Goal: Task Accomplishment & Management: Complete application form

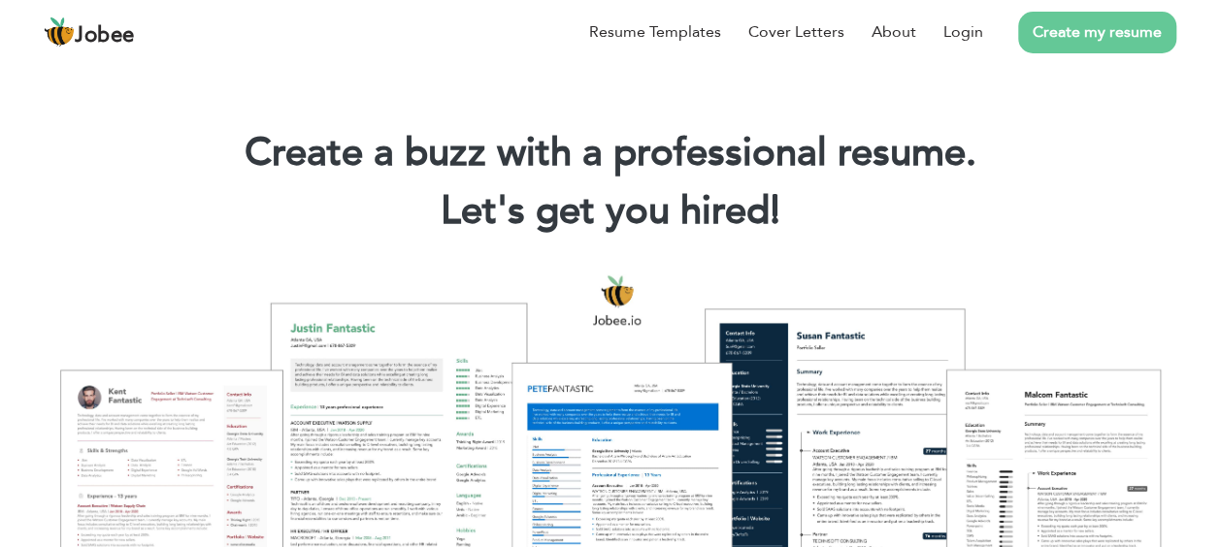
click at [1073, 37] on link "Create my resume" at bounding box center [1097, 33] width 158 height 42
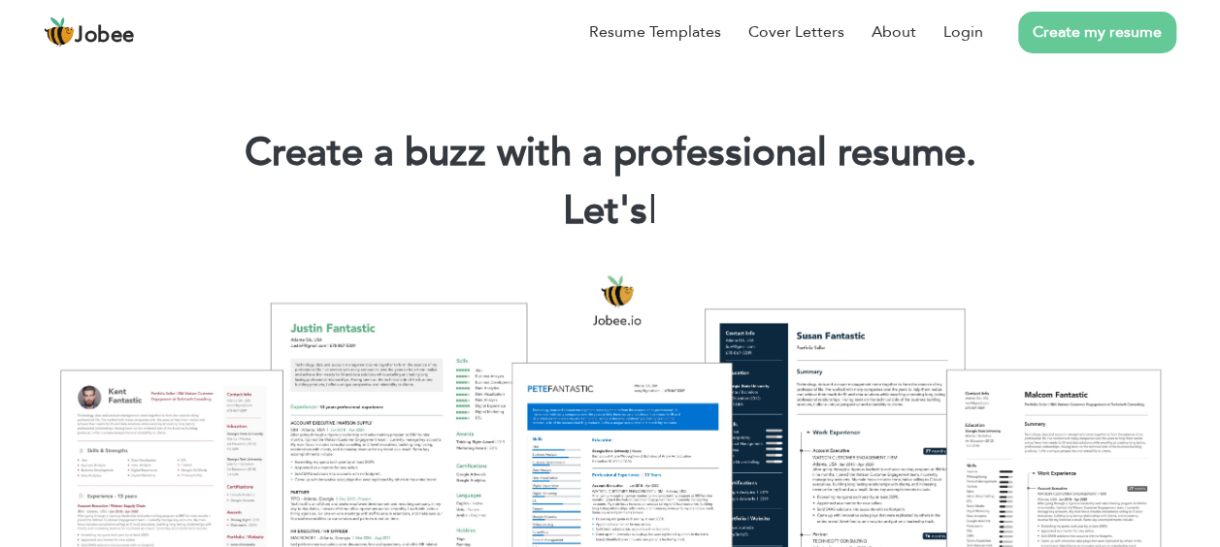
click at [1114, 35] on link "Create my resume" at bounding box center [1097, 33] width 158 height 42
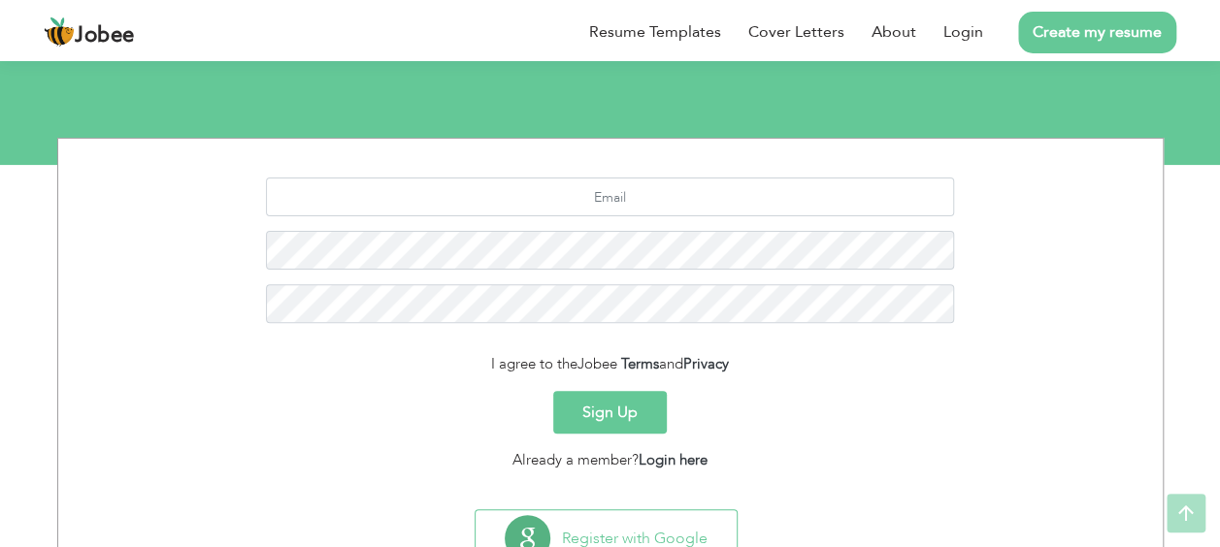
scroll to position [195, 0]
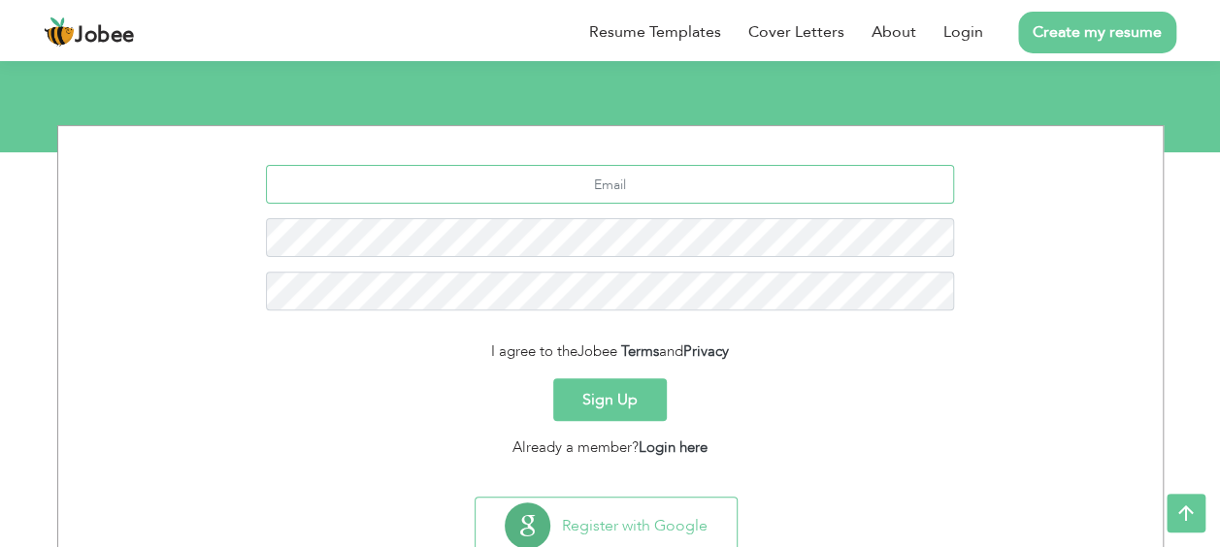
click at [678, 166] on input "text" at bounding box center [610, 184] width 688 height 39
click at [660, 54] on li "Resume Templates" at bounding box center [641, 32] width 159 height 50
click at [637, 41] on link "Resume Templates" at bounding box center [655, 31] width 132 height 23
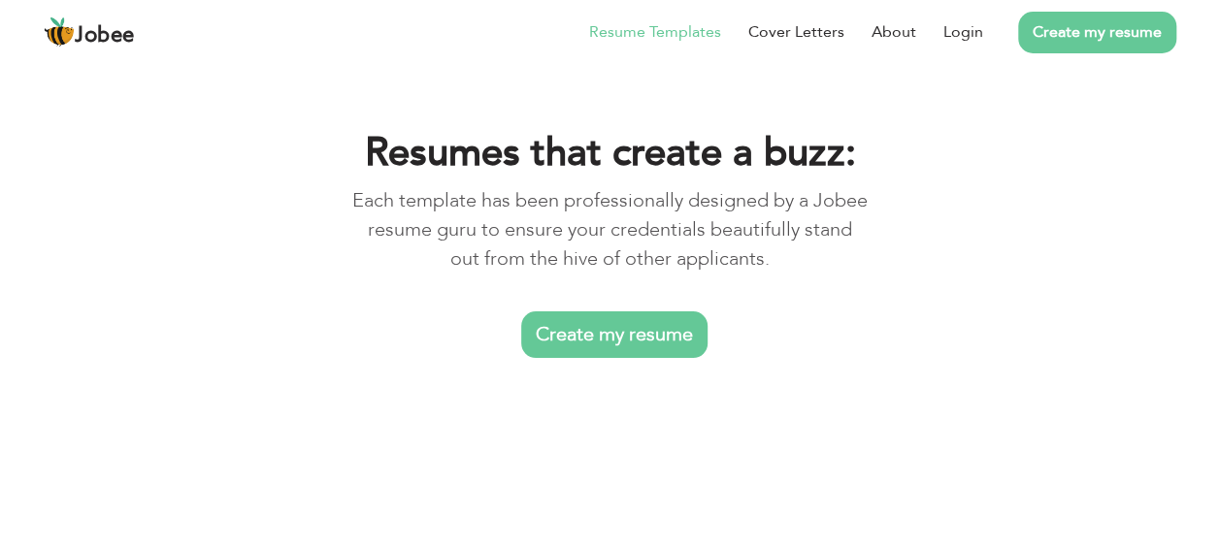
click at [610, 194] on p "Each template has been professionally designed by a Jobee resume guru to ensure…" at bounding box center [609, 229] width 517 height 87
click at [610, 312] on link "Create my resume" at bounding box center [614, 335] width 186 height 47
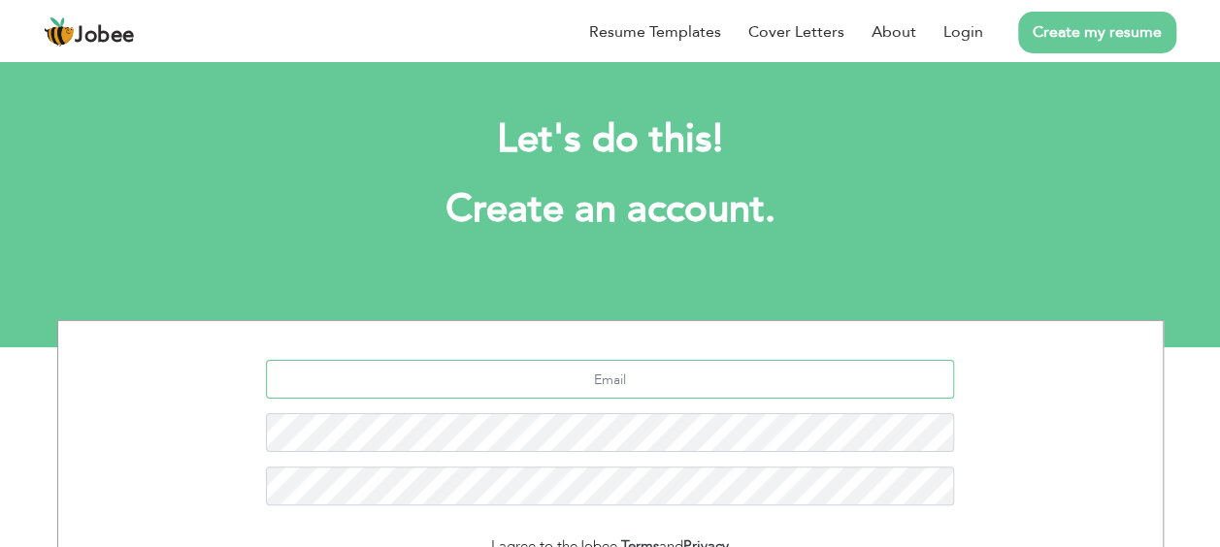
click at [594, 380] on input "text" at bounding box center [610, 379] width 688 height 39
type input "t"
type input "taahirrasheed12@gmail.com"
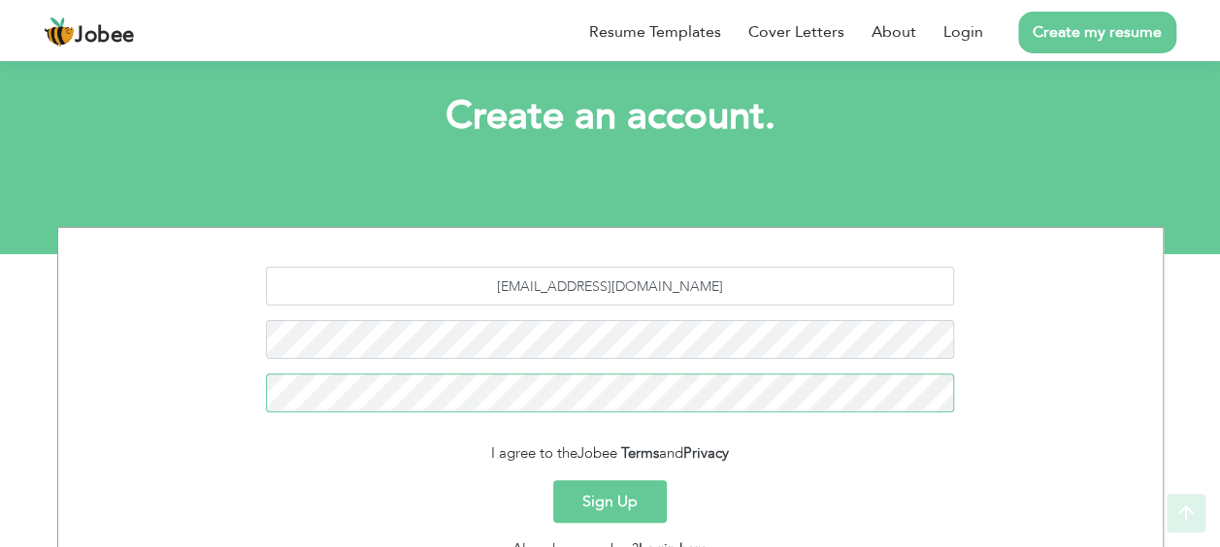
scroll to position [130, 0]
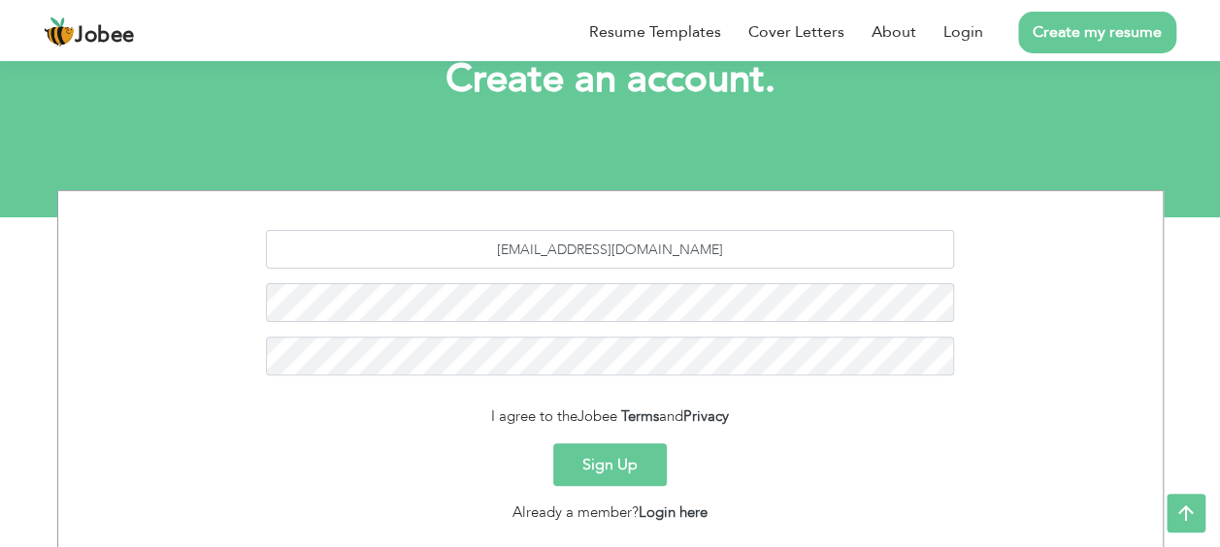
click at [611, 463] on button "Sign Up" at bounding box center [610, 465] width 114 height 43
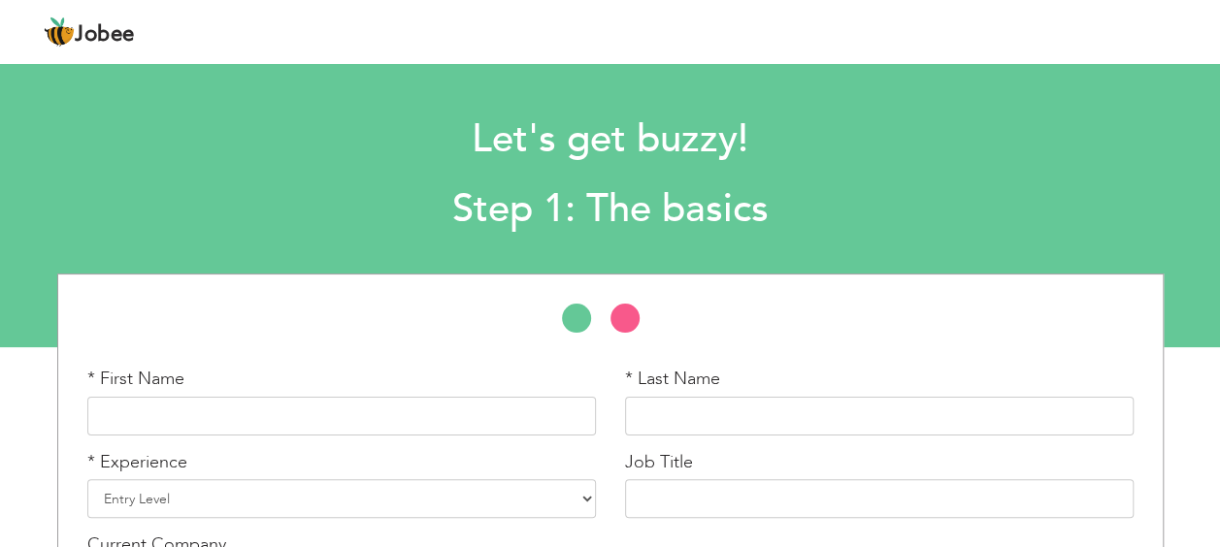
scroll to position [155, 0]
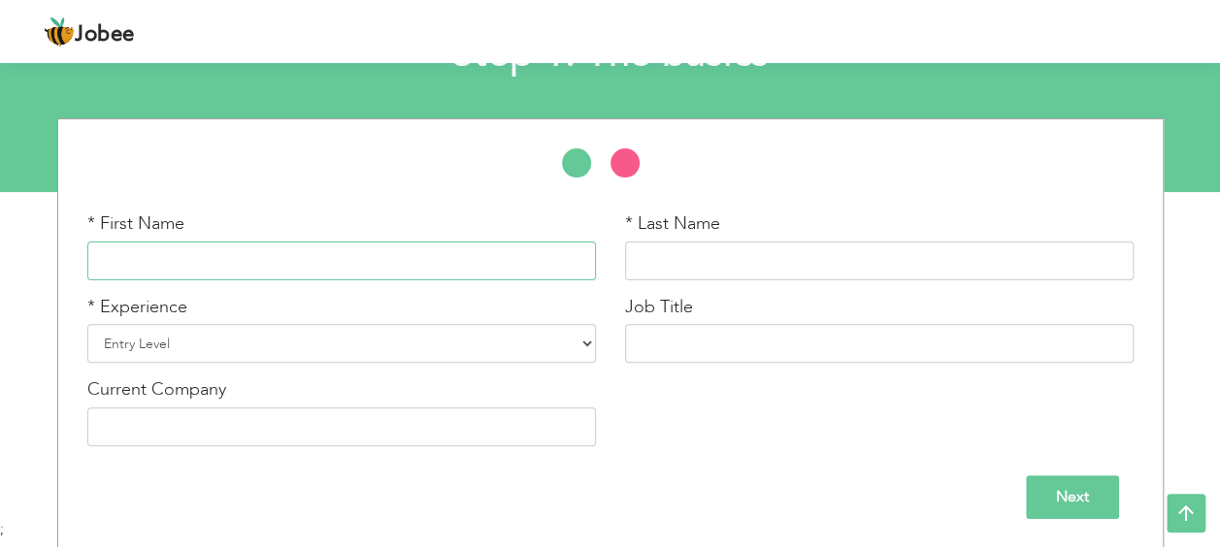
click at [457, 260] on input "text" at bounding box center [341, 261] width 509 height 39
type input "t"
type input "Tahir"
click at [689, 252] on input "text" at bounding box center [879, 261] width 509 height 39
type input "Rasheed"
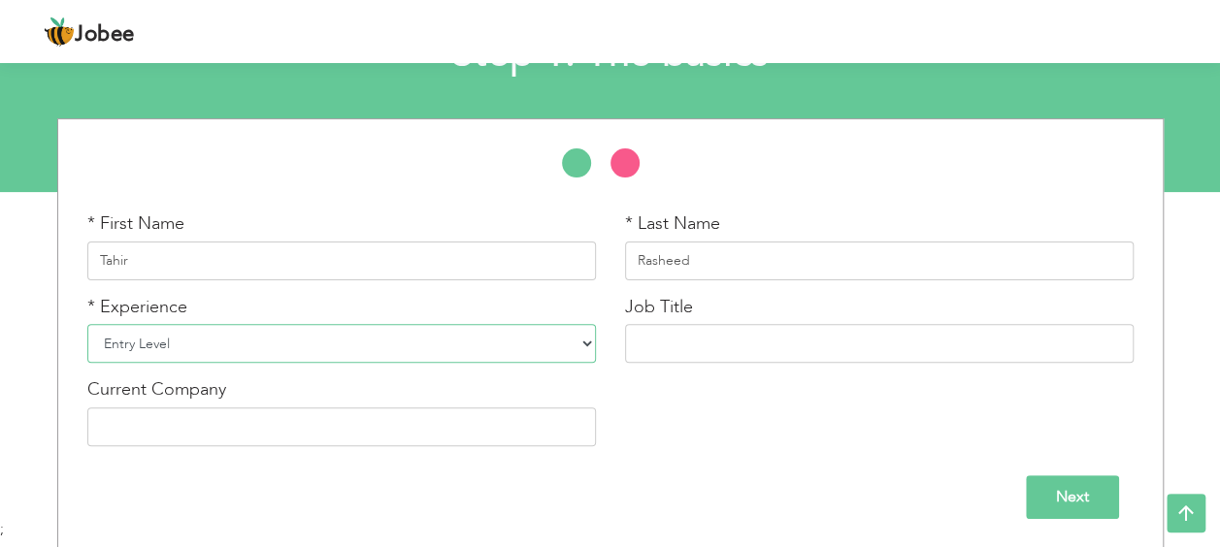
click at [425, 345] on select "Entry Level Less than 1 Year 1 Year 2 Years 3 Years 4 Years 5 Years 6 Years 7 Y…" at bounding box center [341, 343] width 509 height 39
select select "2"
click at [87, 324] on select "Entry Level Less than 1 Year 1 Year 2 Years 3 Years 4 Years 5 Years 6 Years 7 Y…" at bounding box center [341, 343] width 509 height 39
click at [687, 330] on input "text" at bounding box center [879, 343] width 509 height 39
type input "Fresher"
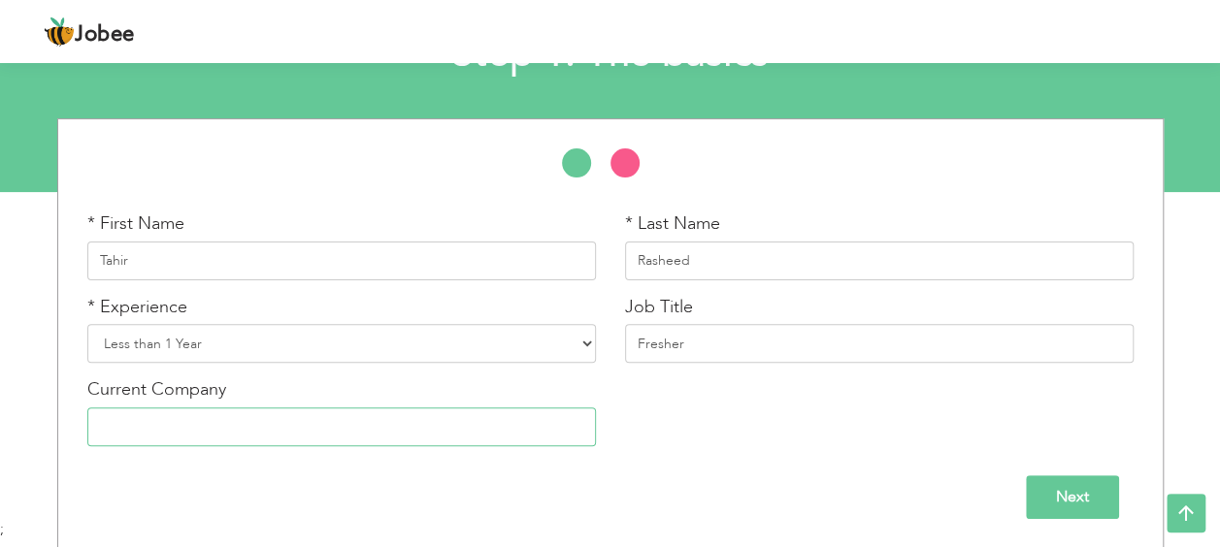
click at [412, 429] on input "text" at bounding box center [341, 427] width 509 height 39
type input "No"
click at [1083, 487] on input "Next" at bounding box center [1072, 498] width 93 height 44
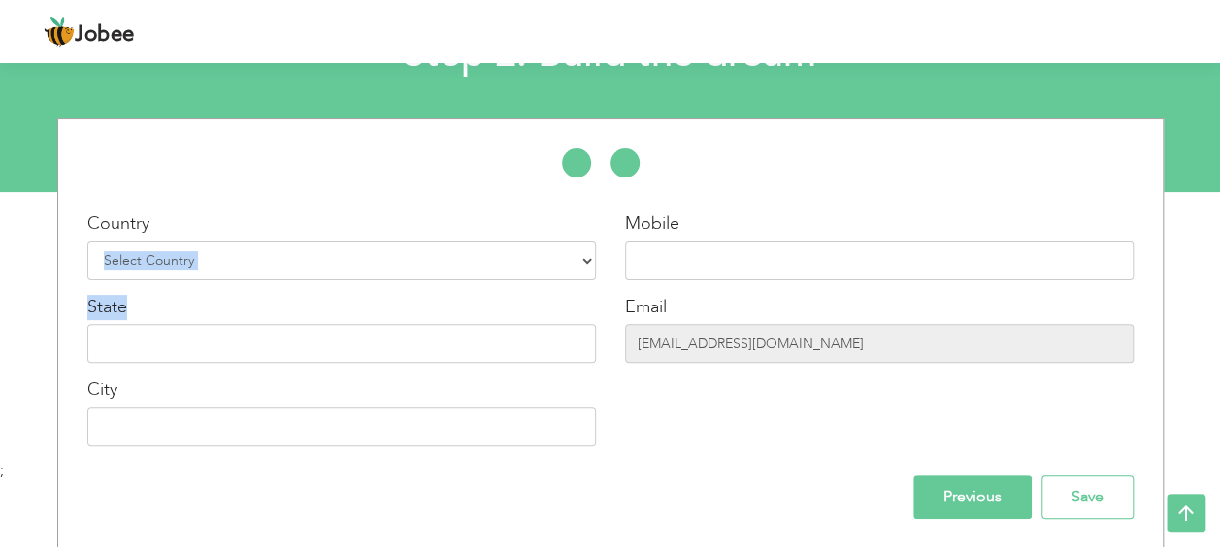
drag, startPoint x: 326, startPoint y: 280, endPoint x: 322, endPoint y: 268, distance: 13.2
click at [322, 268] on div "Country Select Country Afghanistan Albania Algeria American Samoa Andorra Angol…" at bounding box center [342, 336] width 538 height 249
click at [322, 268] on select "Select Country Afghanistan Albania Algeria American Samoa Andorra Angola Anguil…" at bounding box center [341, 261] width 509 height 39
select select "166"
click at [87, 242] on select "Select Country Afghanistan Albania Algeria American Samoa Andorra Angola Anguil…" at bounding box center [341, 261] width 509 height 39
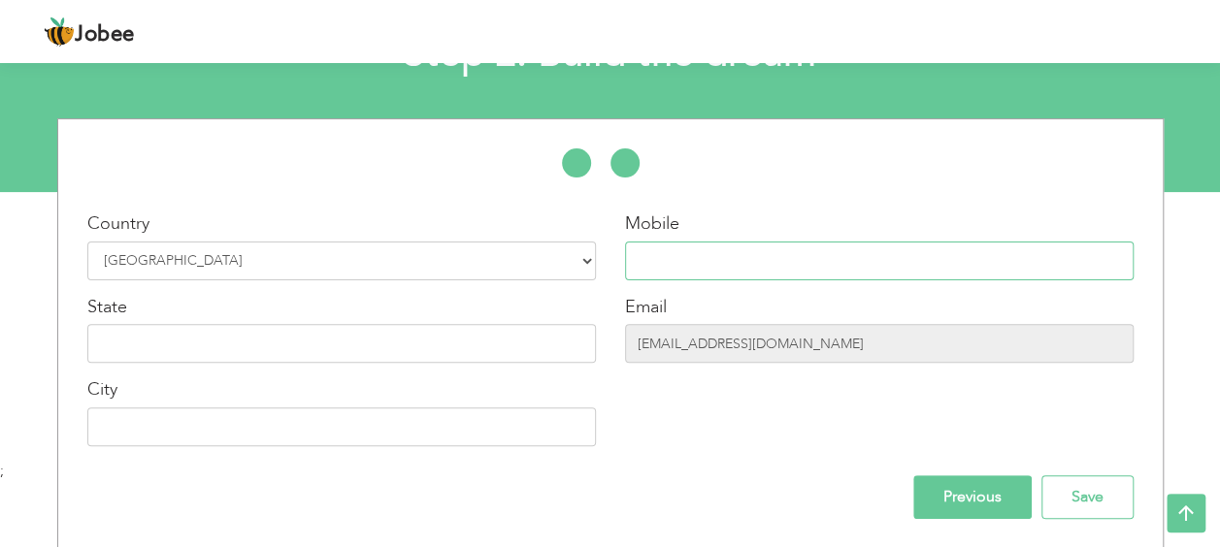
click at [658, 258] on input "text" at bounding box center [879, 261] width 509 height 39
type input "03079638221"
click at [485, 344] on input "text" at bounding box center [341, 343] width 509 height 39
type input "[GEOGRAPHIC_DATA]"
click at [421, 419] on input "text" at bounding box center [341, 427] width 509 height 39
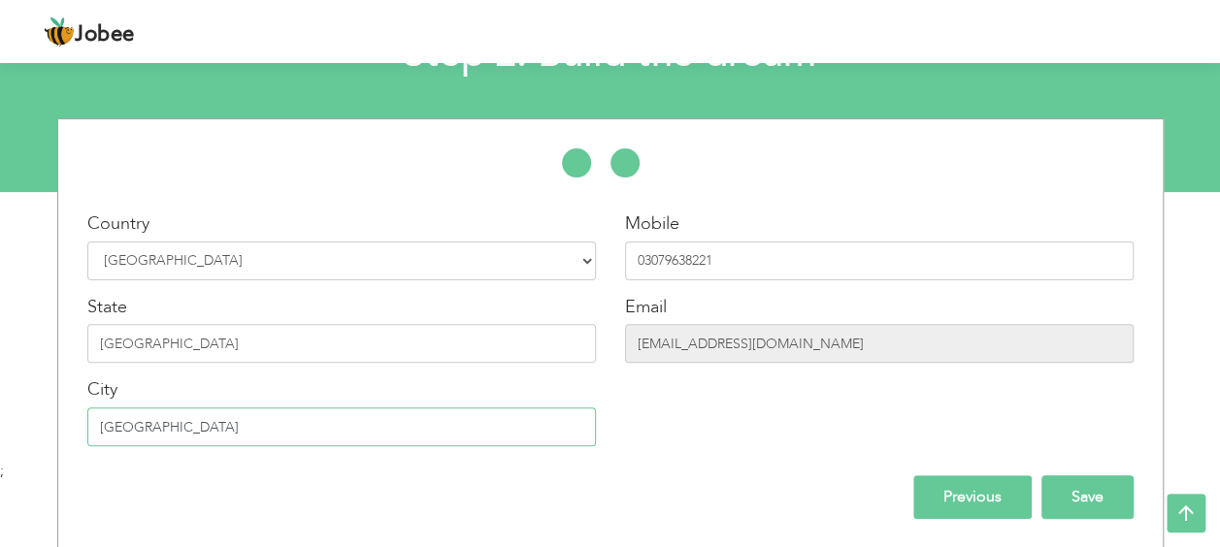
type input "[GEOGRAPHIC_DATA]"
click at [1114, 495] on input "Save" at bounding box center [1087, 498] width 92 height 44
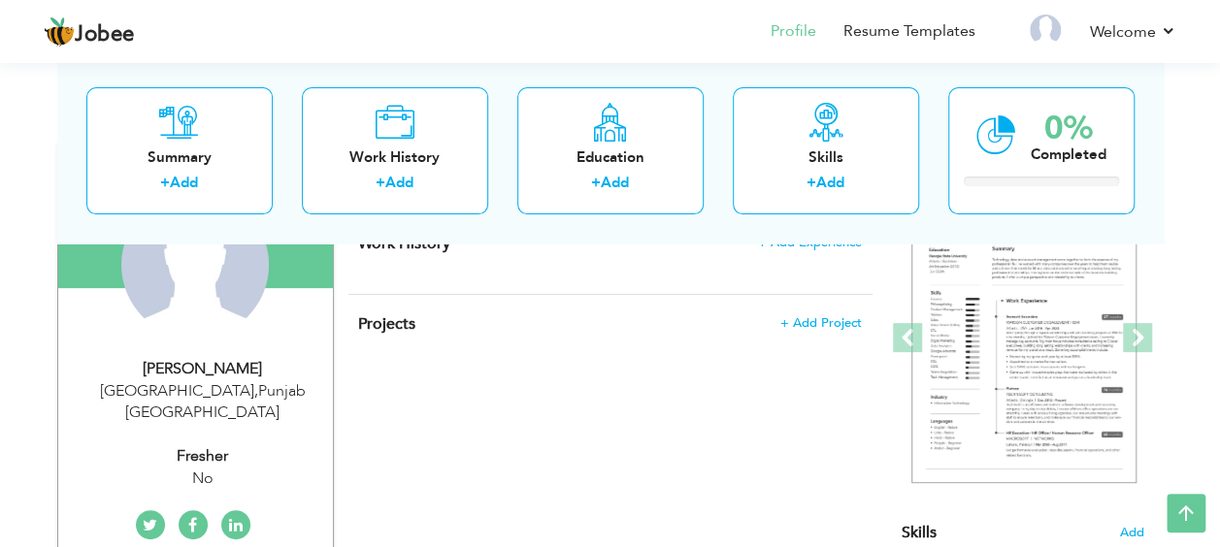
scroll to position [102, 0]
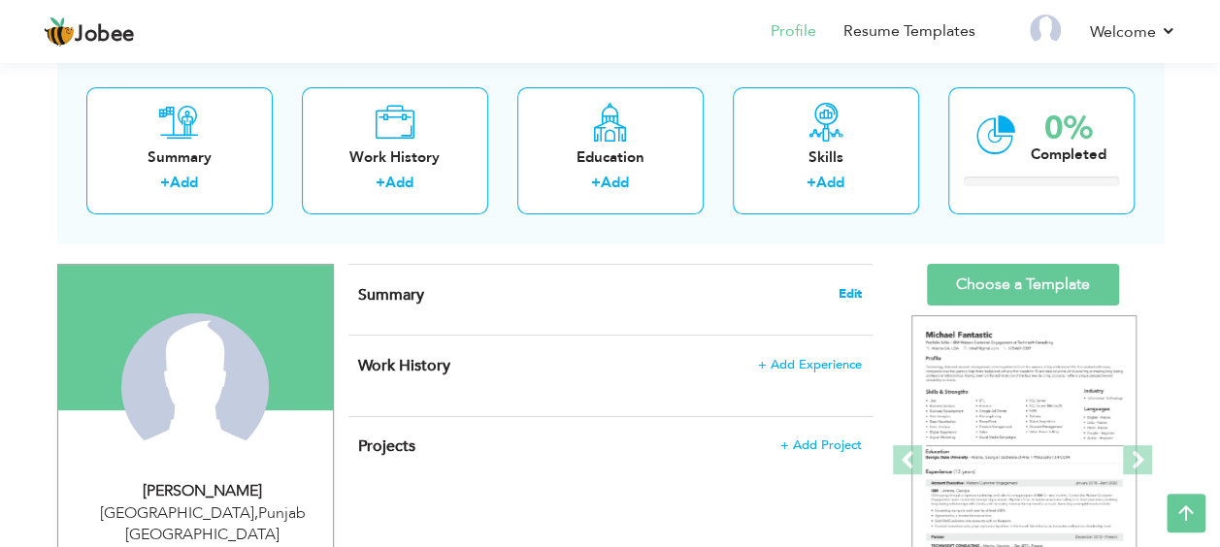
click at [856, 299] on span "Edit" at bounding box center [850, 294] width 23 height 14
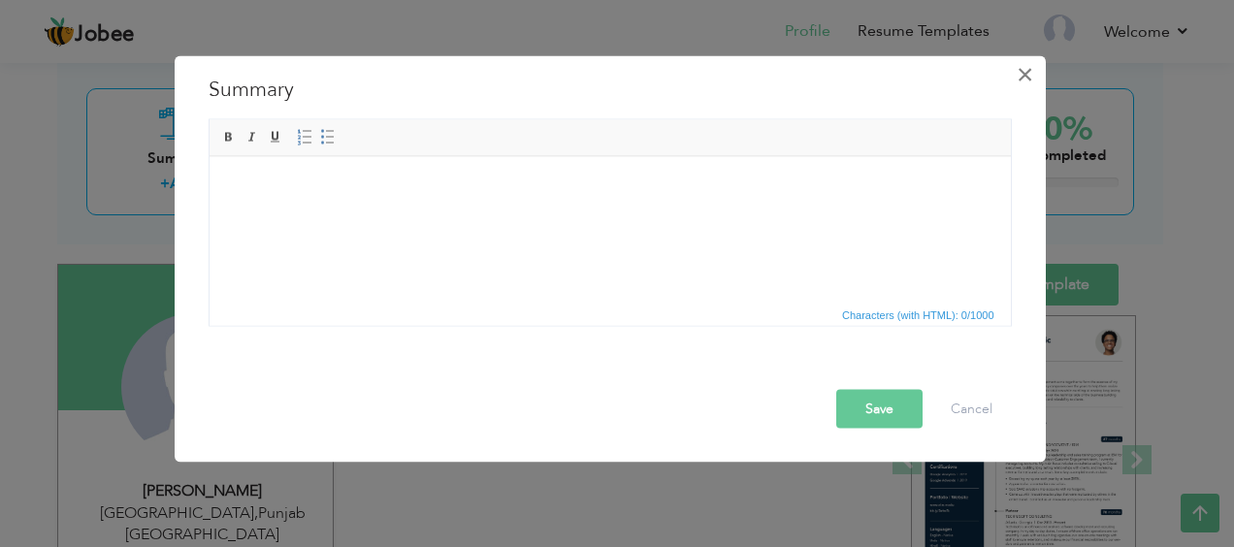
click at [1013, 72] on button "×" at bounding box center [1025, 74] width 31 height 31
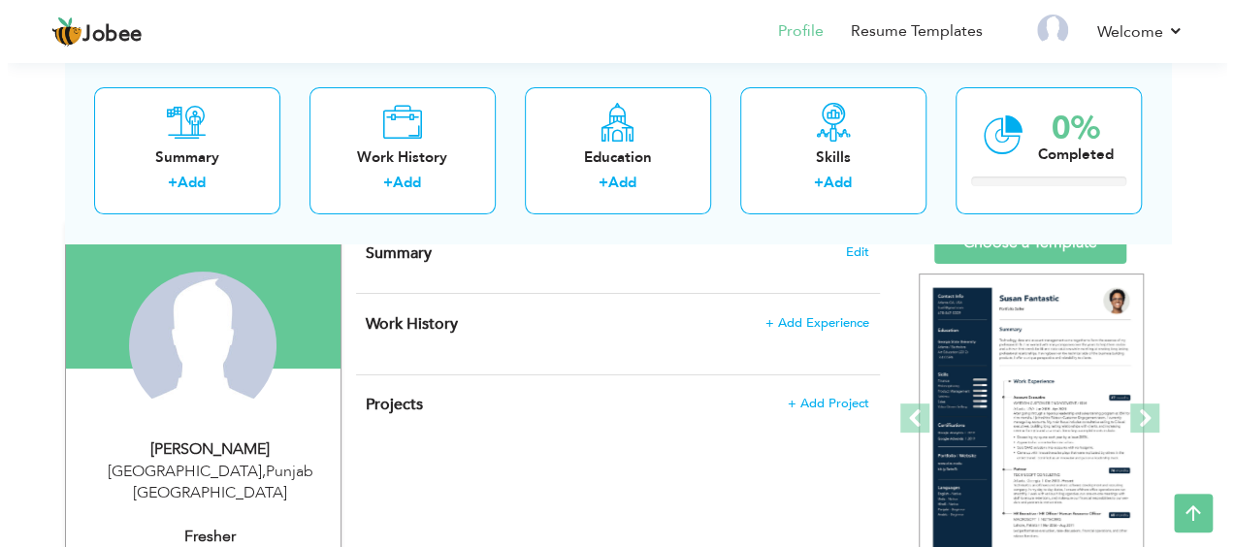
scroll to position [145, 0]
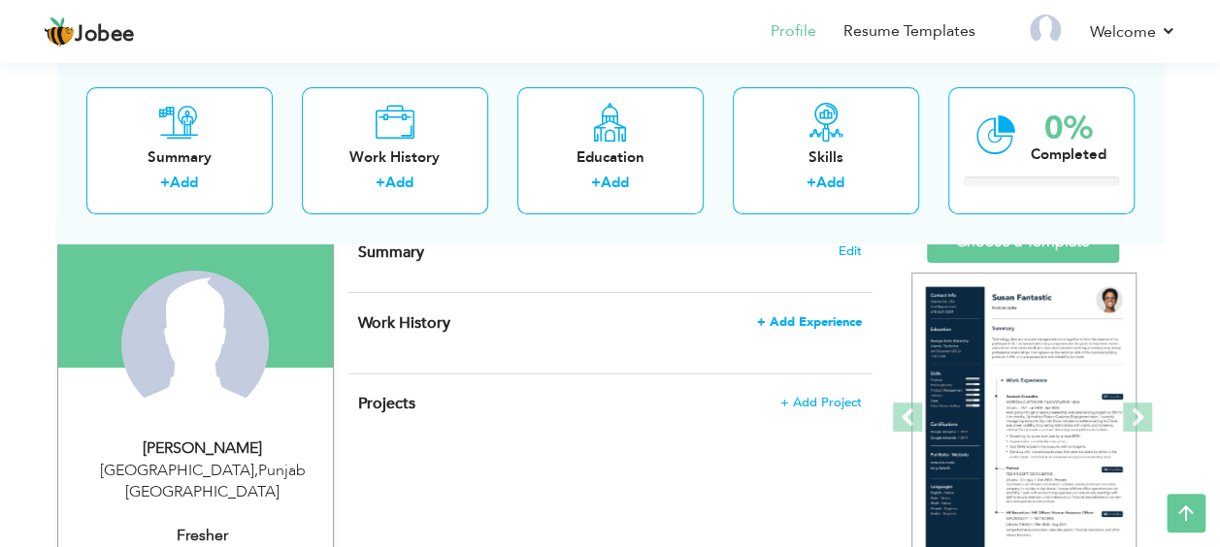
click at [789, 318] on span "+ Add Experience" at bounding box center [809, 322] width 105 height 14
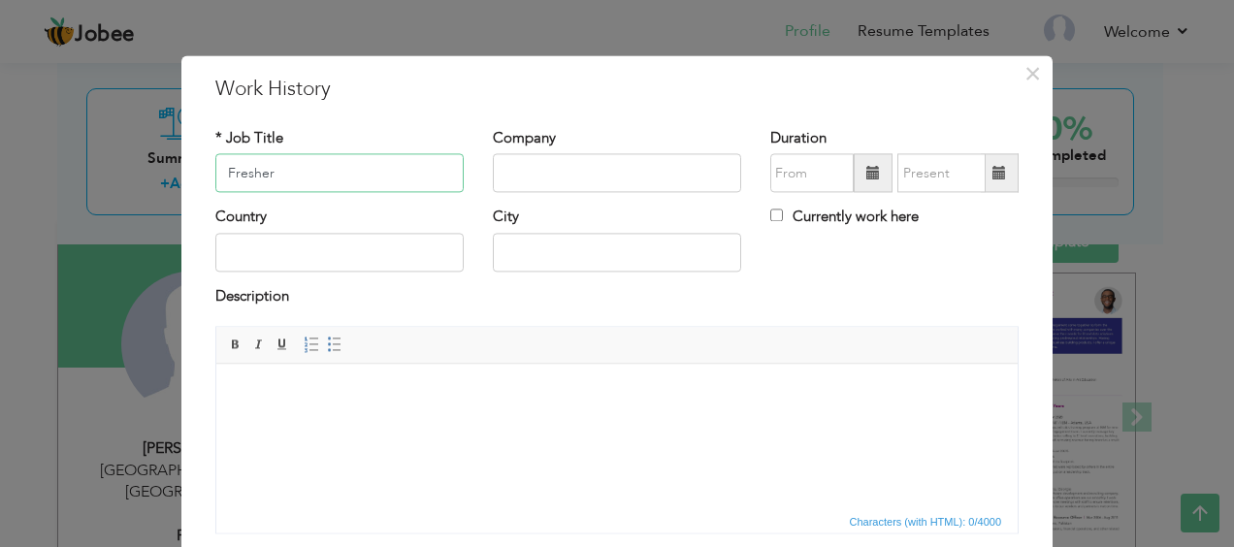
scroll to position [143, 0]
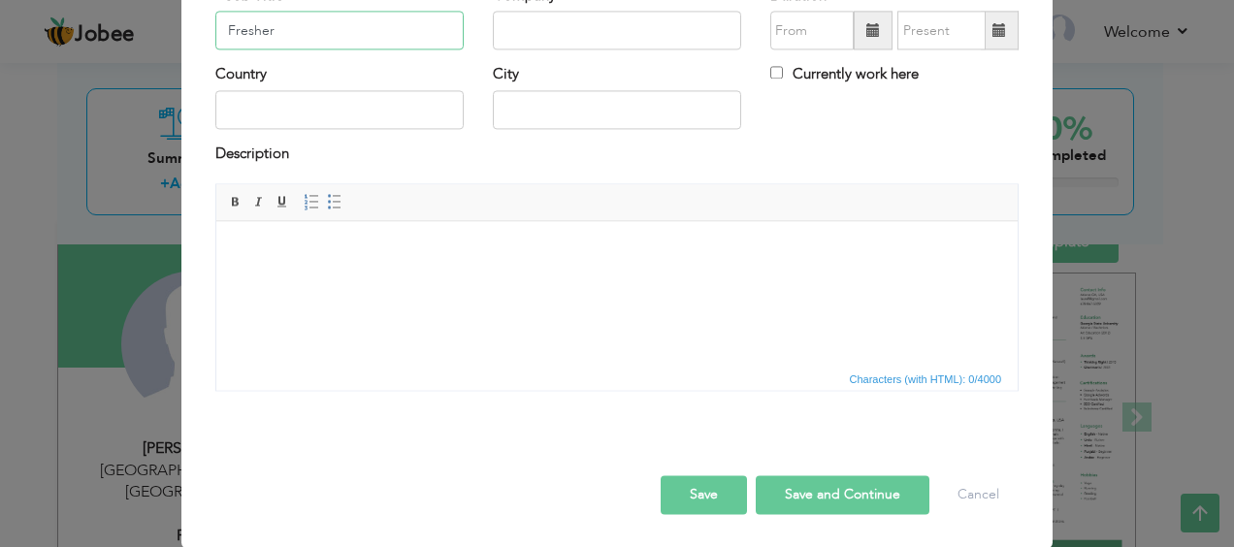
type input "Fresher"
click at [782, 487] on button "Save and Continue" at bounding box center [843, 496] width 174 height 39
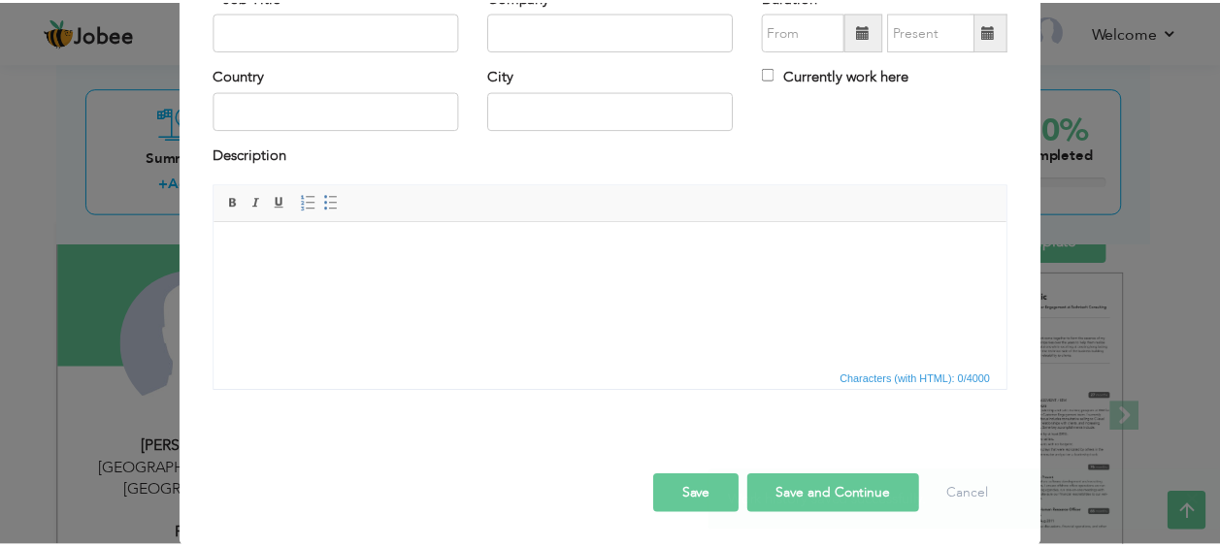
scroll to position [0, 0]
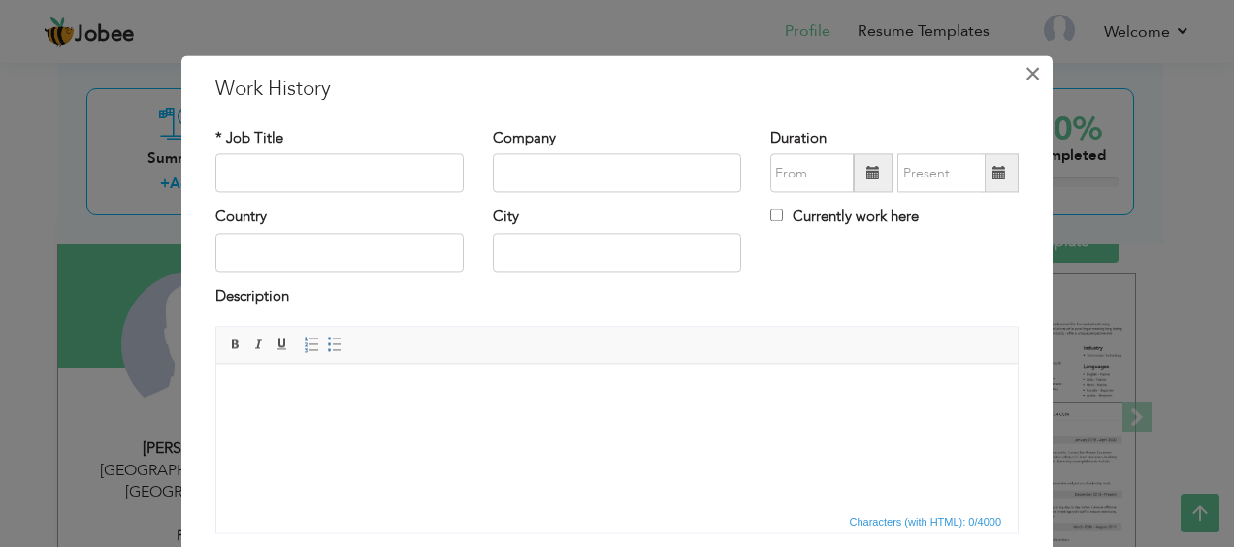
click at [1027, 70] on span "×" at bounding box center [1033, 73] width 16 height 35
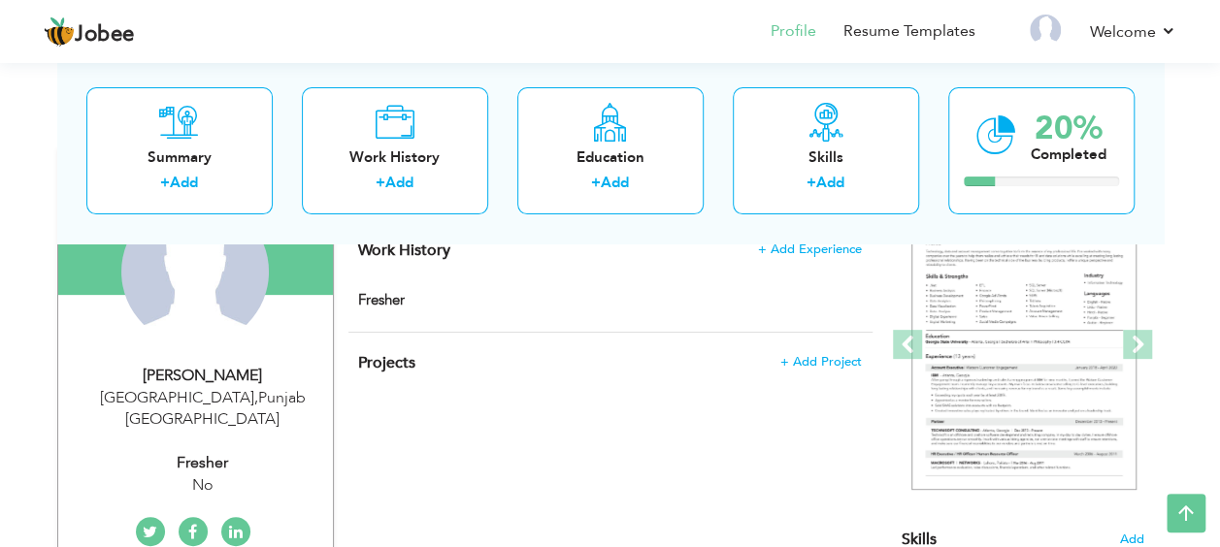
scroll to position [218, 0]
click at [844, 264] on div "Work History + Add Experience Fresher Fresher" at bounding box center [610, 275] width 524 height 112
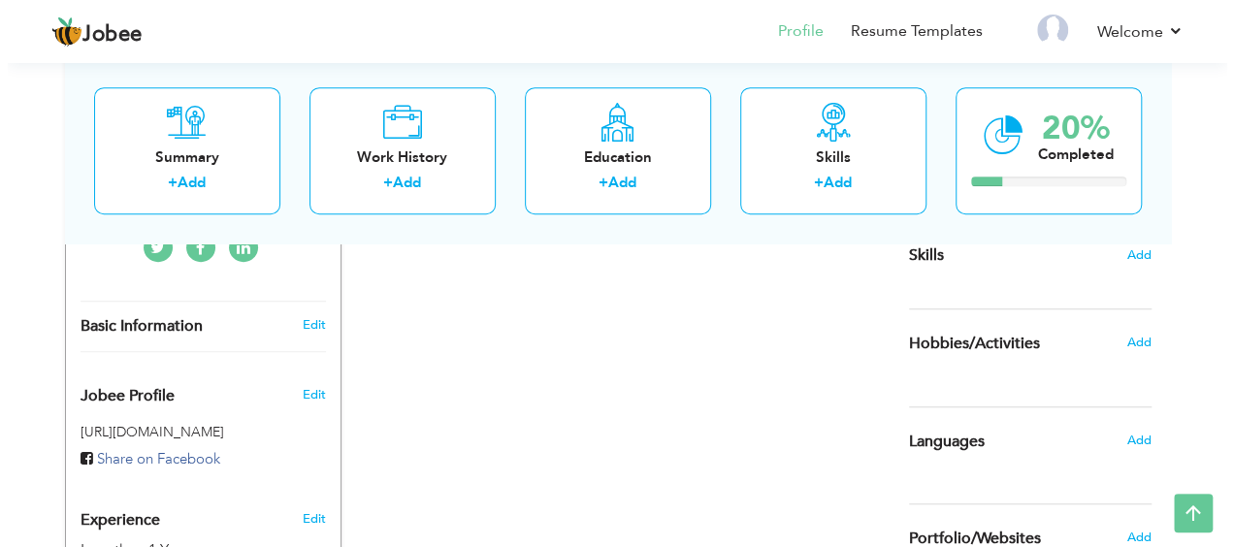
scroll to position [507, 0]
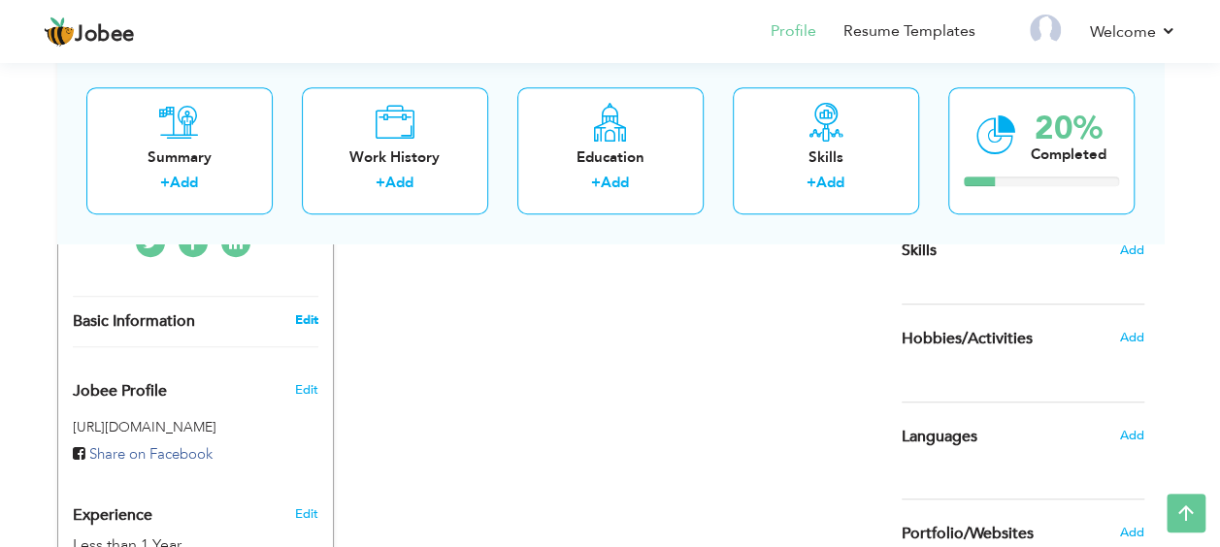
click at [310, 312] on link "Edit" at bounding box center [305, 320] width 23 height 17
type input "Tahir"
type input "Rasheed"
type input "03079638221"
select select "number:166"
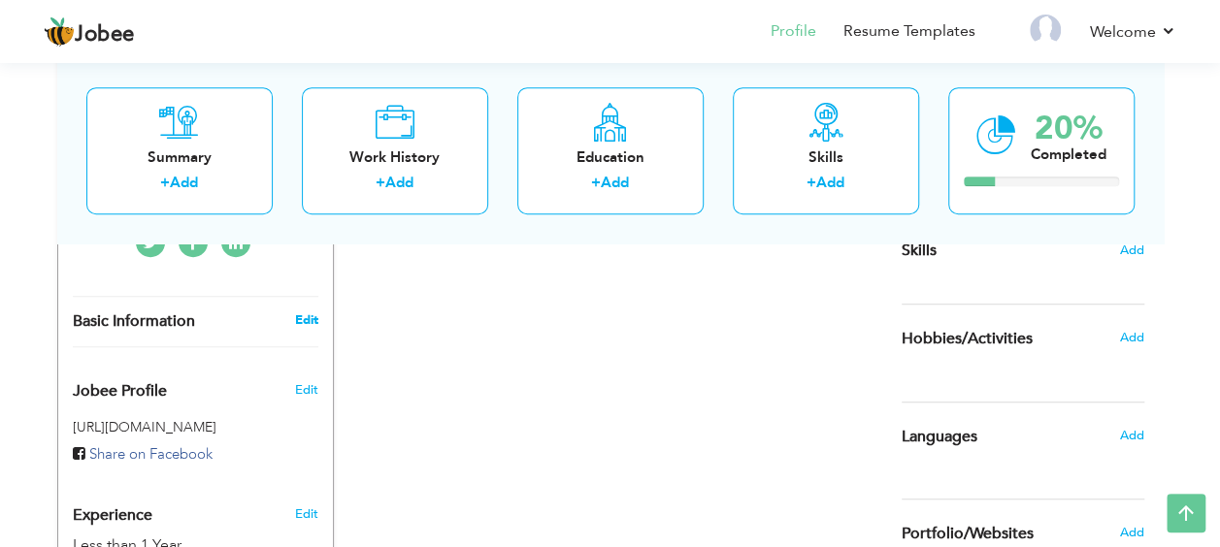
type input "Punjab"
type input "[GEOGRAPHIC_DATA]"
select select "number:2"
type input "No"
type input "Fresher"
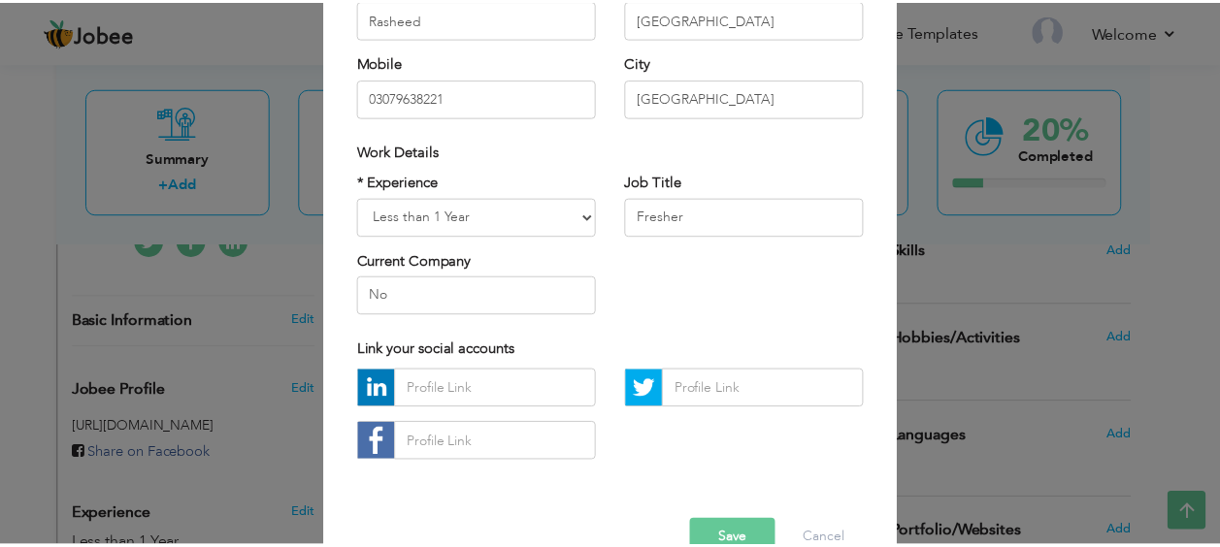
scroll to position [320, 0]
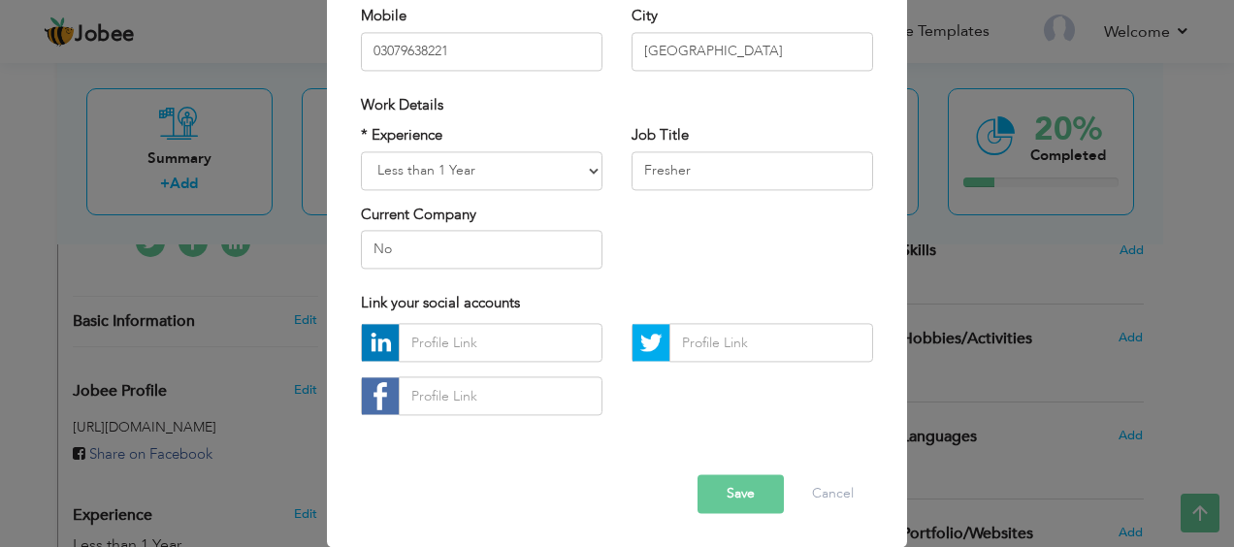
click at [740, 489] on button "Save" at bounding box center [741, 495] width 86 height 39
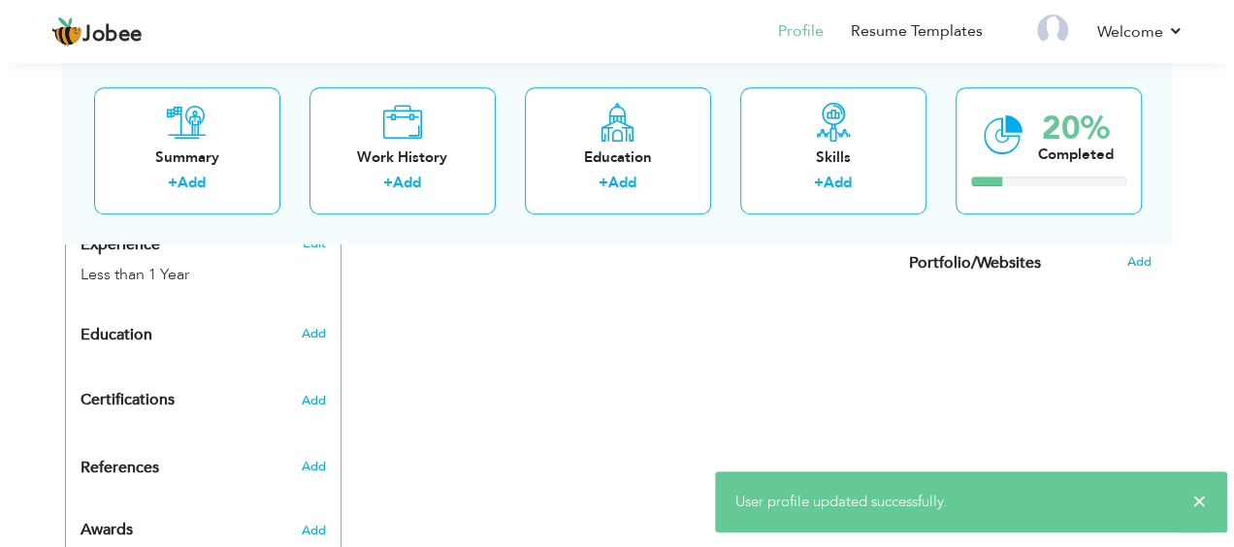
scroll to position [787, 0]
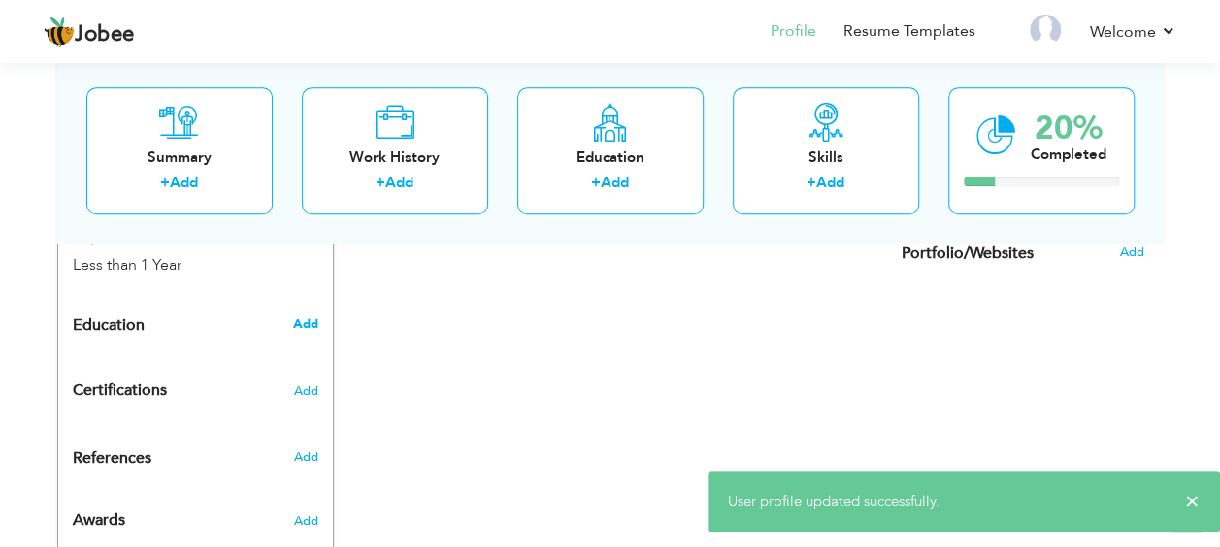
click at [307, 315] on span "Add" at bounding box center [304, 323] width 25 height 17
radio input "true"
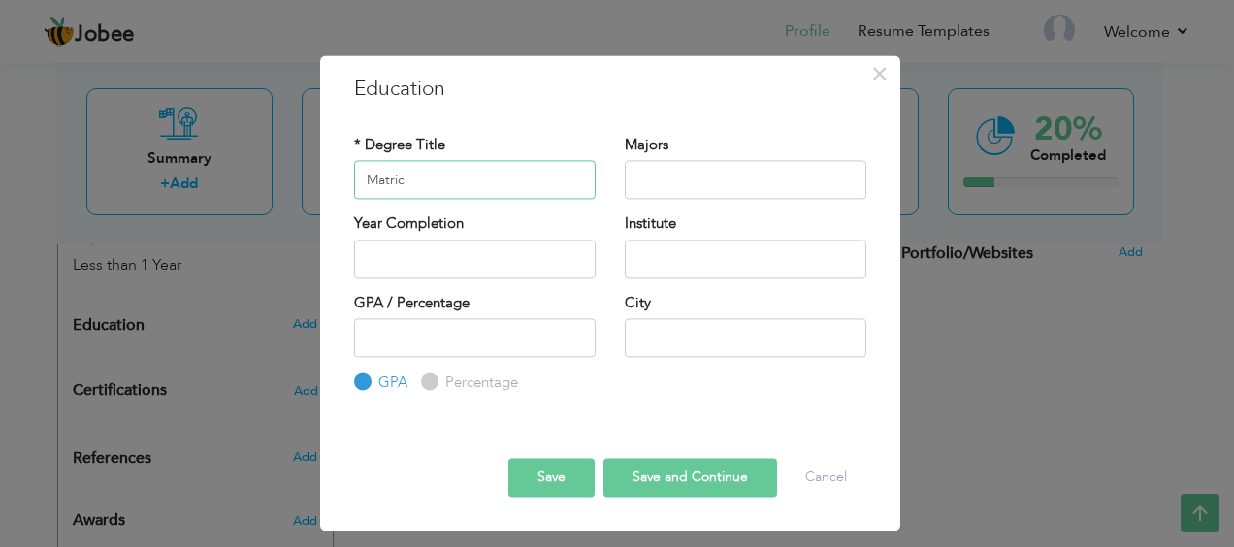
type input "Matric"
click at [660, 171] on input "text" at bounding box center [746, 180] width 242 height 39
type input "Science"
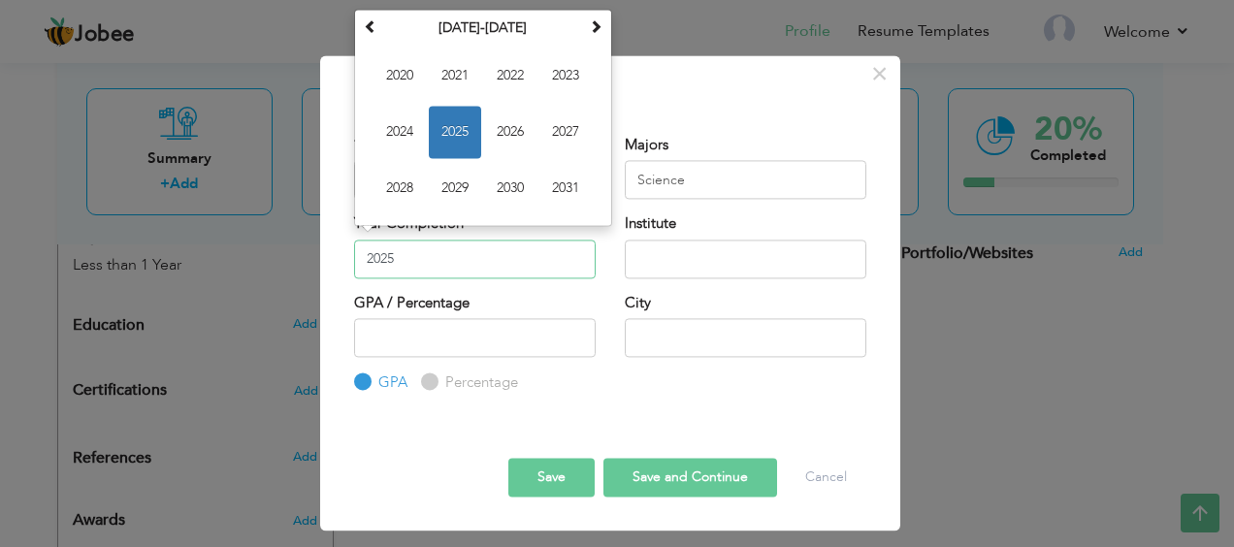
click at [497, 250] on input "2025" at bounding box center [475, 259] width 242 height 39
click at [370, 27] on span at bounding box center [371, 27] width 14 height 14
click at [448, 144] on span "2015" at bounding box center [455, 133] width 52 height 52
type input "2015"
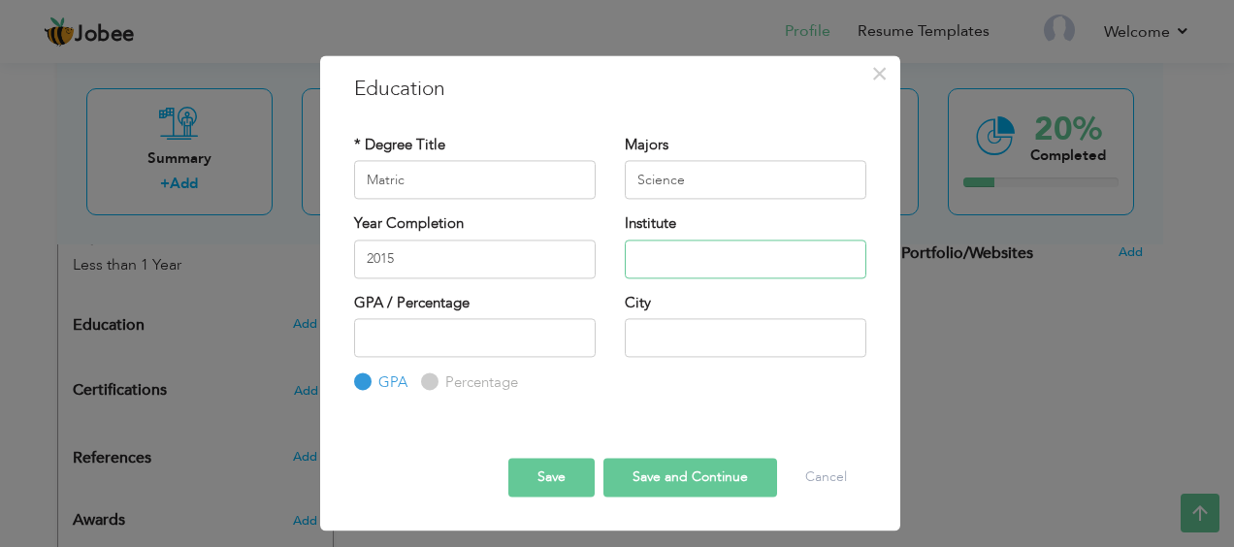
click at [666, 254] on input "text" at bounding box center [746, 259] width 242 height 39
type input "g"
type input "Govt secondary School"
click at [375, 326] on input "number" at bounding box center [475, 337] width 242 height 39
click at [430, 330] on input "number" at bounding box center [475, 337] width 242 height 39
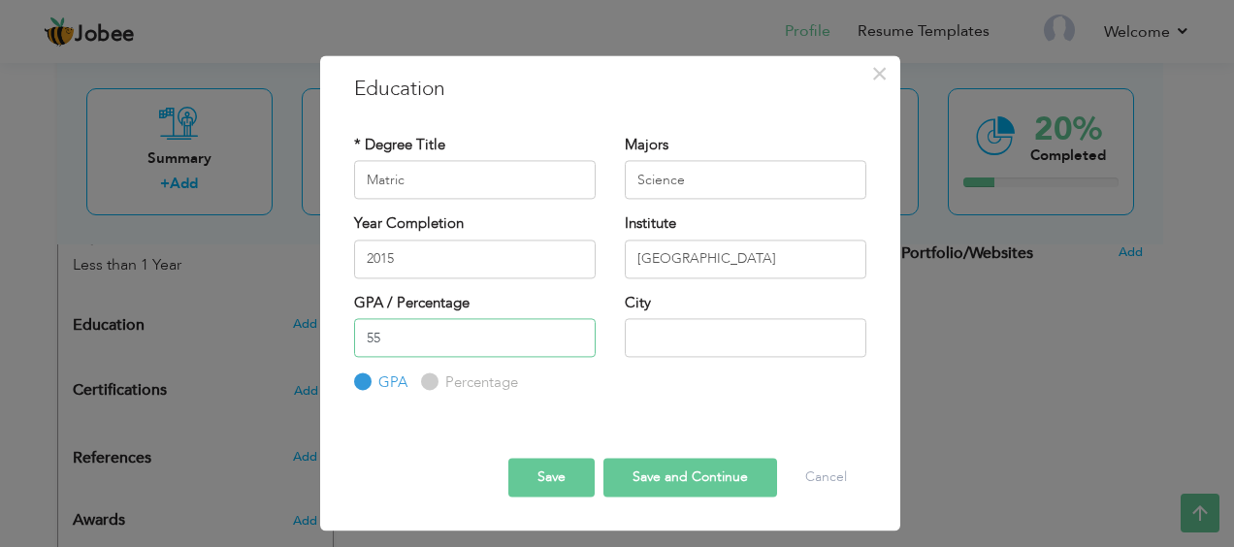
type input "55"
click at [698, 342] on input "text" at bounding box center [746, 337] width 242 height 39
click at [706, 384] on div "GPA / Percentage 55 GPA Percentage City" at bounding box center [611, 343] width 542 height 101
click at [683, 336] on input "Dera GHazi Khan" at bounding box center [746, 337] width 242 height 39
type input "Dera Ghazi Khan"
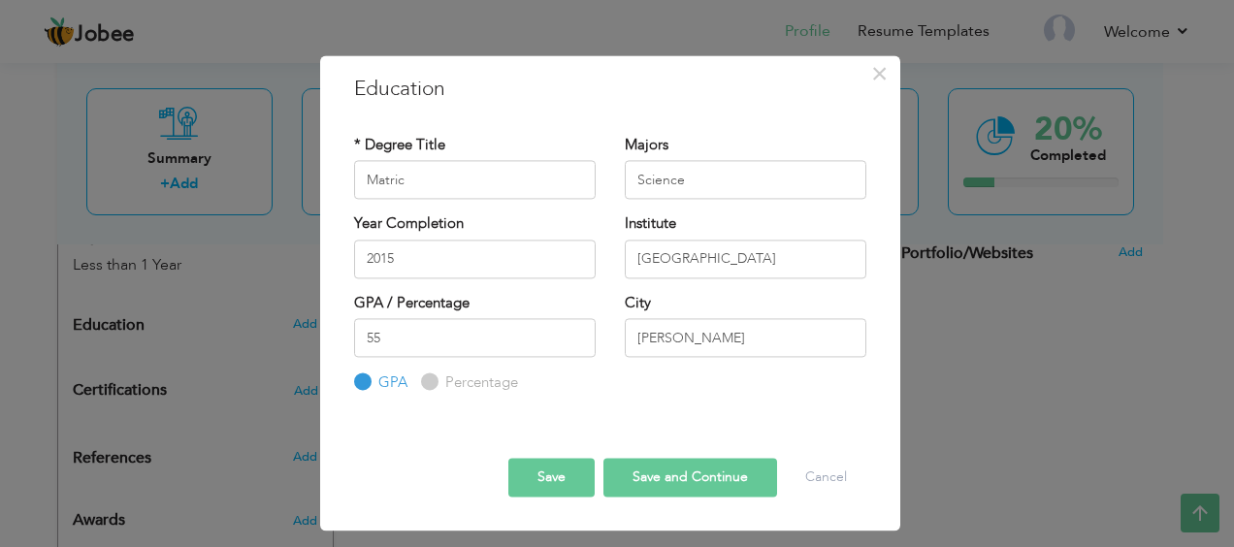
click at [441, 375] on label "Percentage" at bounding box center [480, 384] width 78 height 20
click at [423, 377] on input "Percentage" at bounding box center [427, 383] width 13 height 13
radio input "true"
click at [678, 476] on button "Save and Continue" at bounding box center [691, 477] width 174 height 39
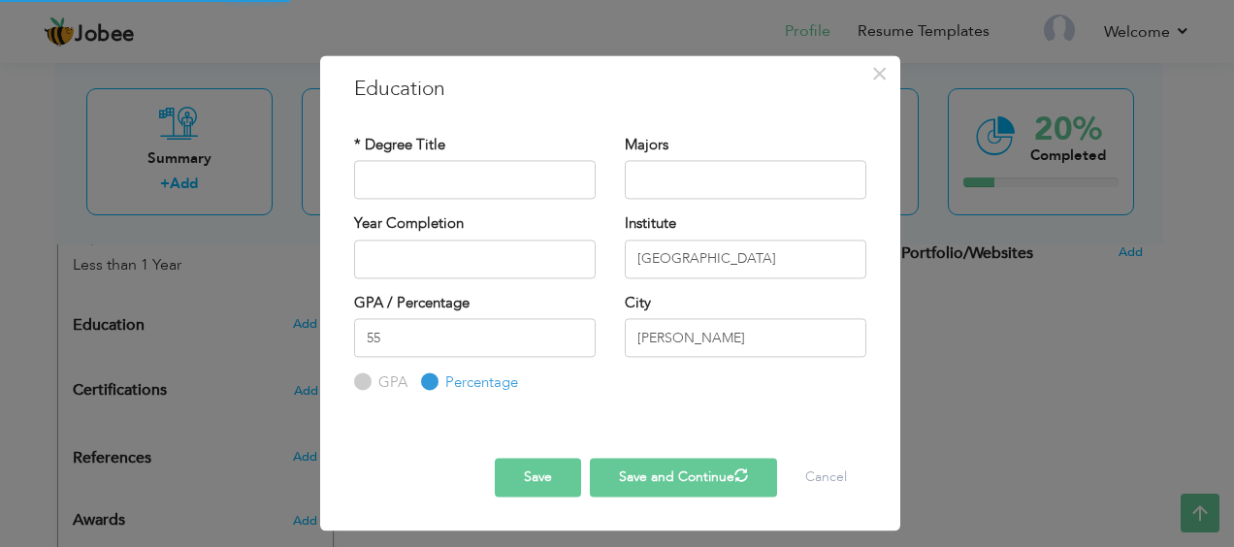
radio input "true"
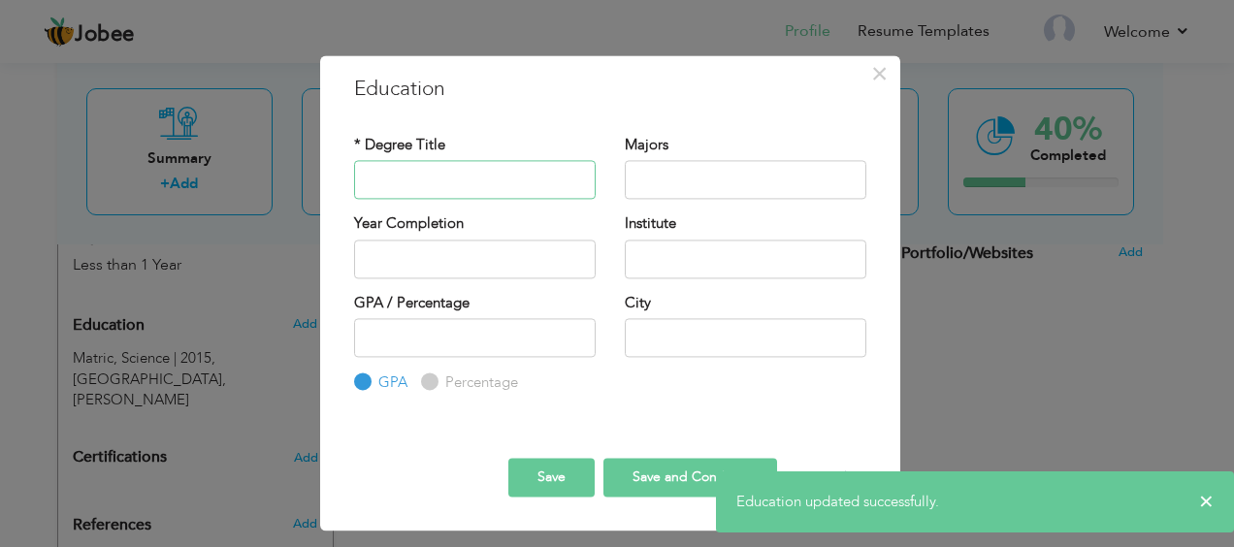
click at [455, 174] on input "text" at bounding box center [475, 180] width 242 height 39
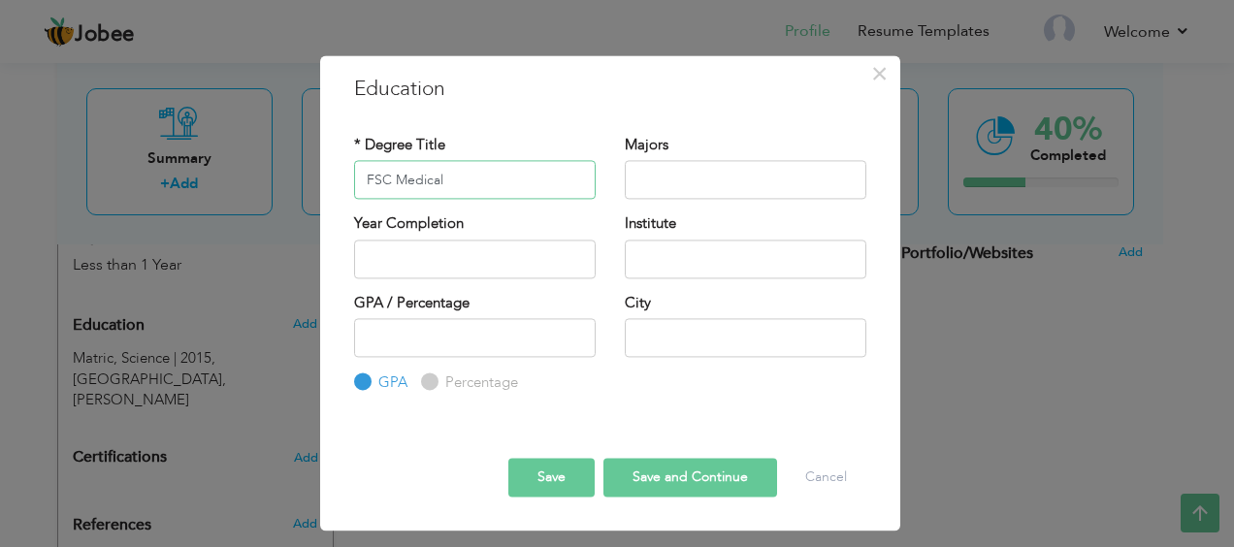
type input "FSC Medical"
click at [679, 177] on input "text" at bounding box center [746, 180] width 242 height 39
type input "Science"
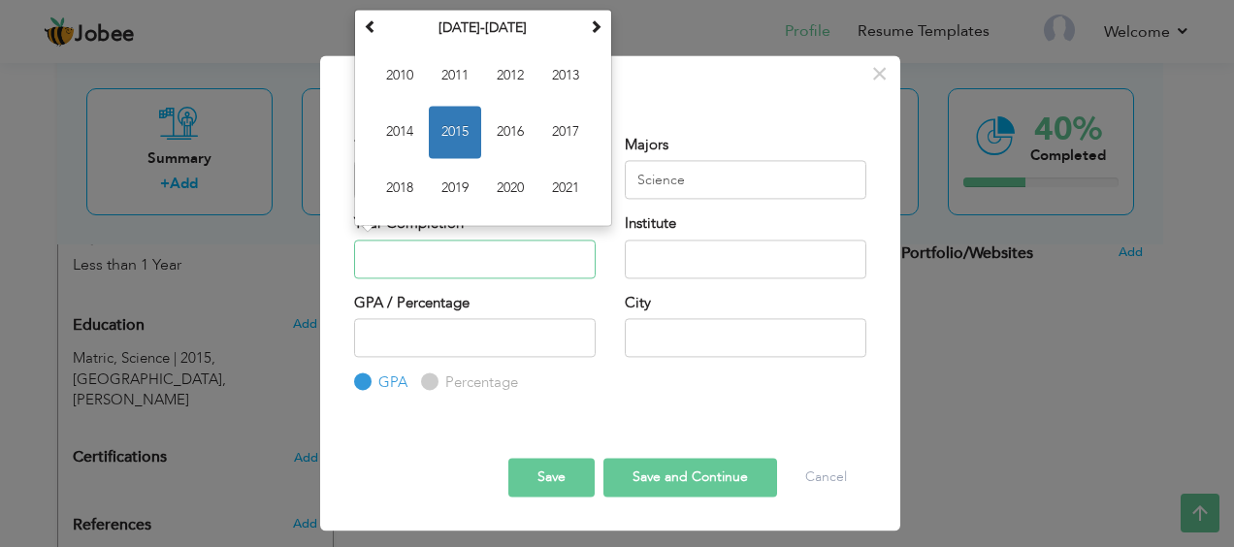
click at [505, 254] on input "text" at bounding box center [475, 259] width 242 height 39
click at [569, 128] on span "2017" at bounding box center [566, 133] width 52 height 52
type input "2017"
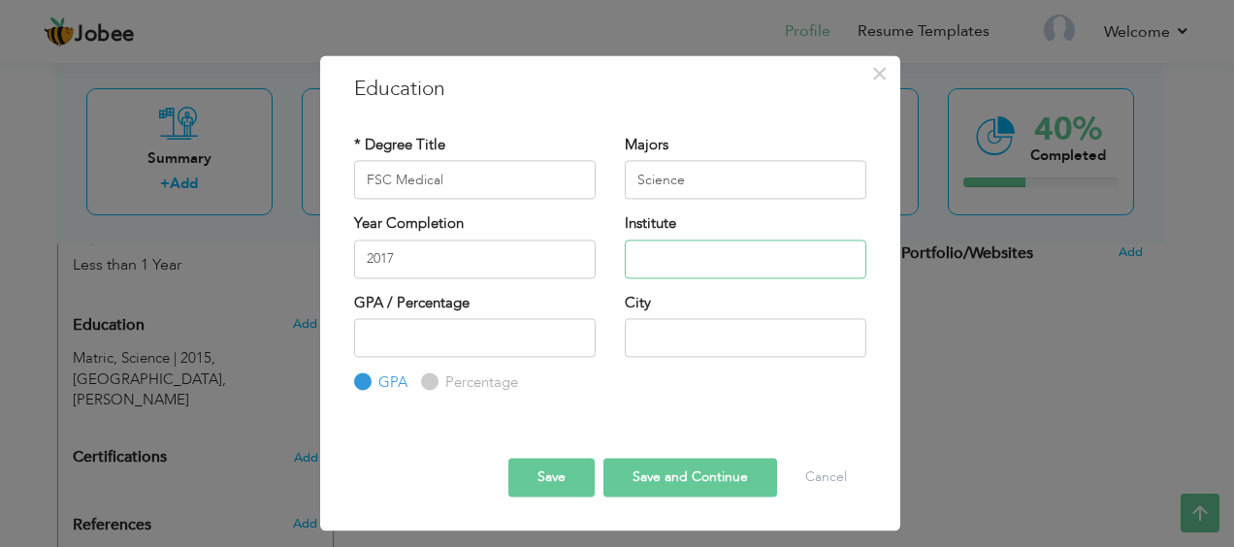
click at [680, 244] on input "text" at bounding box center [746, 259] width 242 height 39
type input "Muslim College"
click at [441, 379] on label "Percentage" at bounding box center [480, 384] width 78 height 20
click at [434, 379] on input "Percentage" at bounding box center [427, 383] width 13 height 13
radio input "true"
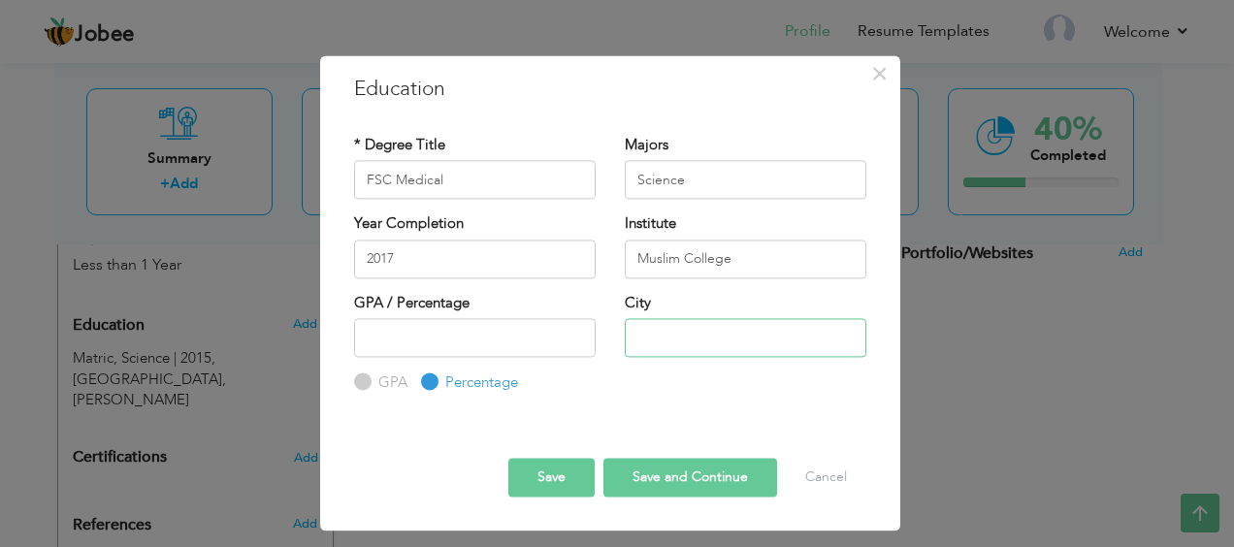
click at [655, 330] on input "text" at bounding box center [746, 337] width 242 height 39
type input "Multan"
click at [532, 340] on input "number" at bounding box center [475, 337] width 242 height 39
type input "59"
click at [660, 477] on button "Save and Continue" at bounding box center [691, 477] width 174 height 39
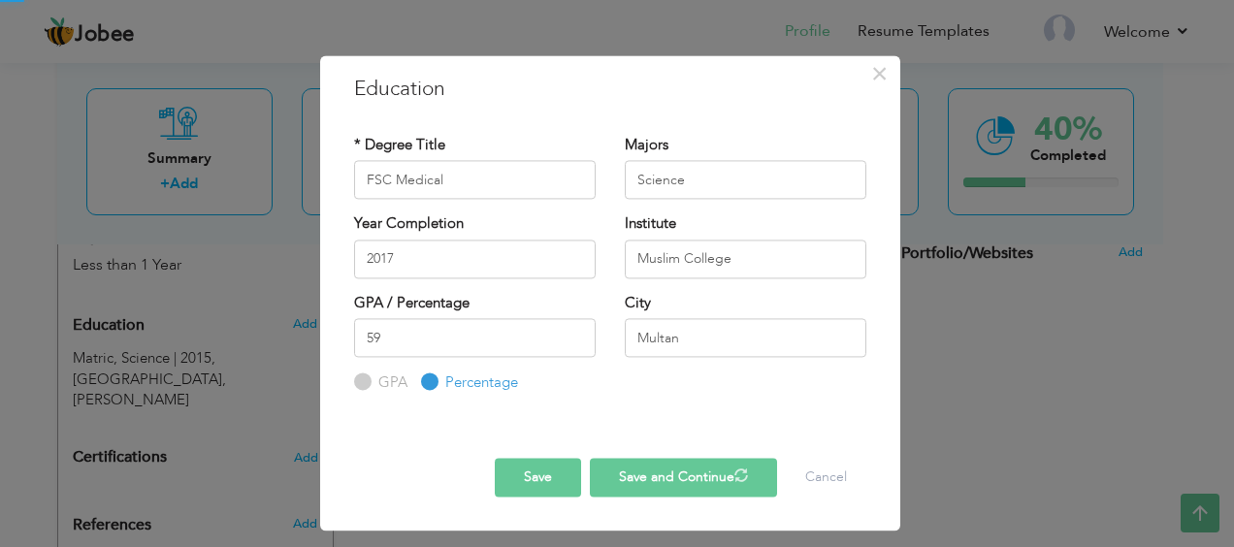
radio input "true"
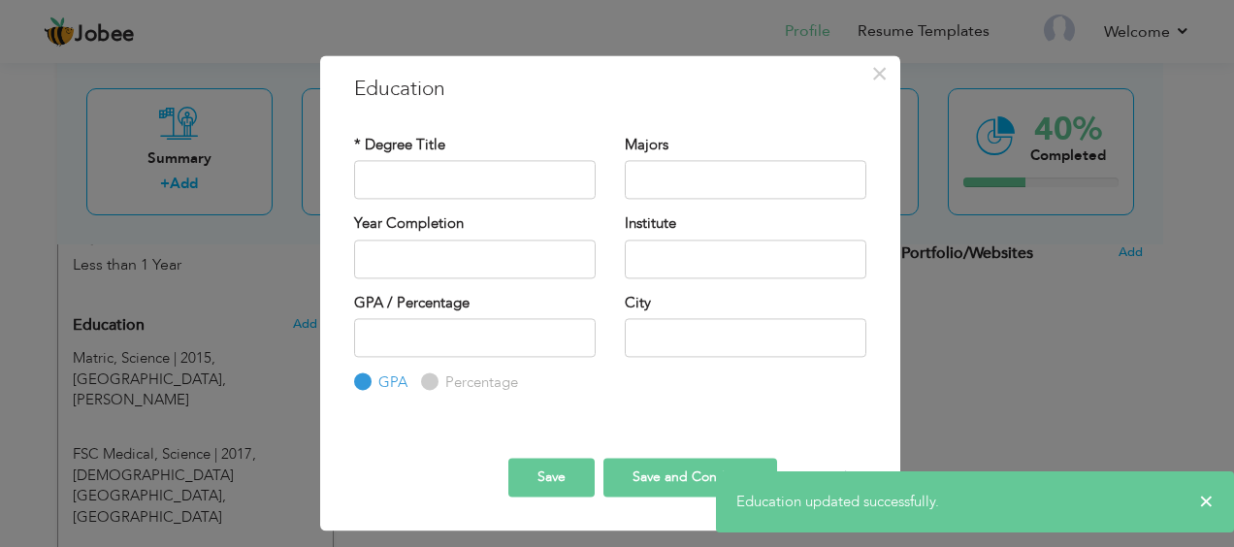
click at [660, 477] on button "Save and Continue" at bounding box center [691, 477] width 174 height 39
click at [472, 176] on input "text" at bounding box center [475, 180] width 242 height 39
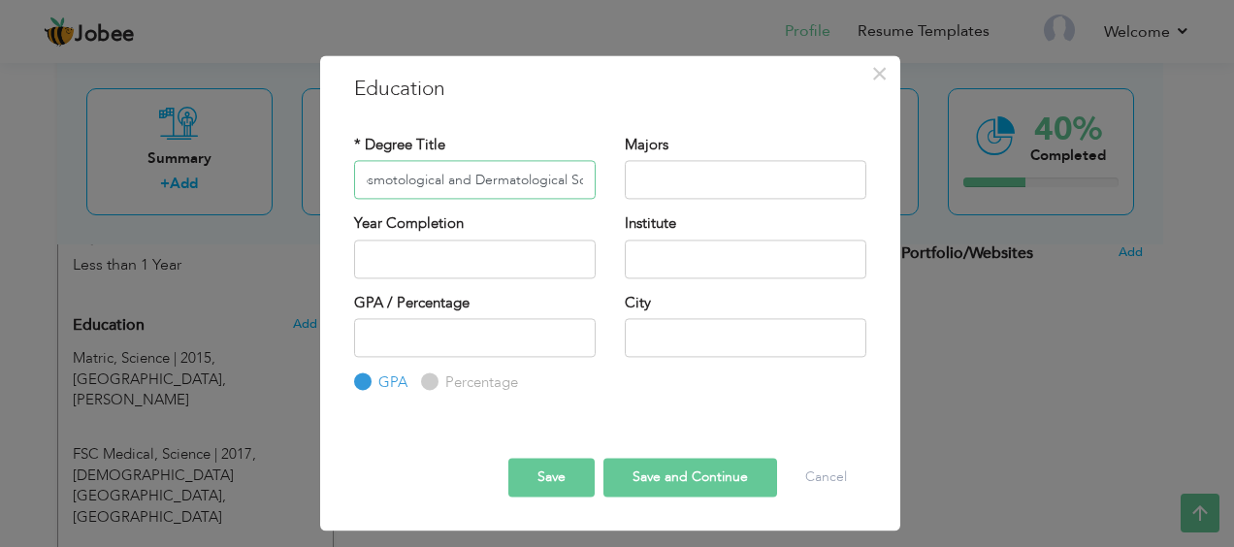
scroll to position [0, 19]
type input "BS Cosmetological and Dermatological Sciences"
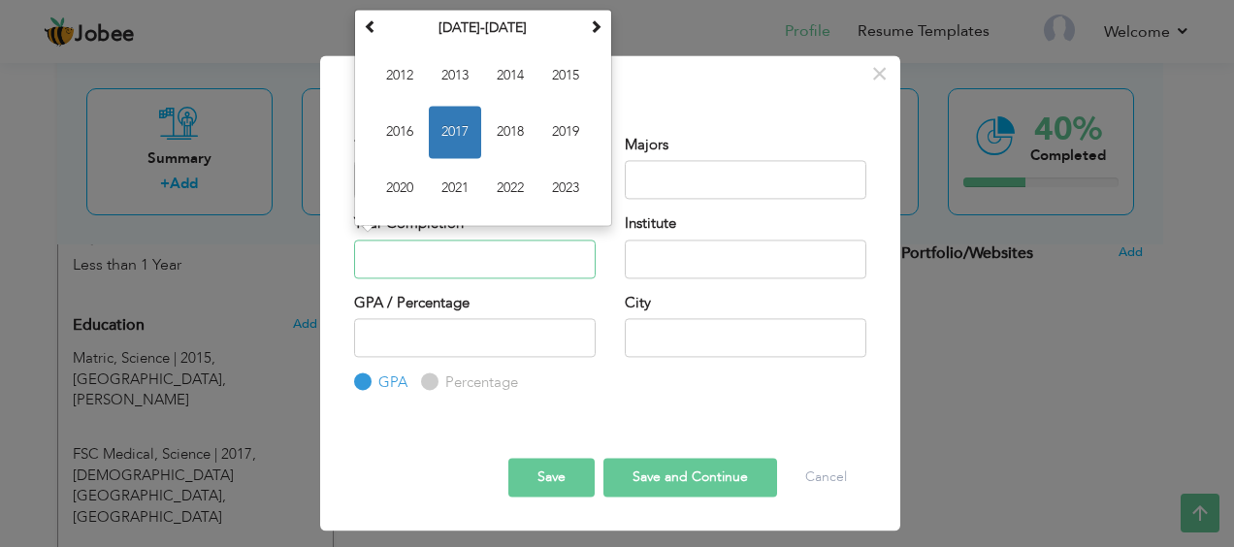
scroll to position [0, 0]
click at [477, 259] on input "text" at bounding box center [475, 259] width 242 height 39
click at [580, 192] on span "2023" at bounding box center [566, 189] width 52 height 52
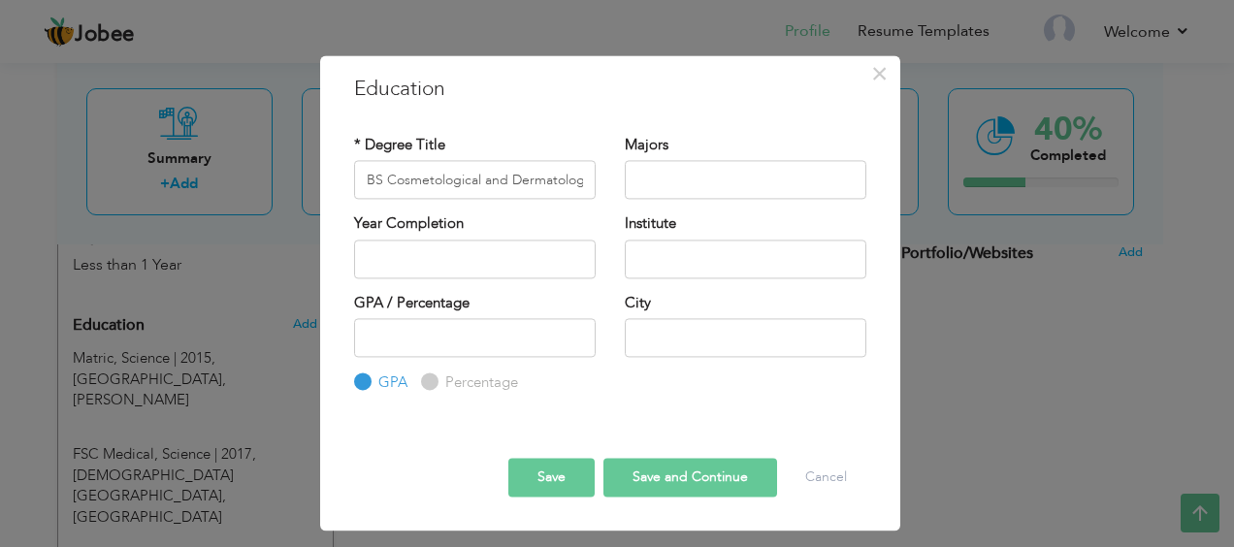
type input "2023"
click at [670, 268] on input "text" at bounding box center [746, 259] width 242 height 39
click at [640, 167] on input "text" at bounding box center [746, 180] width 242 height 39
type input "G"
type input "Health Sciences"
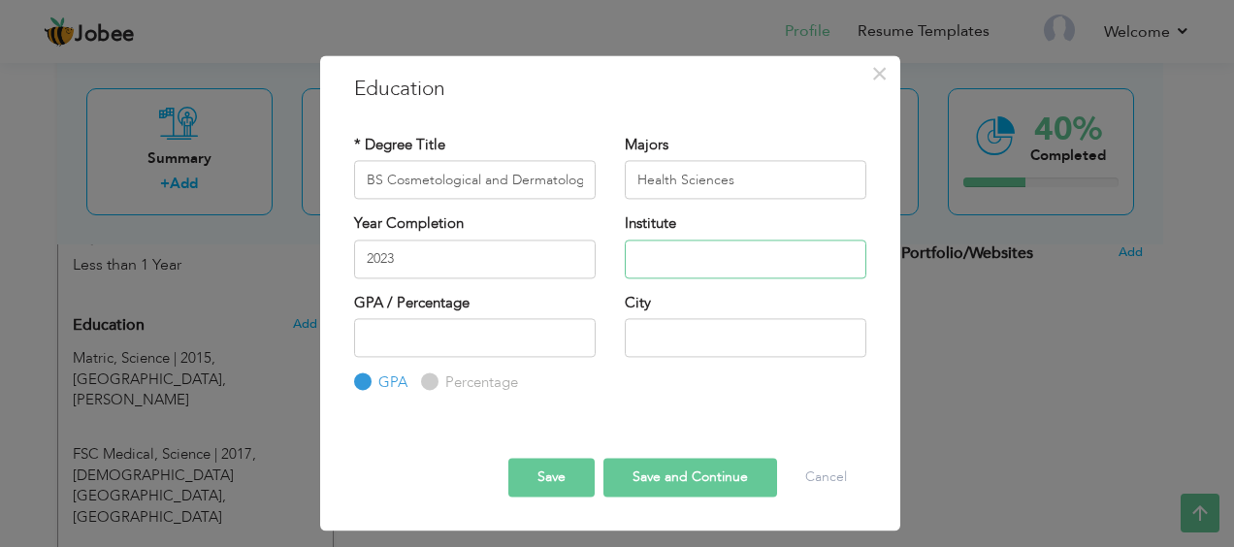
click at [687, 241] on input "text" at bounding box center [746, 259] width 242 height 39
type input "Khawaja fareed university of engineering and information technology"
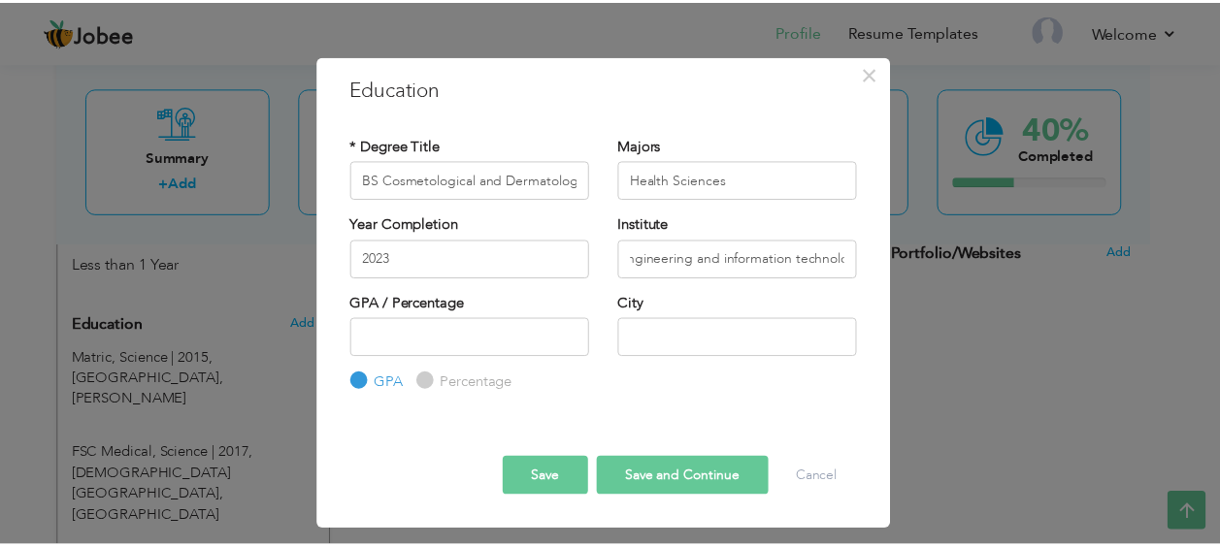
scroll to position [0, 0]
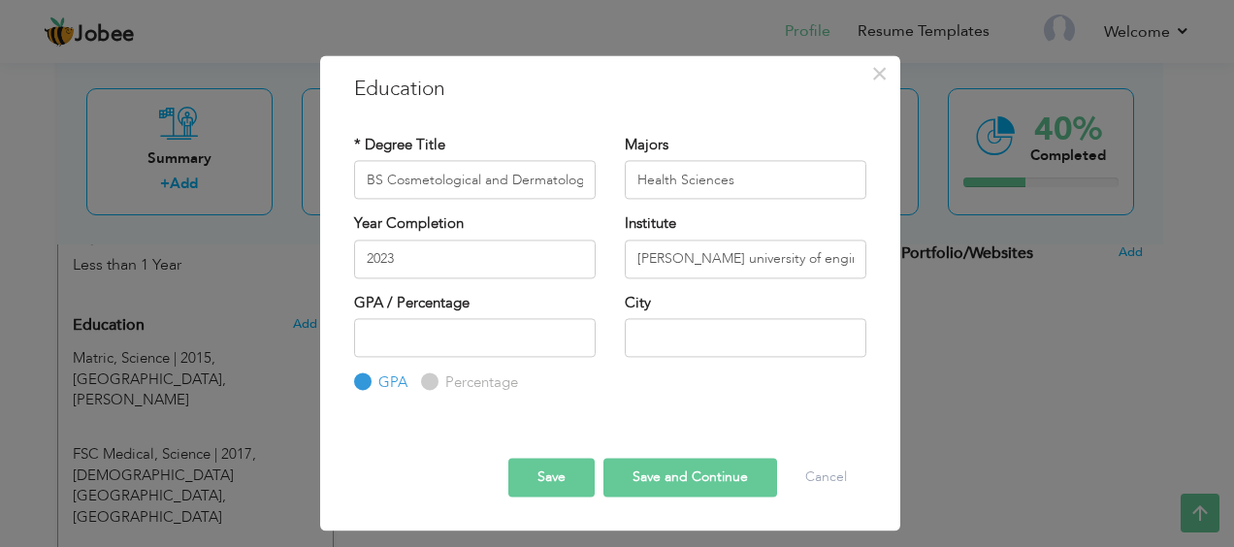
click at [429, 380] on input "Percentage" at bounding box center [427, 383] width 13 height 13
radio input "true"
click at [627, 344] on input "text" at bounding box center [746, 337] width 242 height 39
type input "Rahim Yar Khan"
click at [451, 334] on input "number" at bounding box center [475, 337] width 242 height 39
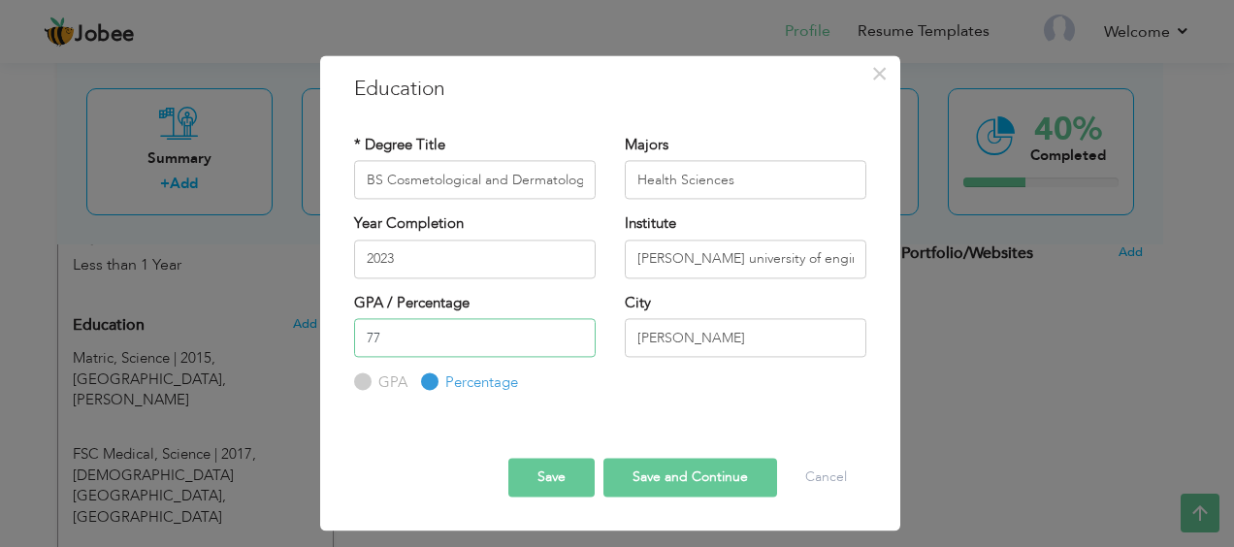
type input "77"
click at [662, 476] on button "Save and Continue" at bounding box center [691, 477] width 174 height 39
radio input "true"
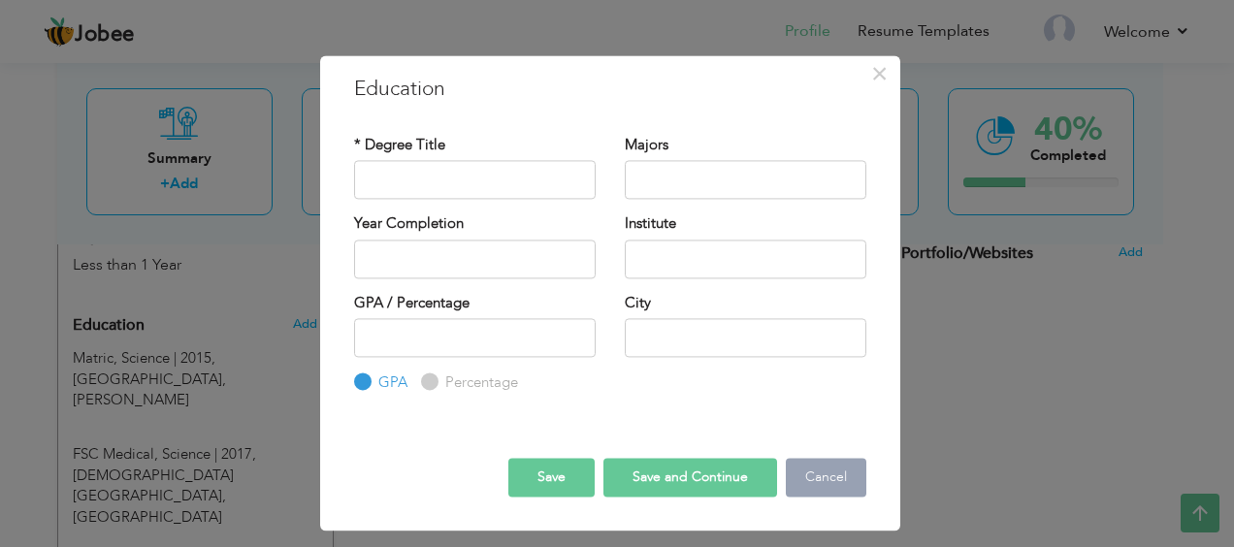
click at [839, 475] on button "Cancel" at bounding box center [826, 477] width 81 height 39
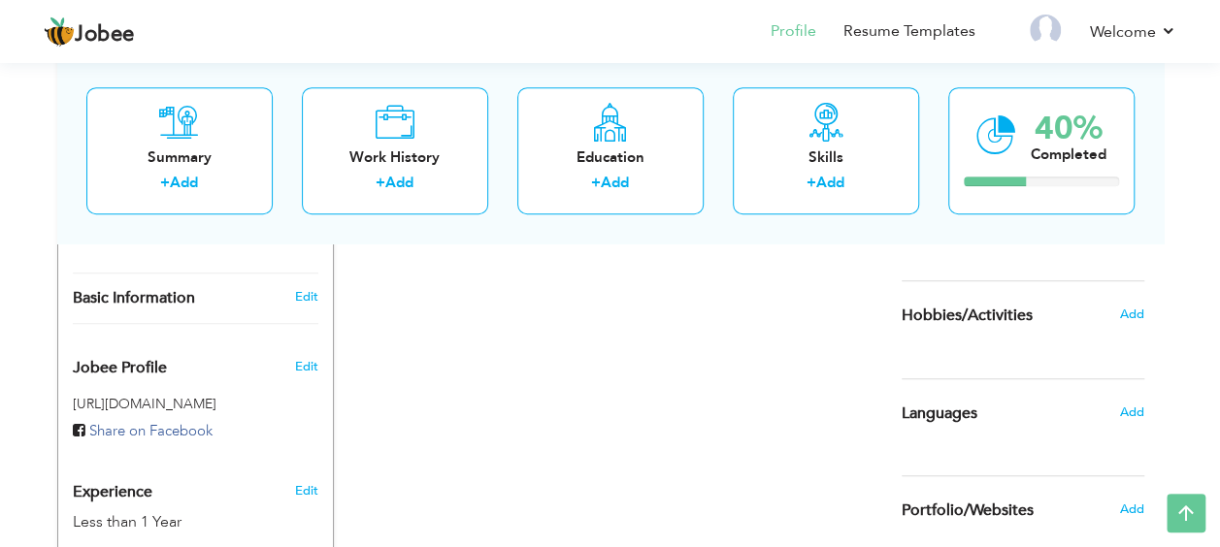
scroll to position [522, 0]
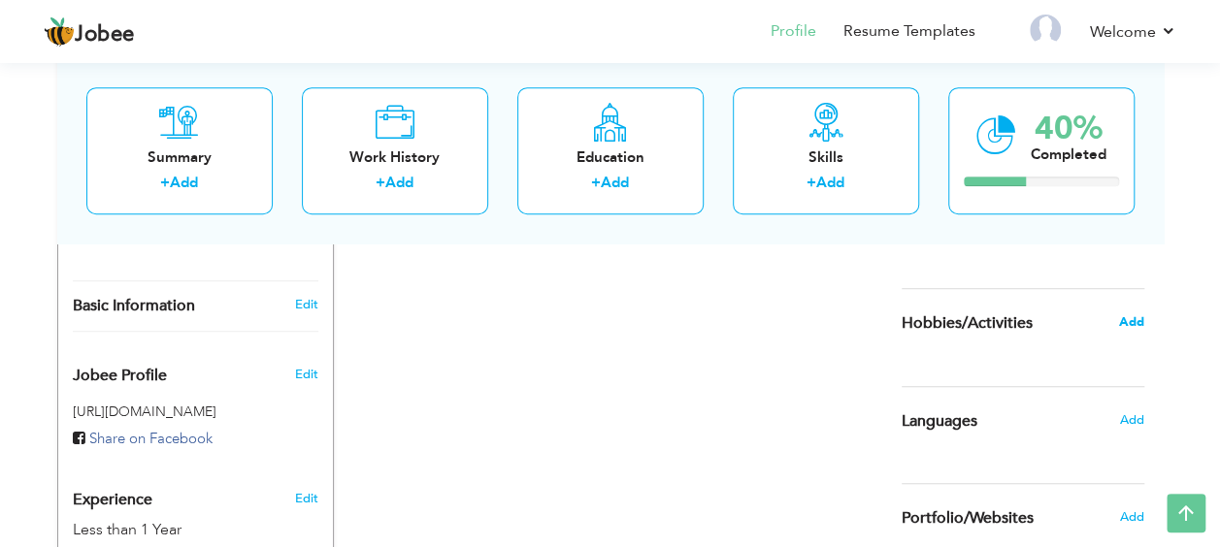
click at [1125, 316] on span "Add" at bounding box center [1130, 321] width 25 height 17
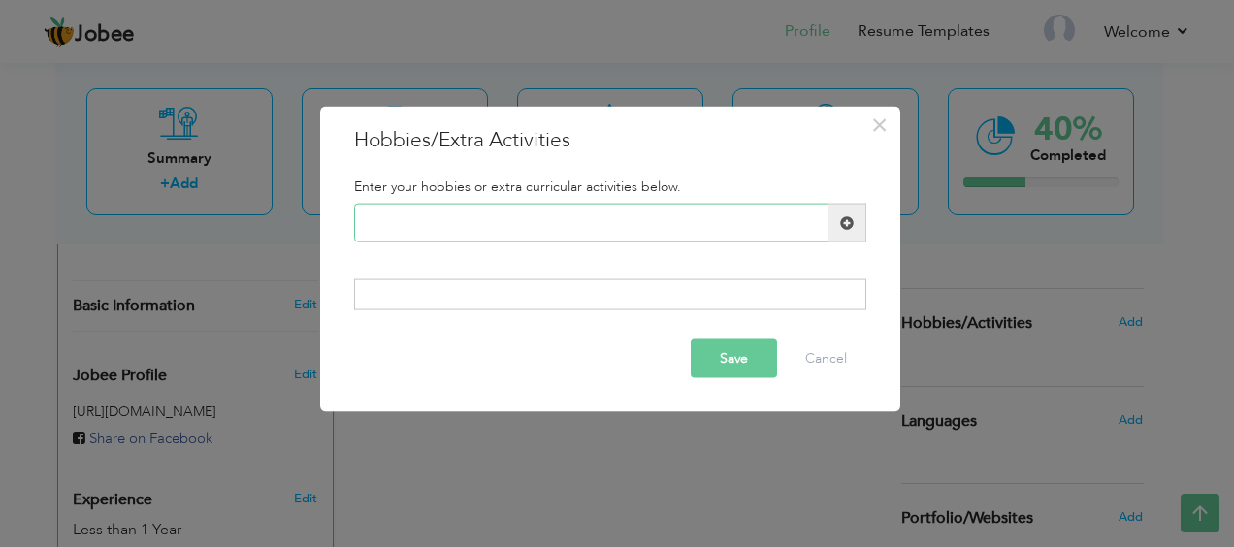
click at [571, 219] on input "text" at bounding box center [591, 223] width 475 height 39
click at [852, 219] on span at bounding box center [847, 222] width 14 height 14
type input "Travelling"
click at [848, 215] on span at bounding box center [847, 222] width 14 height 14
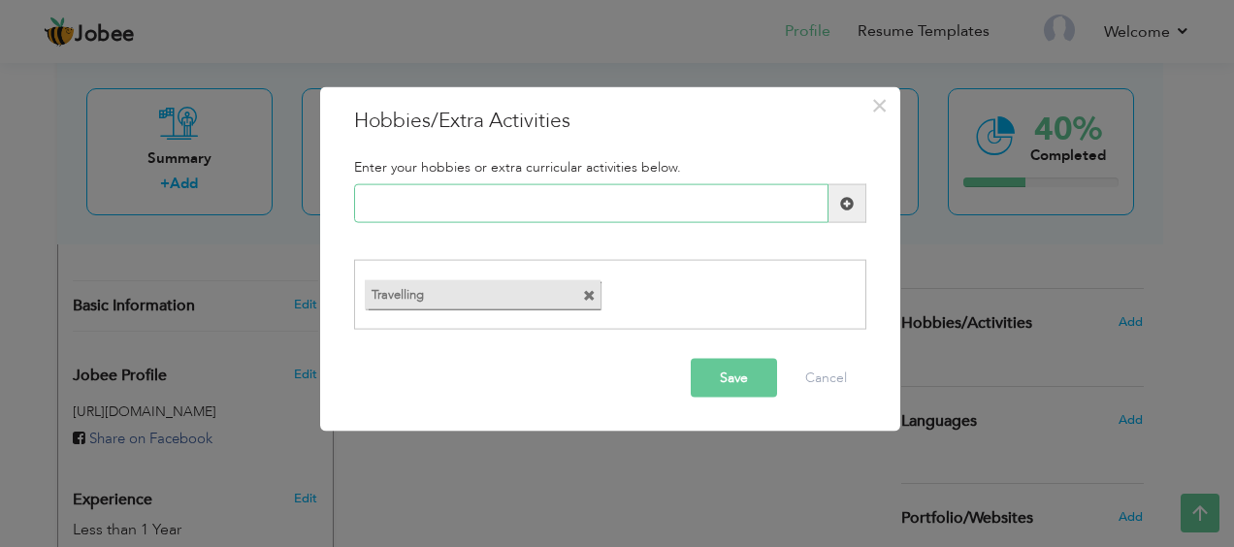
click at [580, 194] on input "text" at bounding box center [591, 203] width 475 height 39
type input "Reading Books"
click at [839, 208] on span at bounding box center [848, 203] width 38 height 39
click at [746, 373] on button "Save" at bounding box center [734, 377] width 86 height 39
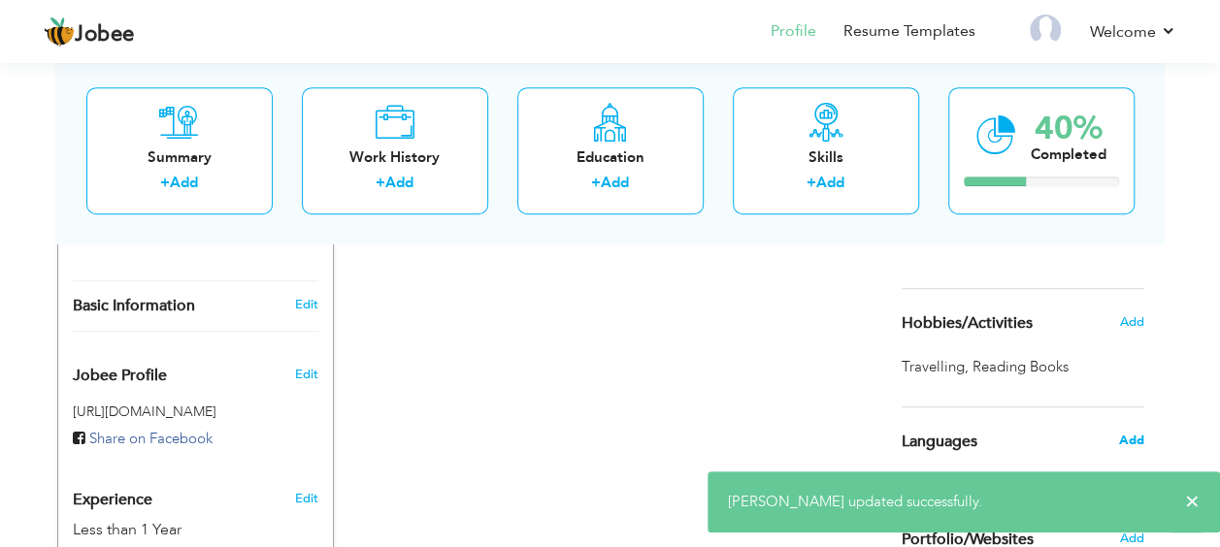
click at [1128, 439] on span "Add" at bounding box center [1130, 440] width 25 height 17
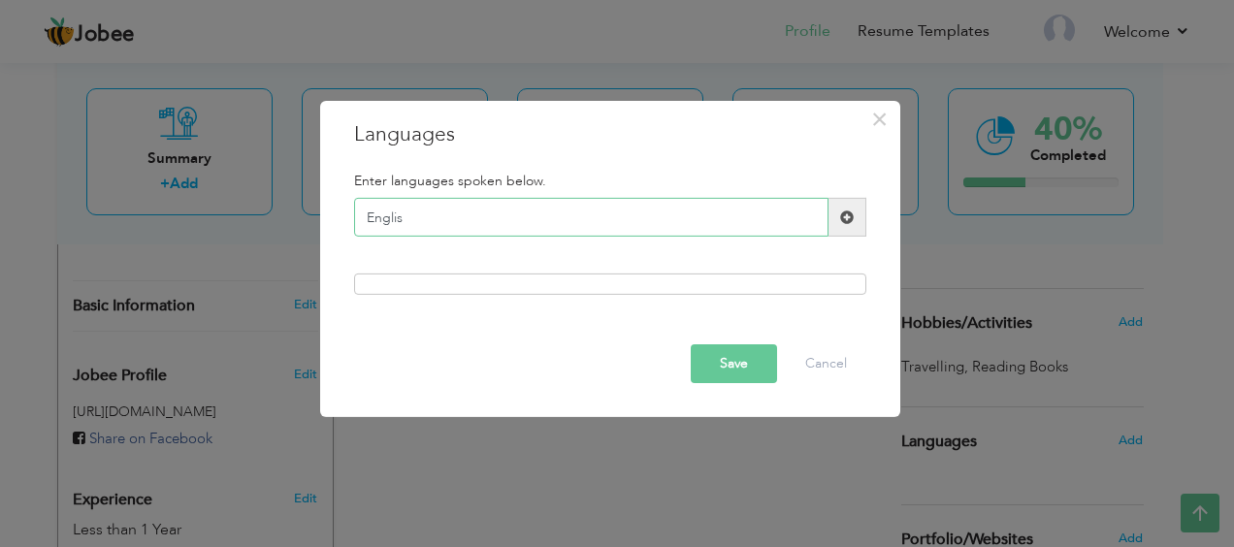
type input "English"
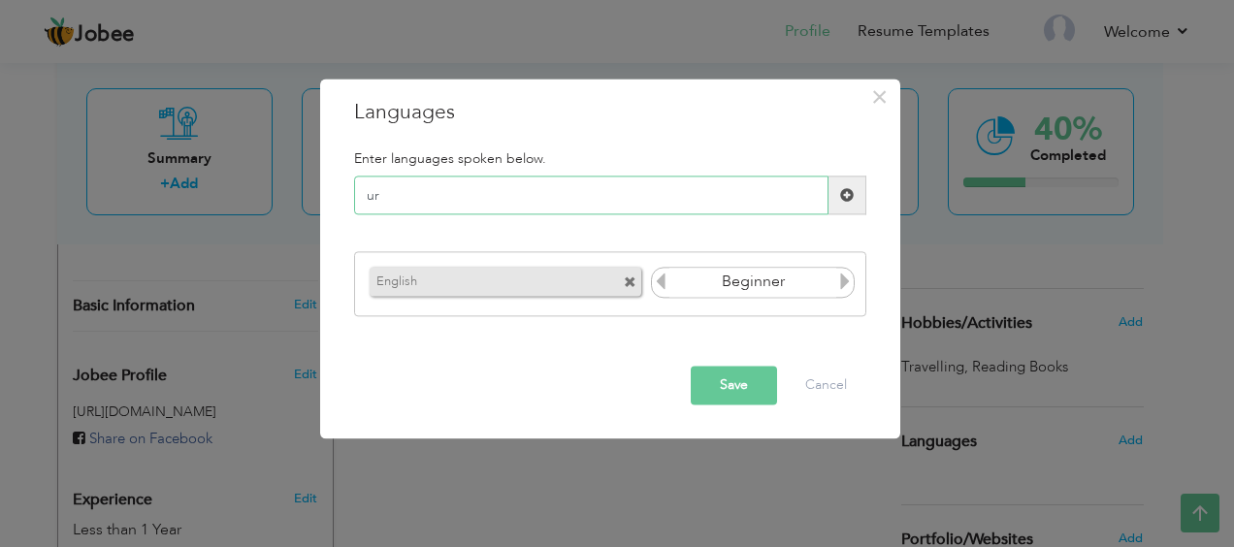
type input "u"
type input "Urdu"
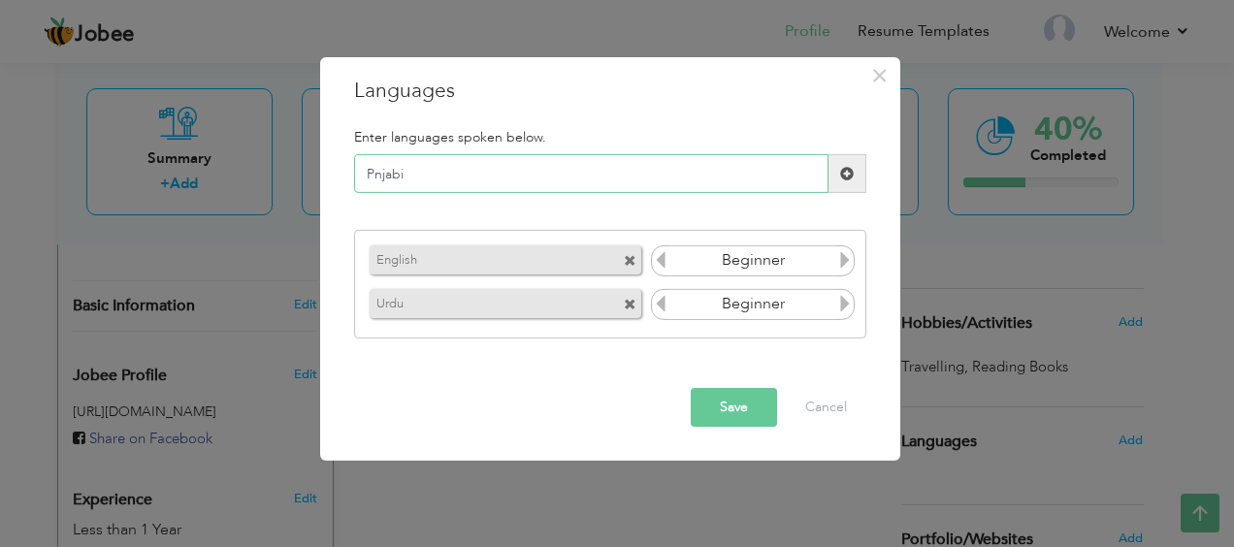
type input "Punjabi"
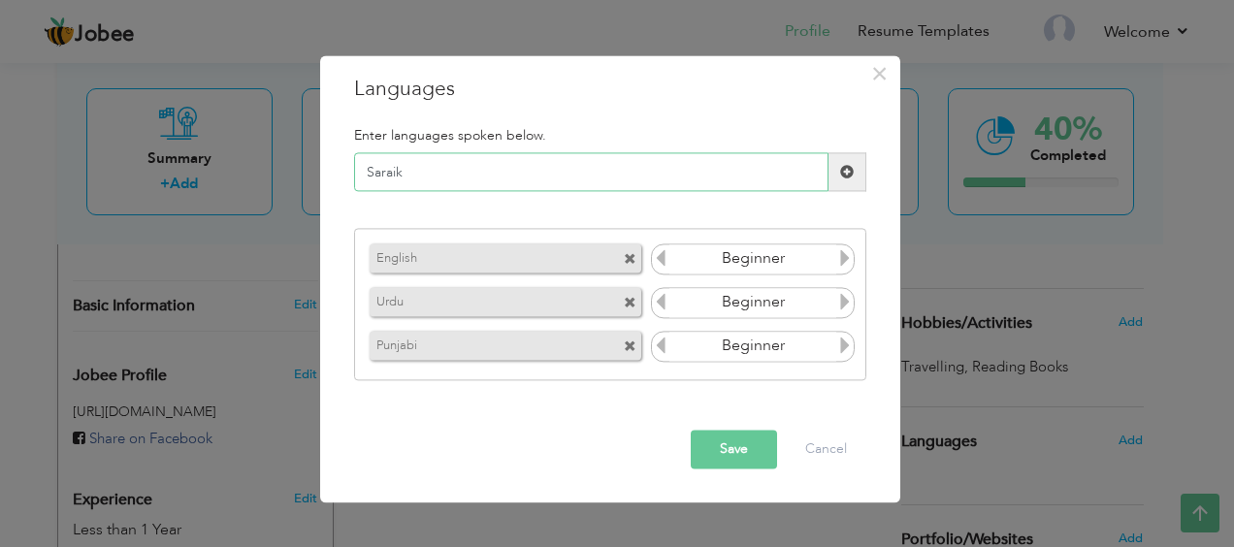
type input "Saraiki"
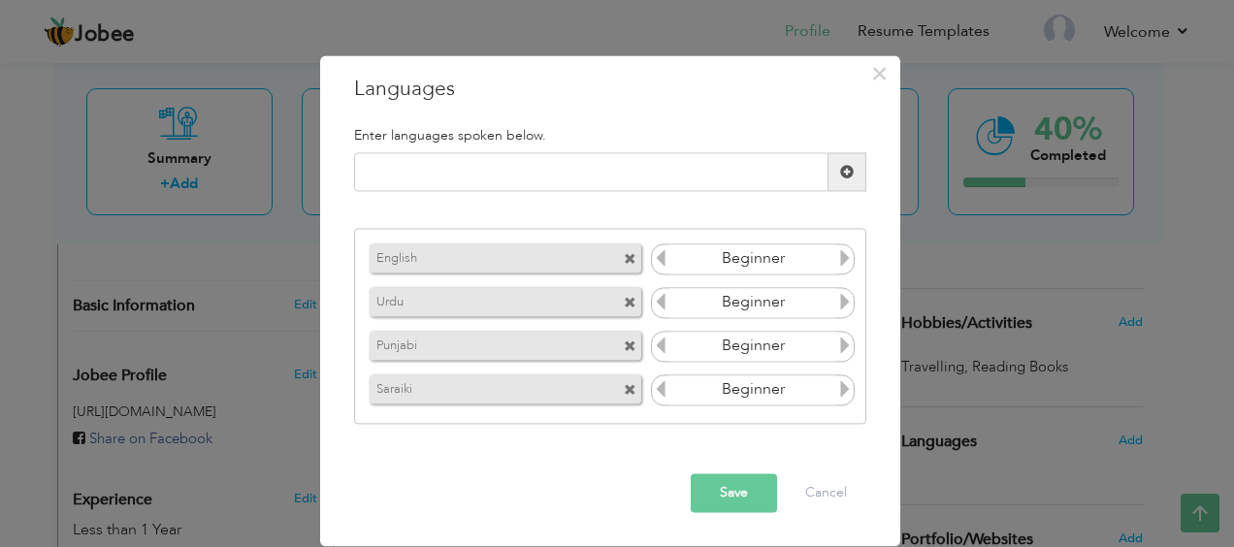
click at [848, 252] on icon at bounding box center [845, 257] width 17 height 17
click at [842, 306] on icon at bounding box center [845, 301] width 17 height 17
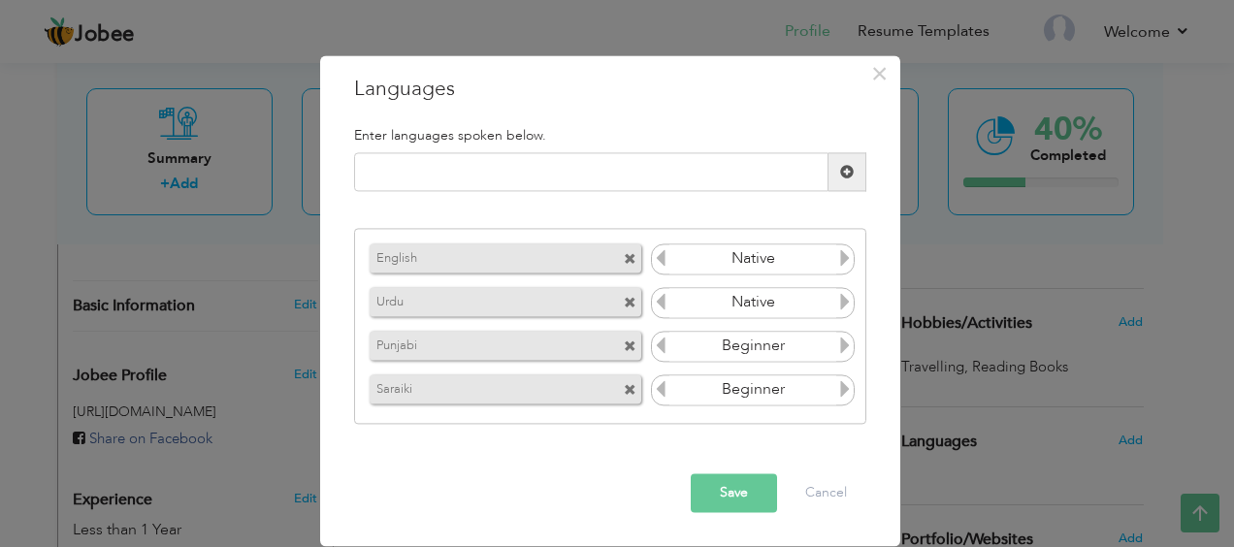
click at [842, 306] on icon at bounding box center [845, 301] width 17 height 17
drag, startPoint x: 842, startPoint y: 306, endPoint x: 846, endPoint y: 344, distance: 38.0
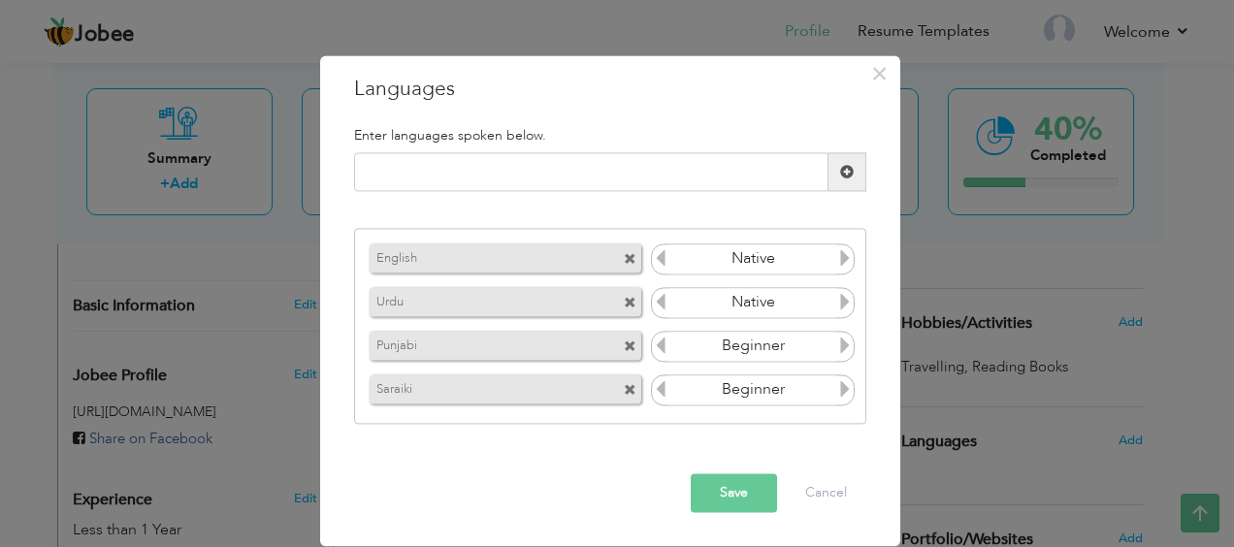
click at [846, 344] on div "English Beginner Urdu Beginner Punjabi Beginner Saraiki" at bounding box center [610, 326] width 512 height 196
click at [846, 344] on icon at bounding box center [845, 345] width 17 height 17
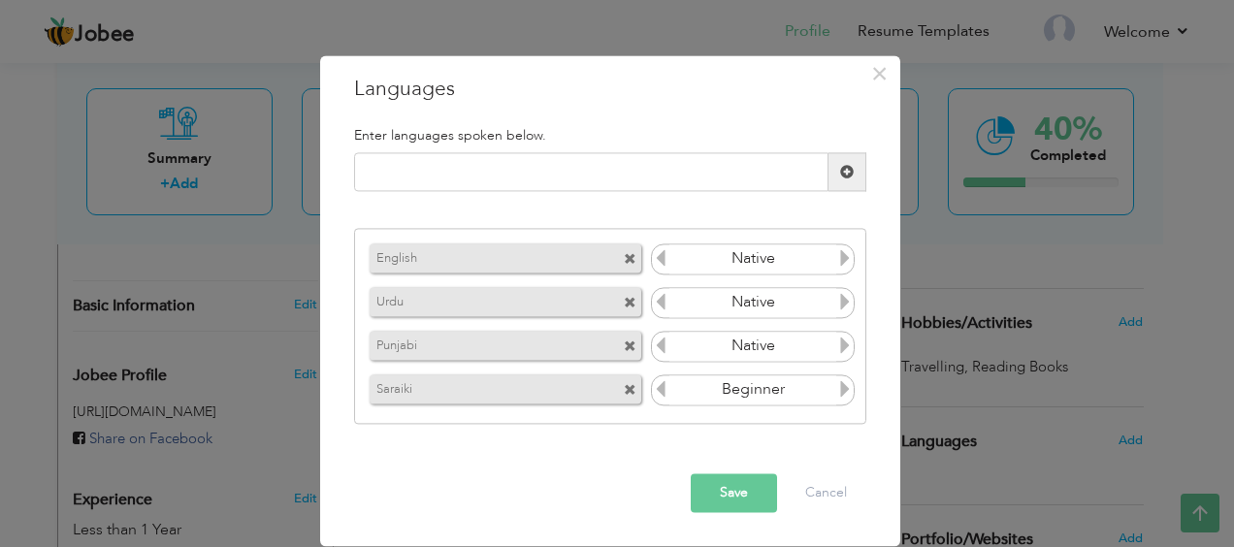
click at [846, 344] on icon at bounding box center [845, 345] width 17 height 17
click at [665, 345] on icon at bounding box center [660, 345] width 17 height 17
click at [848, 385] on icon at bounding box center [845, 388] width 17 height 17
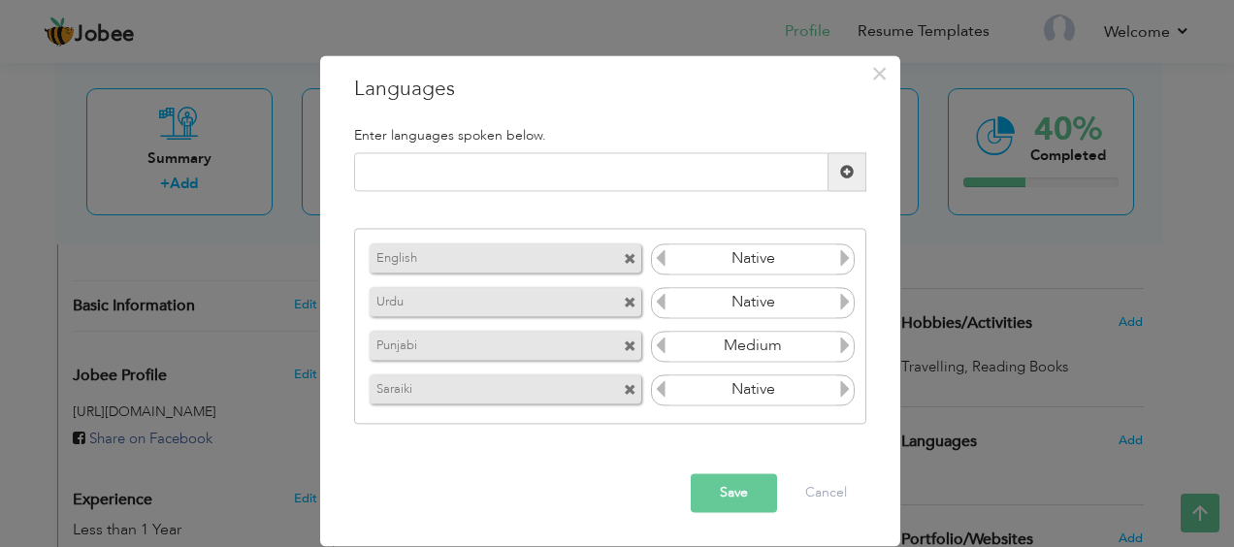
click at [848, 385] on icon at bounding box center [845, 388] width 17 height 17
drag, startPoint x: 848, startPoint y: 385, endPoint x: 749, endPoint y: 480, distance: 137.3
click at [749, 480] on div "× Languages Enter languages spoken below. Please enter a valid language. Urdu" at bounding box center [610, 300] width 580 height 491
click at [749, 480] on button "Save" at bounding box center [734, 494] width 86 height 39
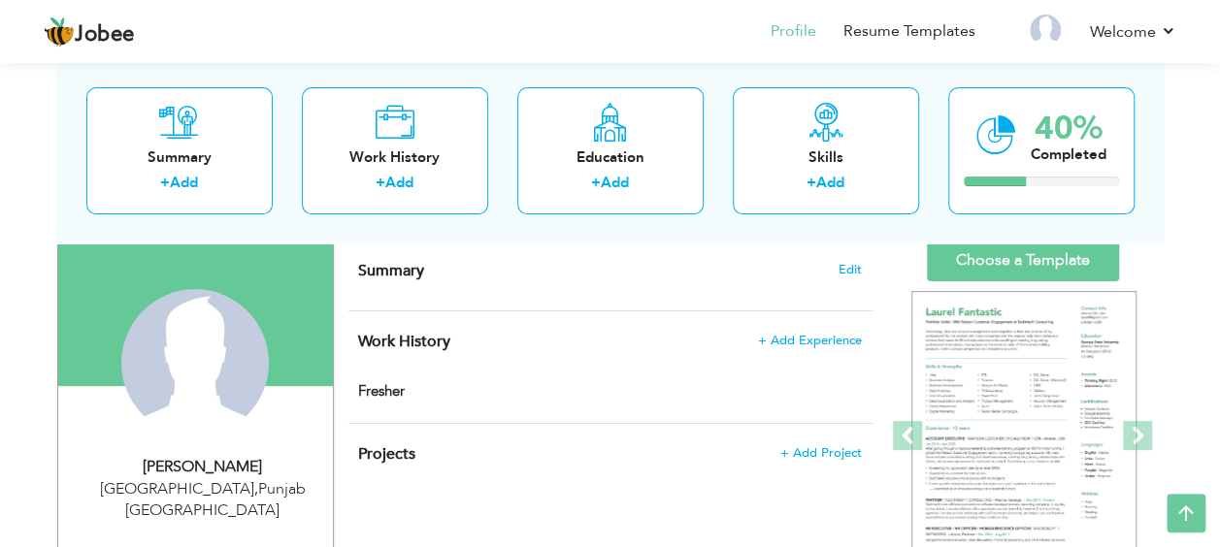
scroll to position [128, 0]
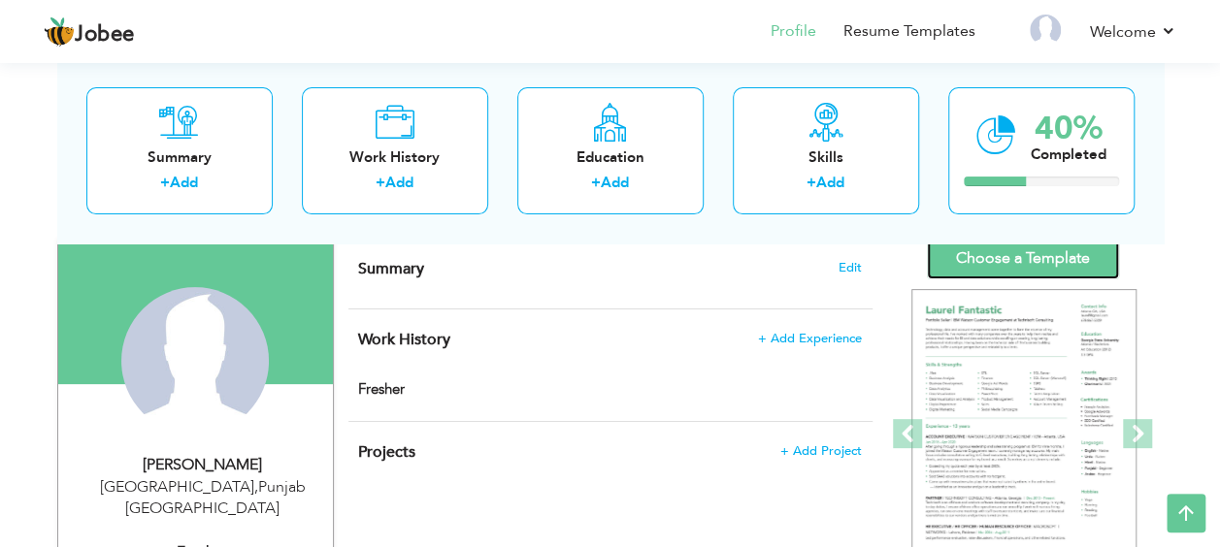
click at [1046, 263] on link "Choose a Template" at bounding box center [1023, 259] width 192 height 42
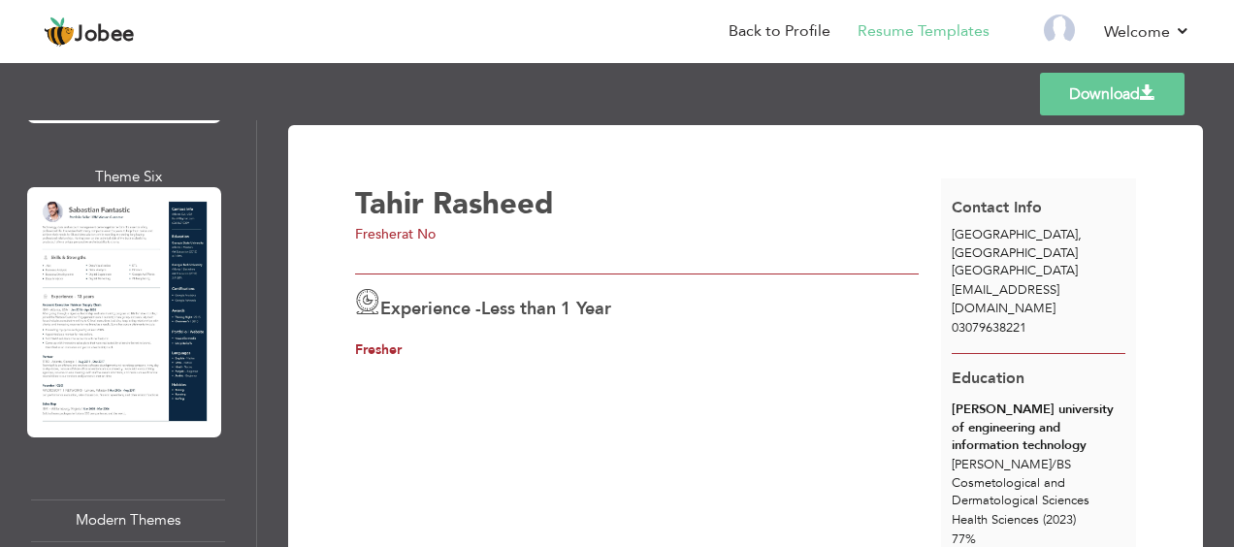
scroll to position [1647, 0]
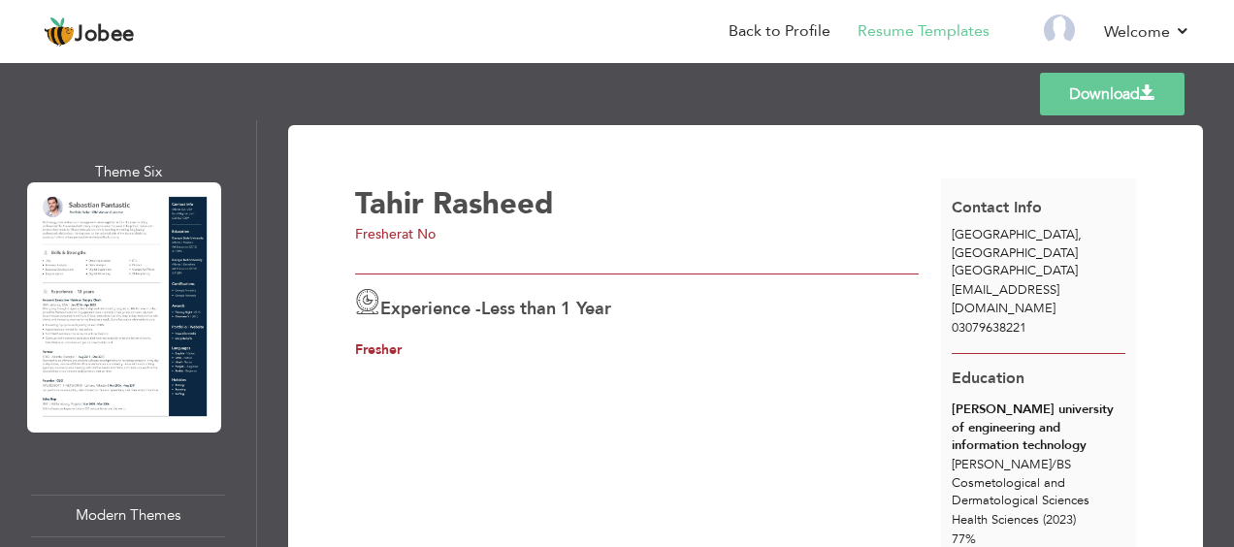
click at [116, 297] on div at bounding box center [124, 307] width 194 height 250
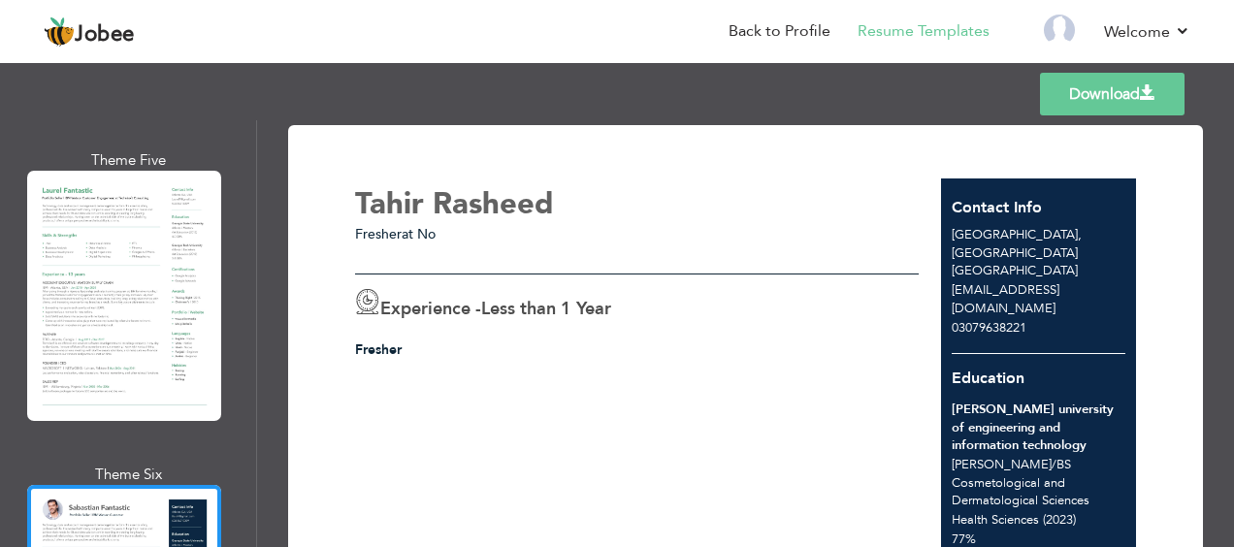
scroll to position [1341, 0]
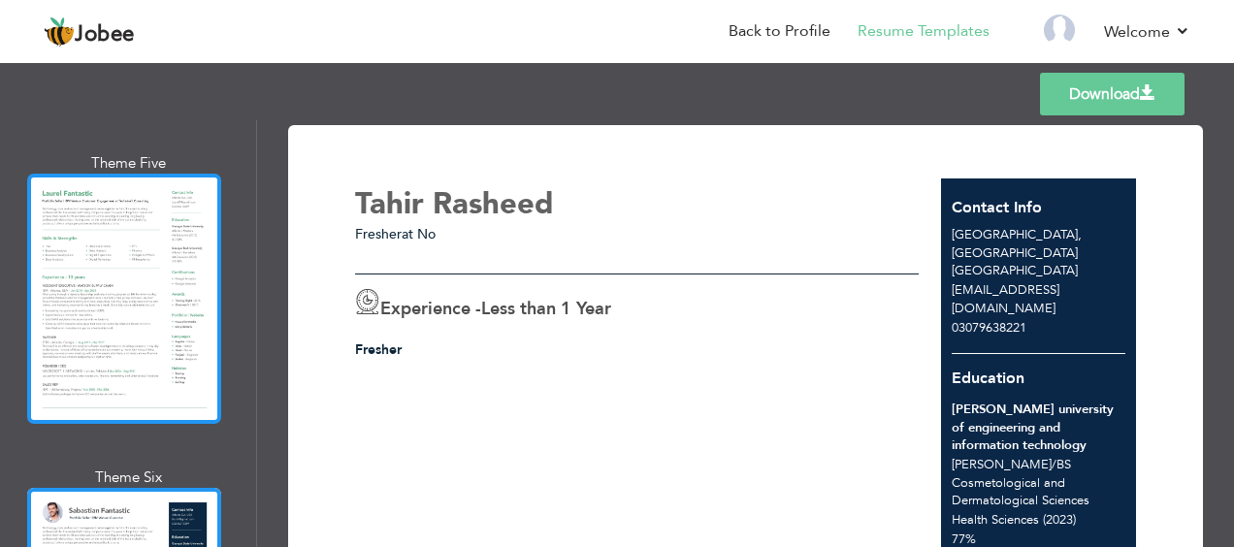
click at [116, 299] on div at bounding box center [124, 299] width 194 height 250
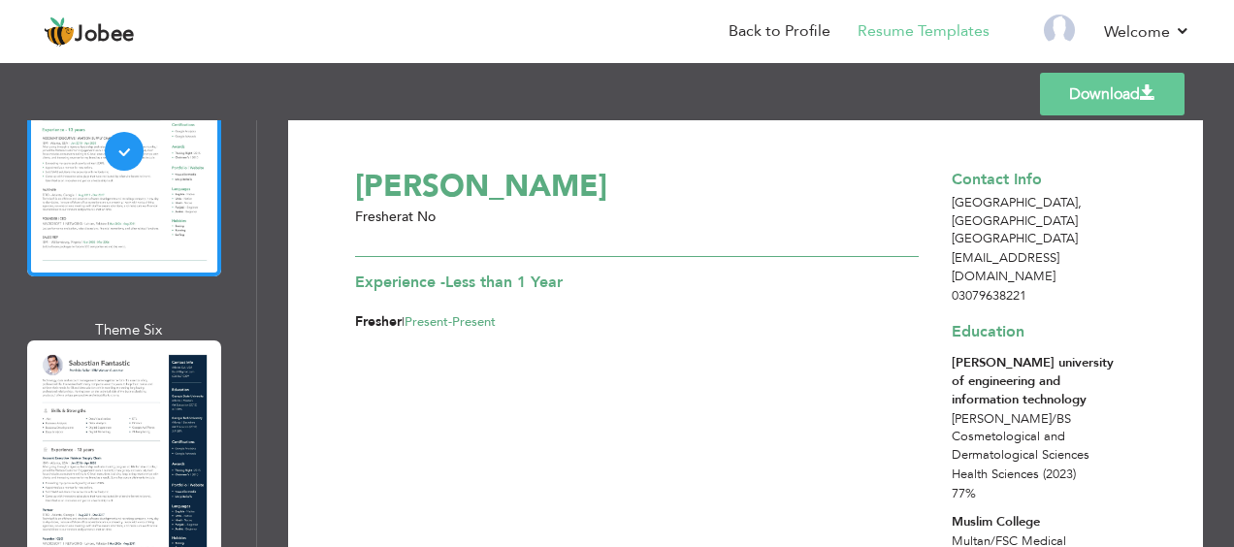
scroll to position [0, 0]
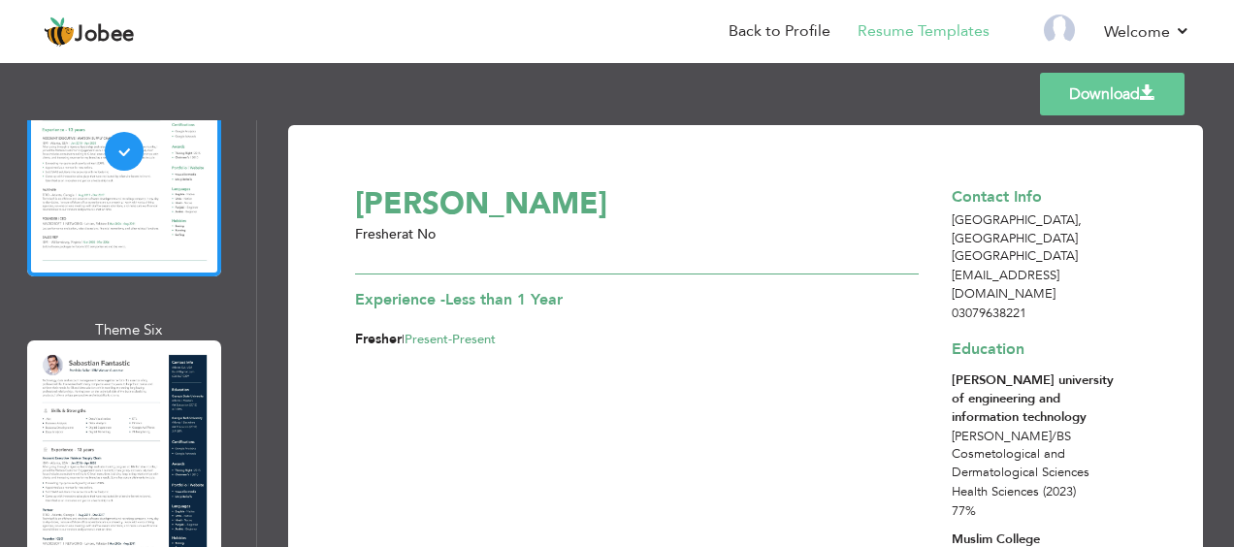
click at [1149, 96] on span at bounding box center [1148, 93] width 16 height 16
click at [798, 24] on link "Back to Profile" at bounding box center [780, 31] width 102 height 22
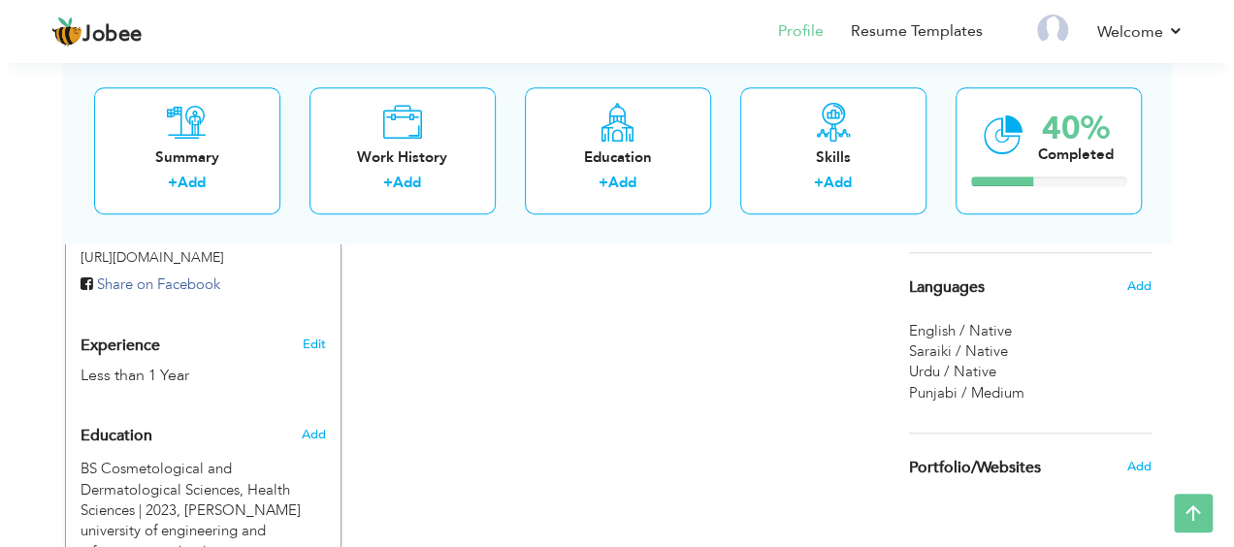
scroll to position [677, 0]
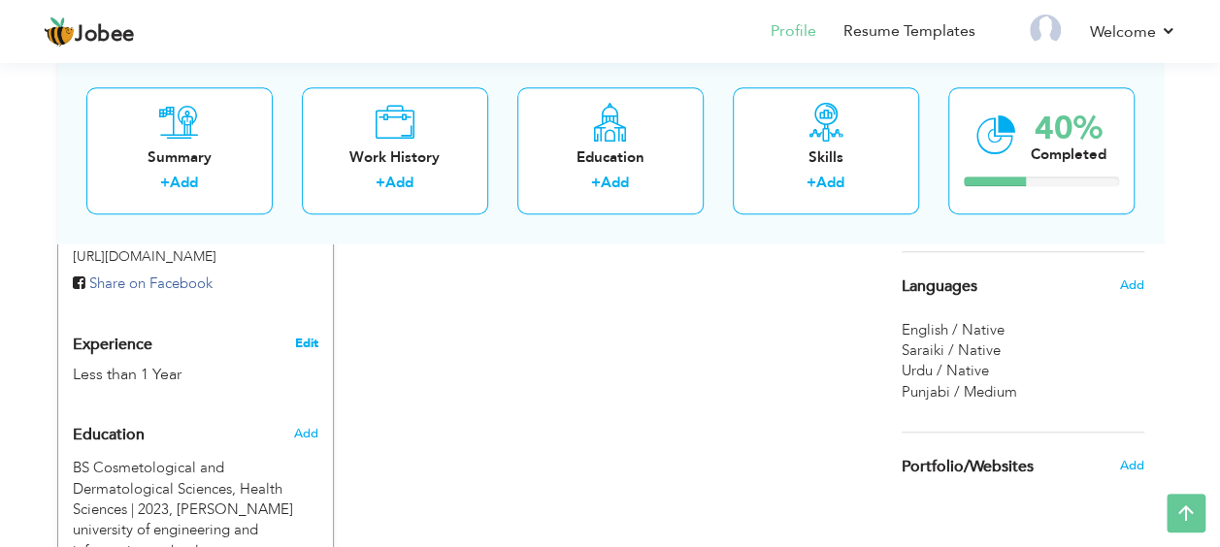
click at [312, 335] on link "Edit" at bounding box center [305, 343] width 23 height 17
type input "Tahir"
type input "Rasheed"
type input "03079638221"
select select "number:166"
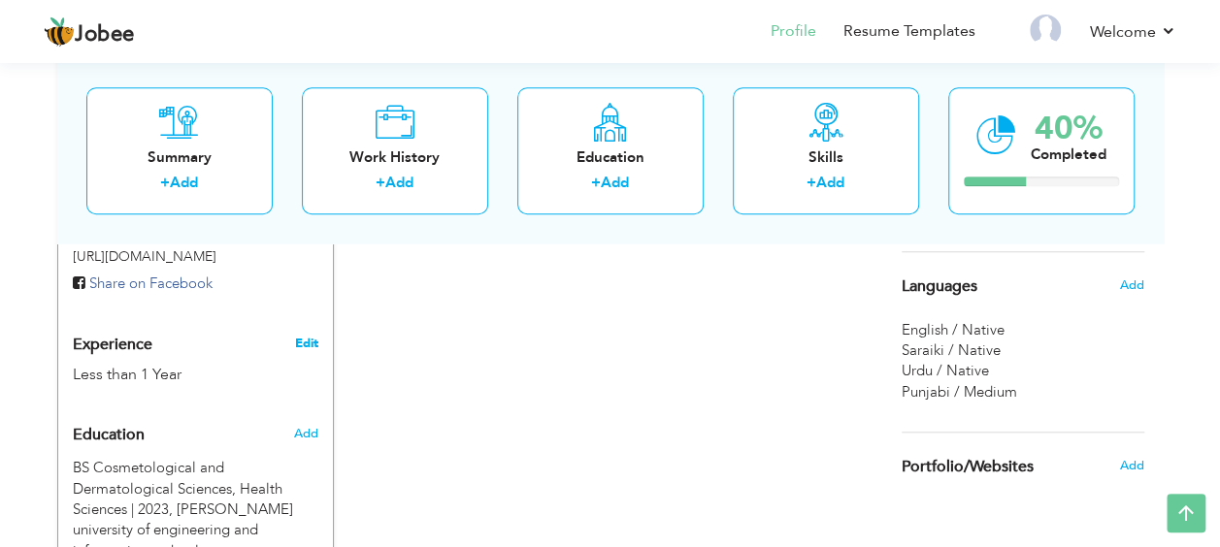
type input "[GEOGRAPHIC_DATA]"
select select "number:2"
type input "No"
type input "Fresher"
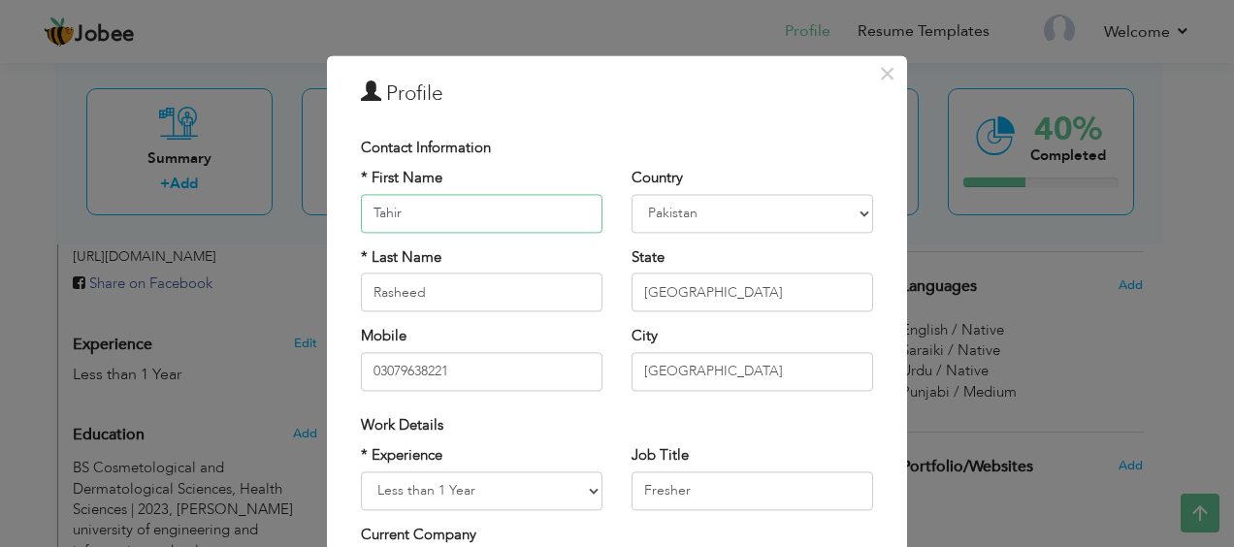
scroll to position [141, 0]
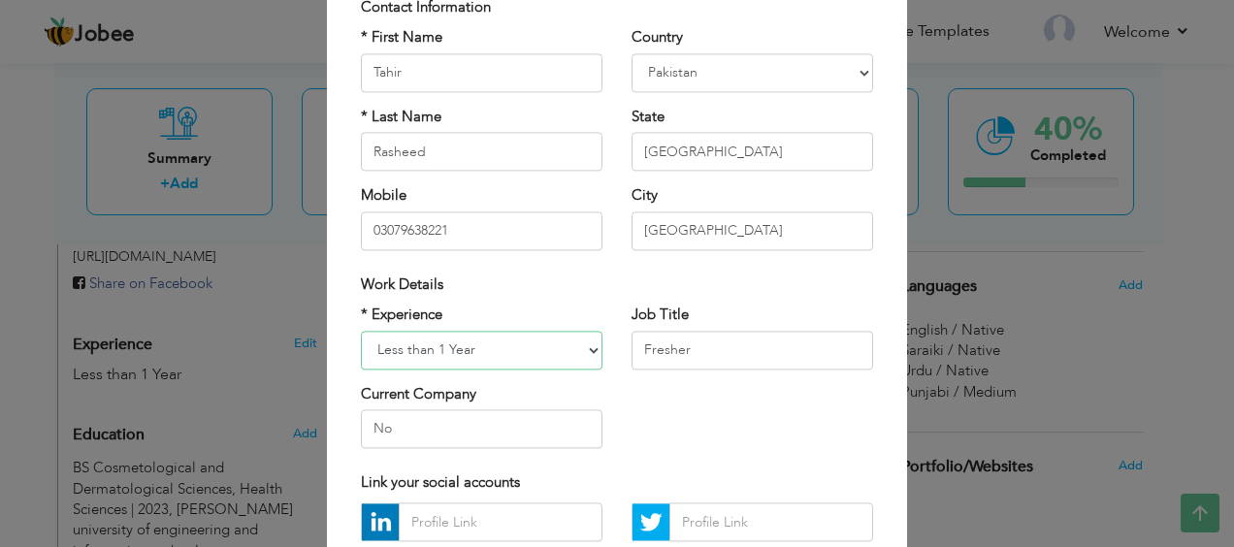
click at [543, 347] on select "Entry Level Less than 1 Year 1 Year 2 Years 3 Years 4 Years 5 Years 6 Years 7 Y…" at bounding box center [482, 350] width 242 height 39
select select "number:1"
click at [361, 331] on select "Entry Level Less than 1 Year 1 Year 2 Years 3 Years 4 Years 5 Years 6 Years 7 Y…" at bounding box center [482, 350] width 242 height 39
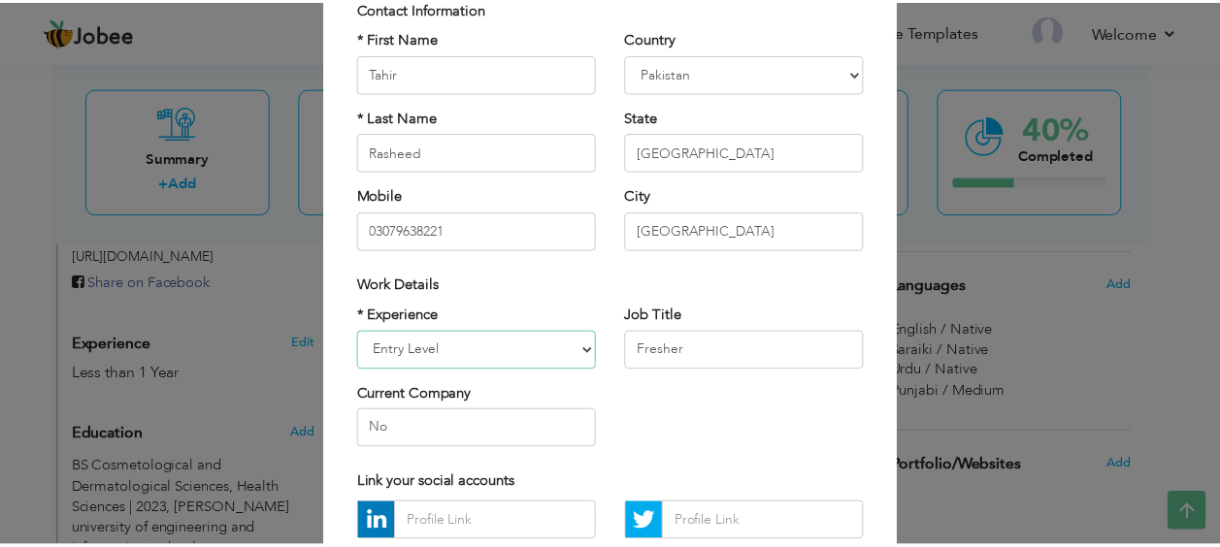
scroll to position [320, 0]
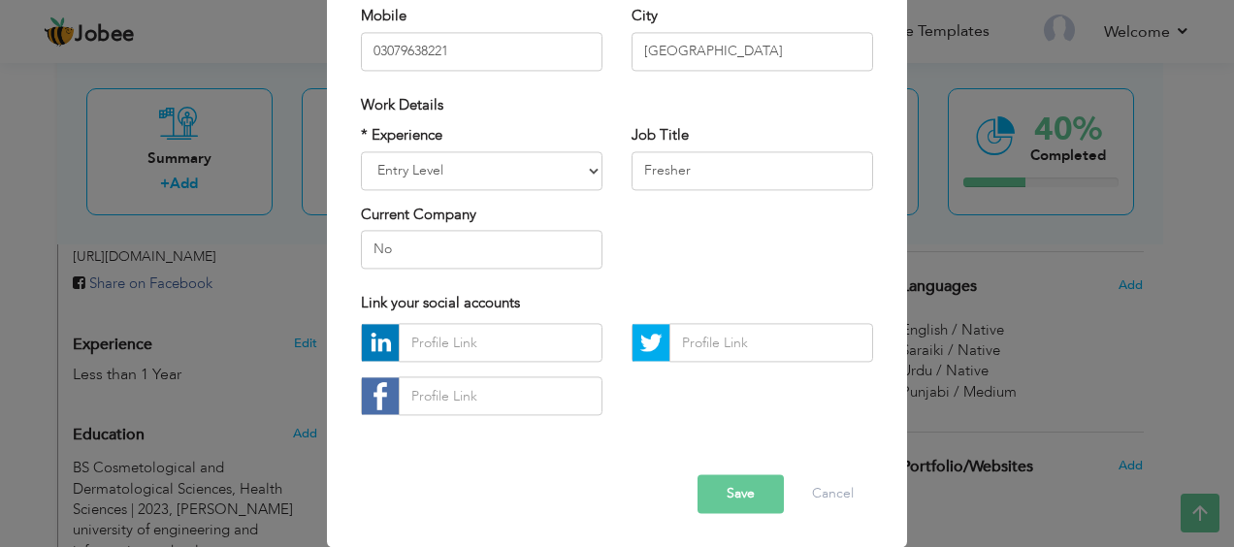
click at [761, 493] on button "Save" at bounding box center [741, 495] width 86 height 39
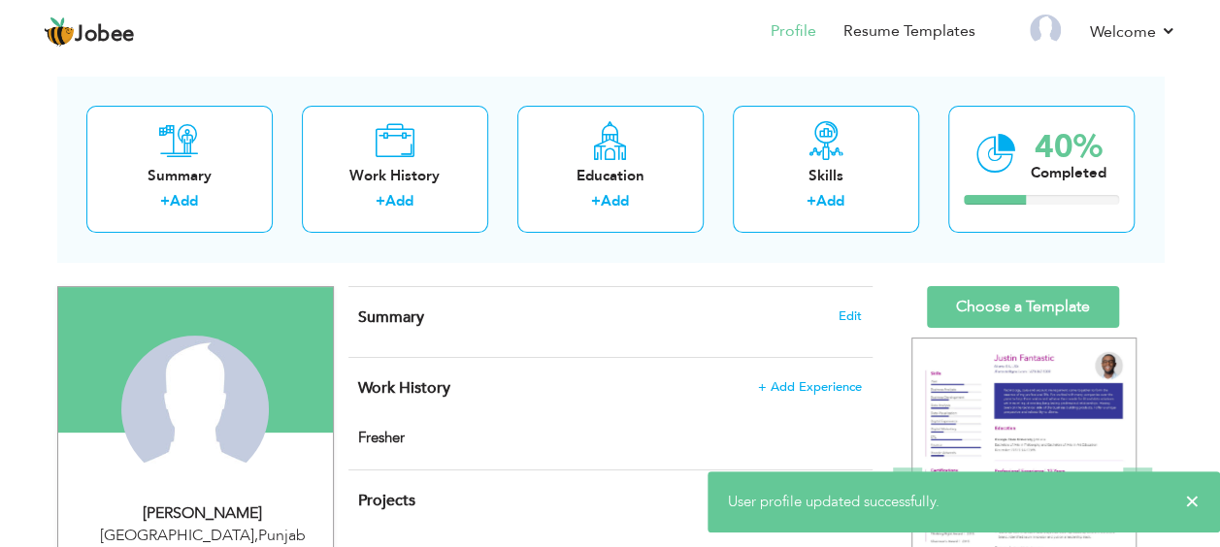
scroll to position [79, 0]
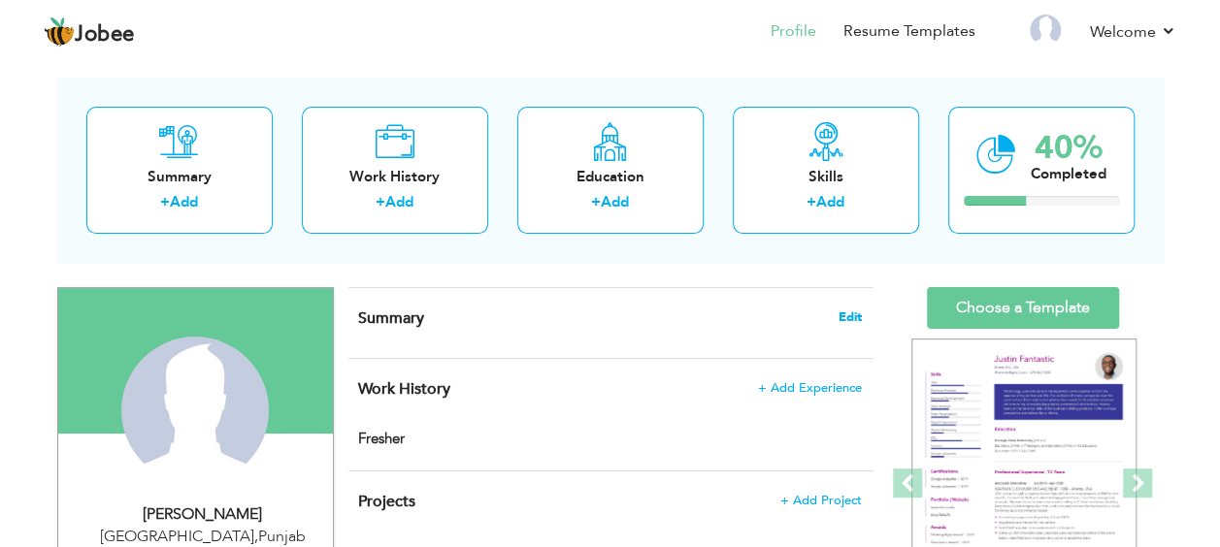
click at [839, 314] on span "Edit" at bounding box center [850, 318] width 23 height 14
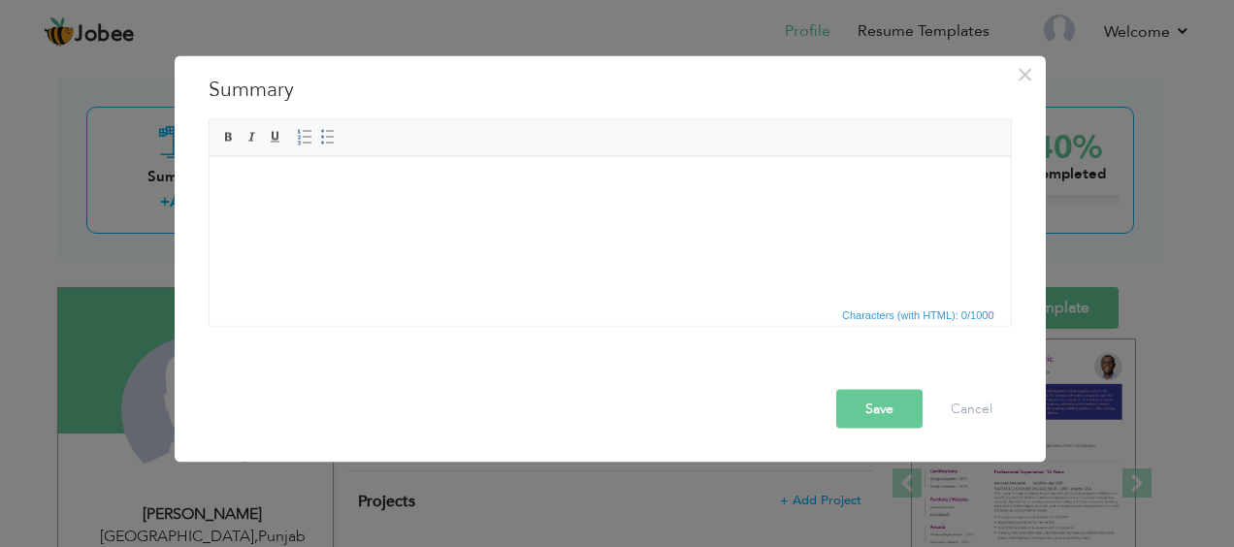
click at [501, 199] on html at bounding box center [610, 185] width 802 height 59
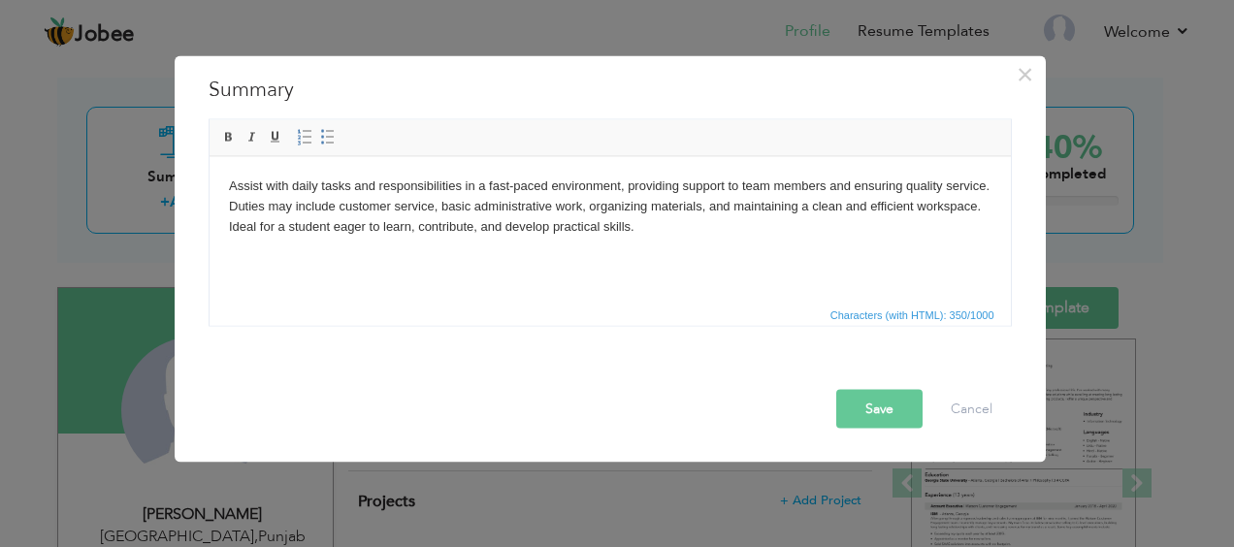
click at [891, 413] on button "Save" at bounding box center [880, 409] width 86 height 39
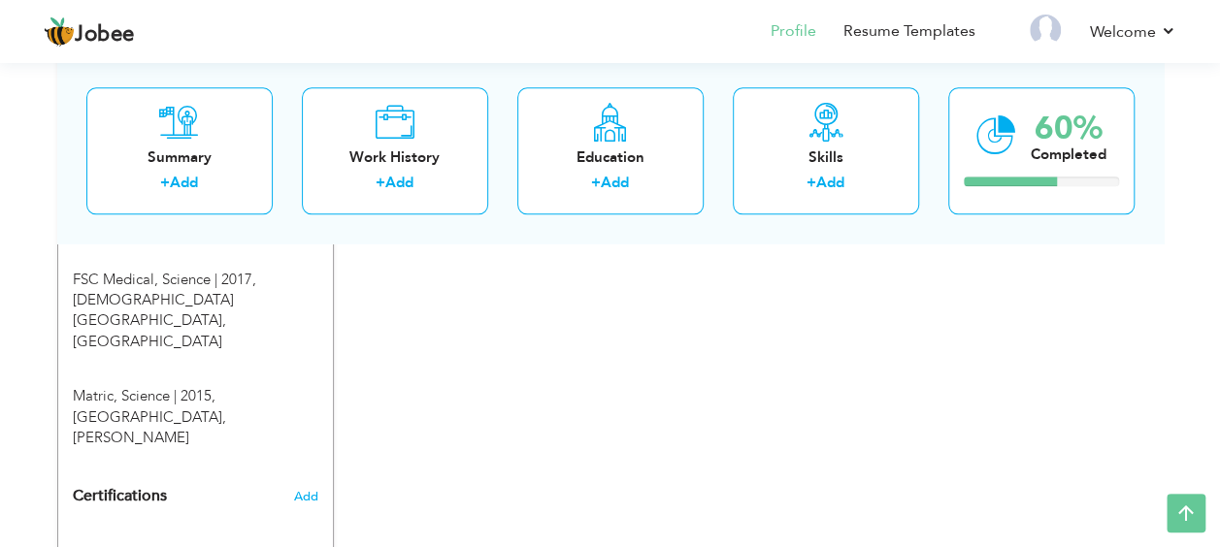
scroll to position [1124, 0]
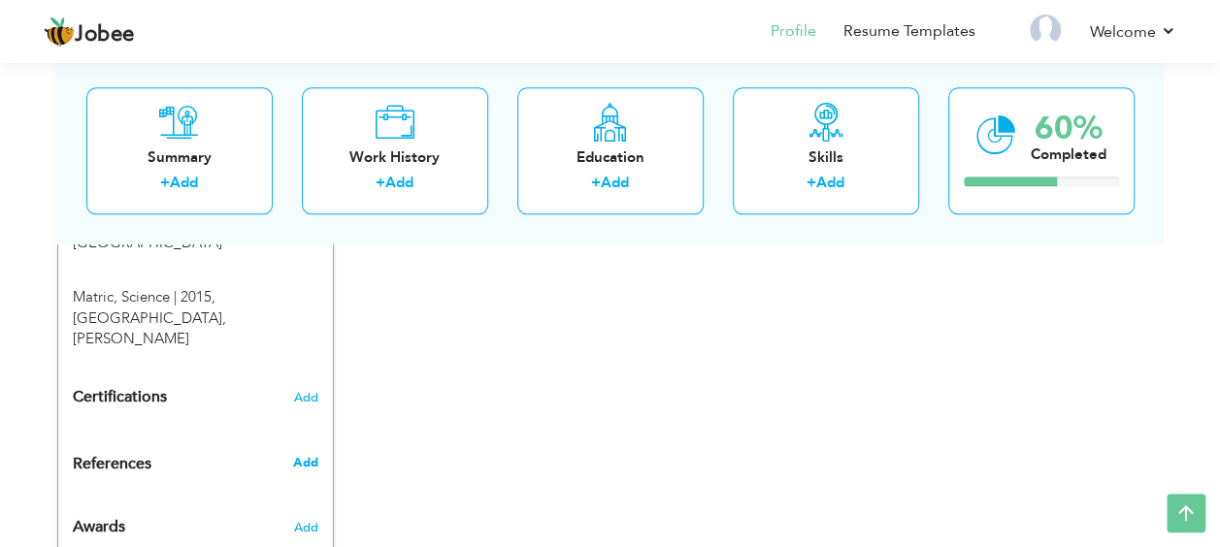
click at [309, 454] on span "Add" at bounding box center [304, 462] width 25 height 17
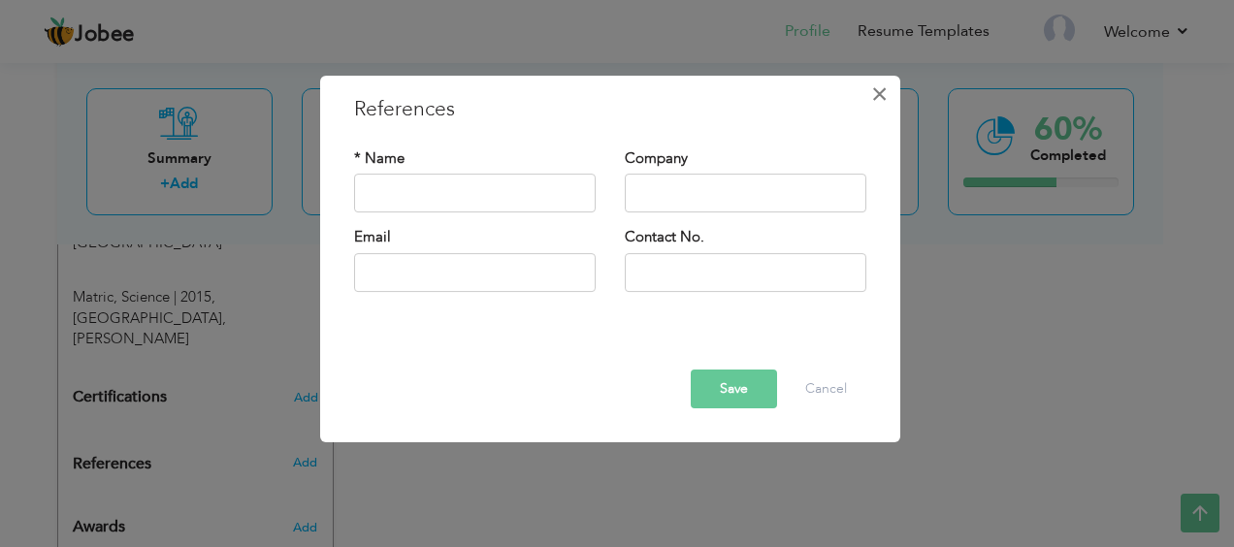
click at [876, 92] on span "×" at bounding box center [880, 94] width 16 height 35
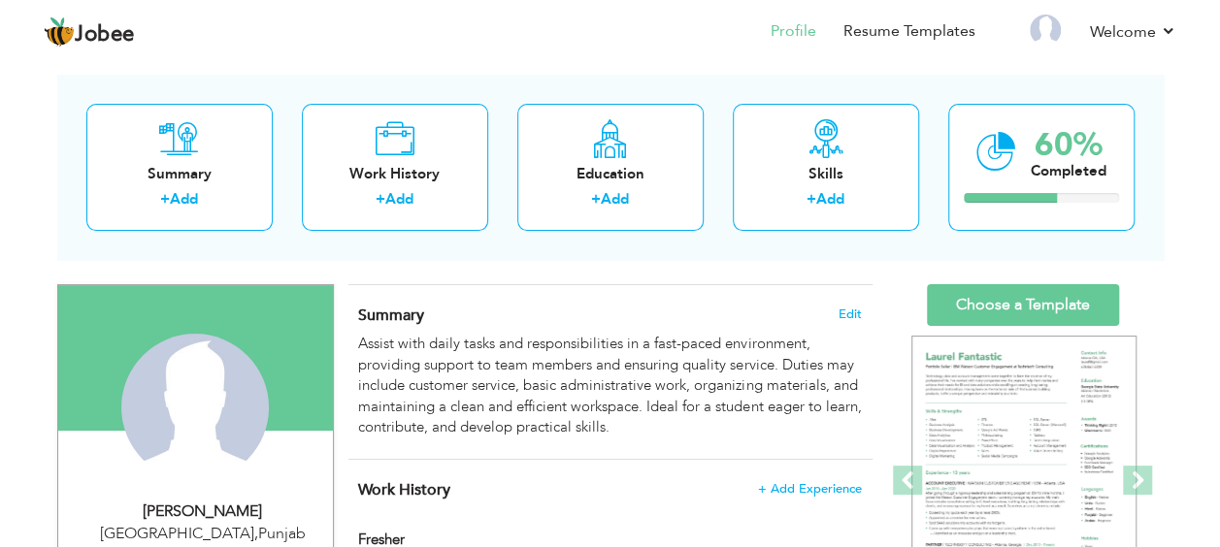
scroll to position [0, 0]
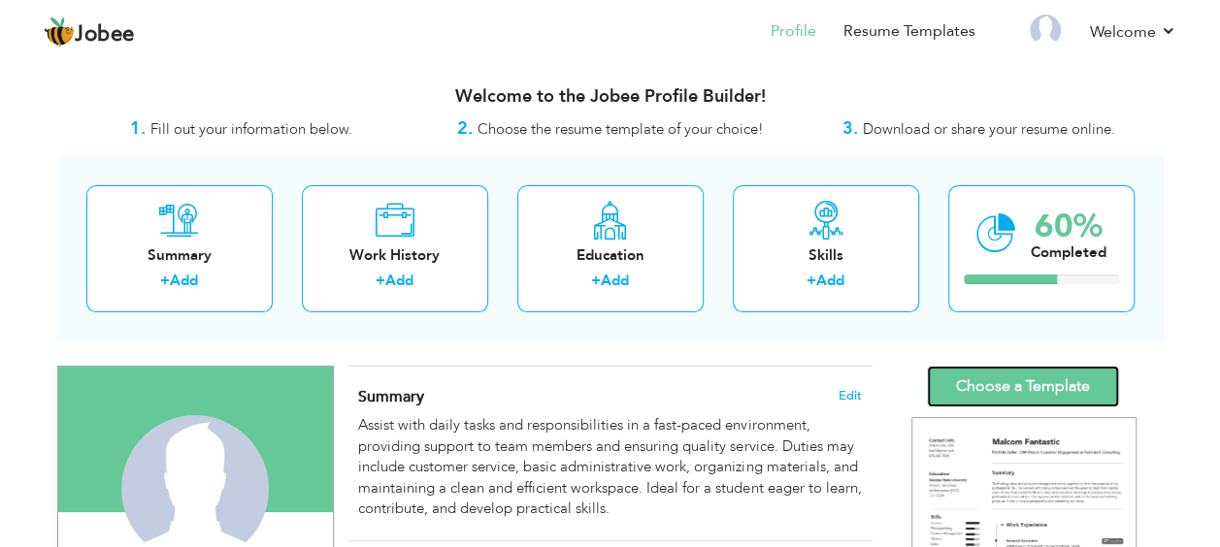
click at [1011, 395] on link "Choose a Template" at bounding box center [1023, 387] width 192 height 42
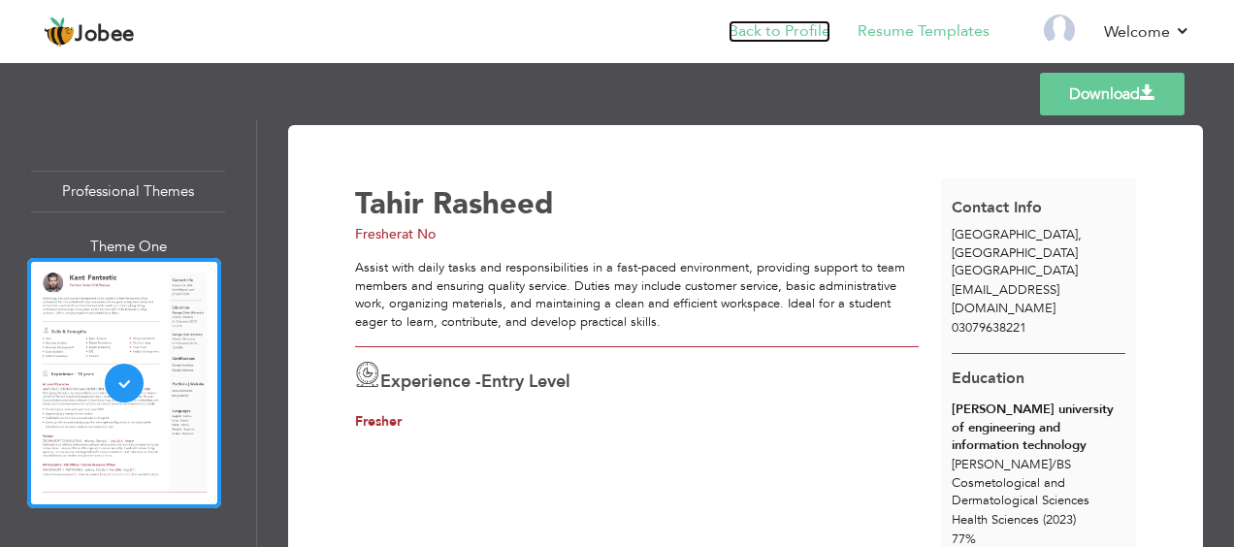
click at [752, 25] on link "Back to Profile" at bounding box center [780, 31] width 102 height 22
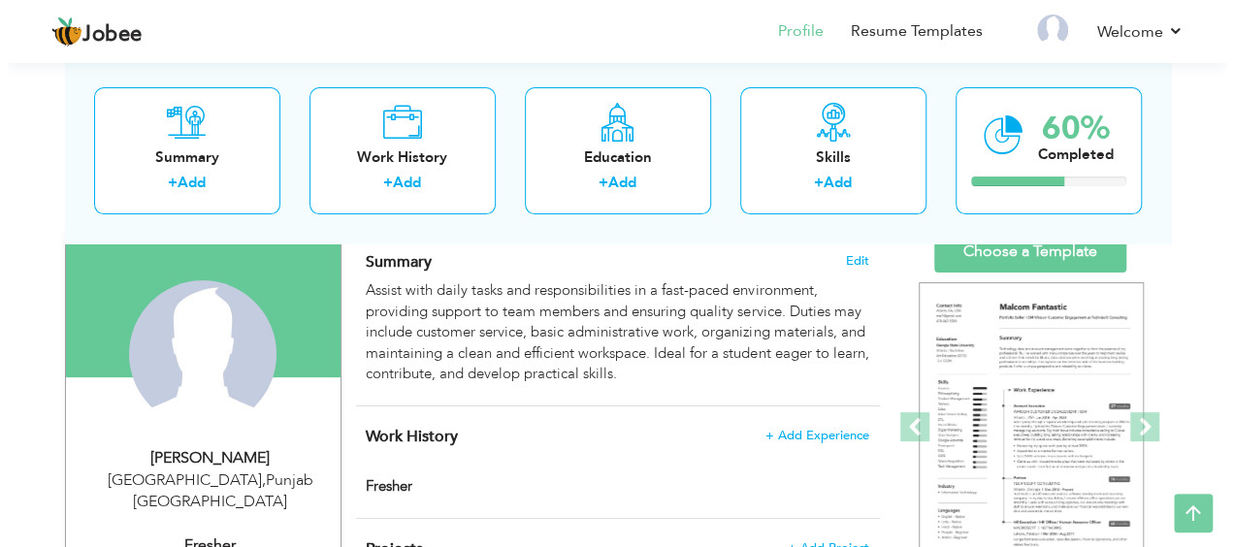
scroll to position [138, 0]
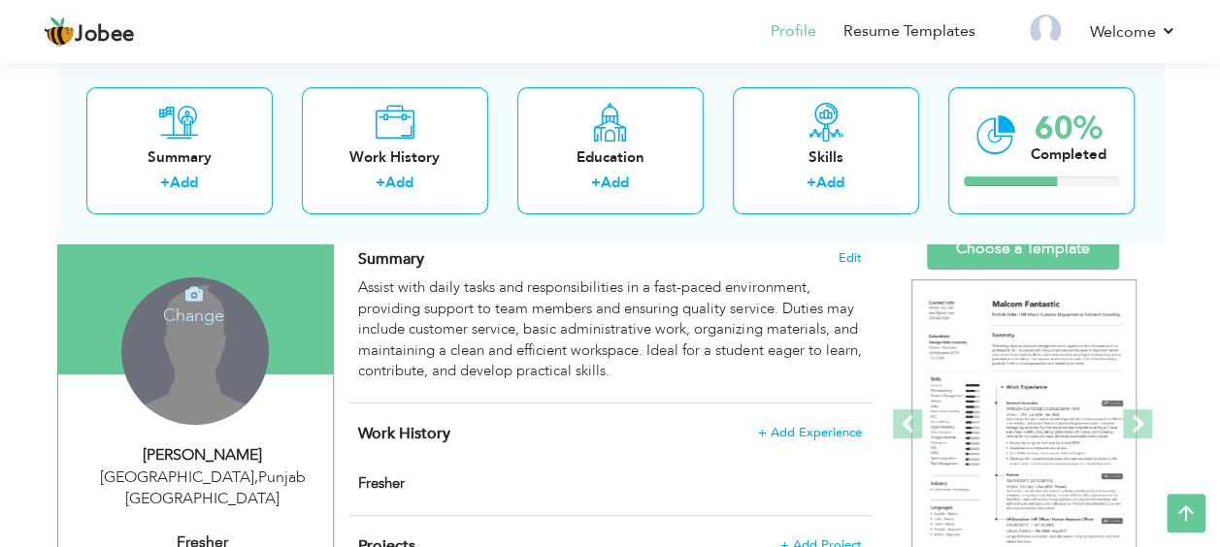
click at [211, 378] on div "Change Remove" at bounding box center [195, 352] width 148 height 148
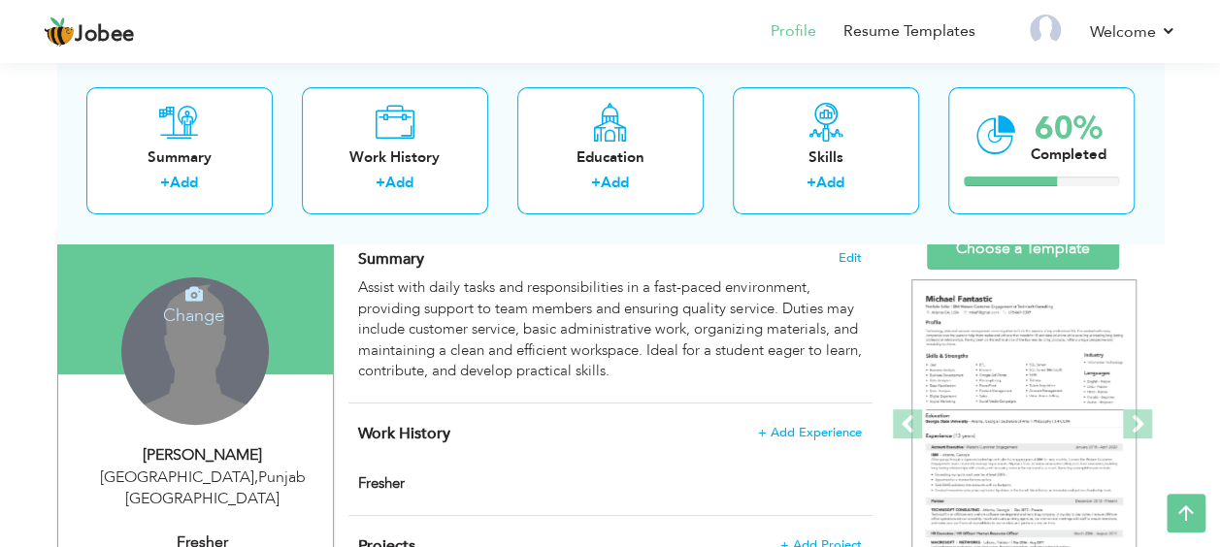
click at [211, 378] on div "Change Remove" at bounding box center [195, 352] width 148 height 148
click at [195, 290] on icon at bounding box center [193, 293] width 17 height 17
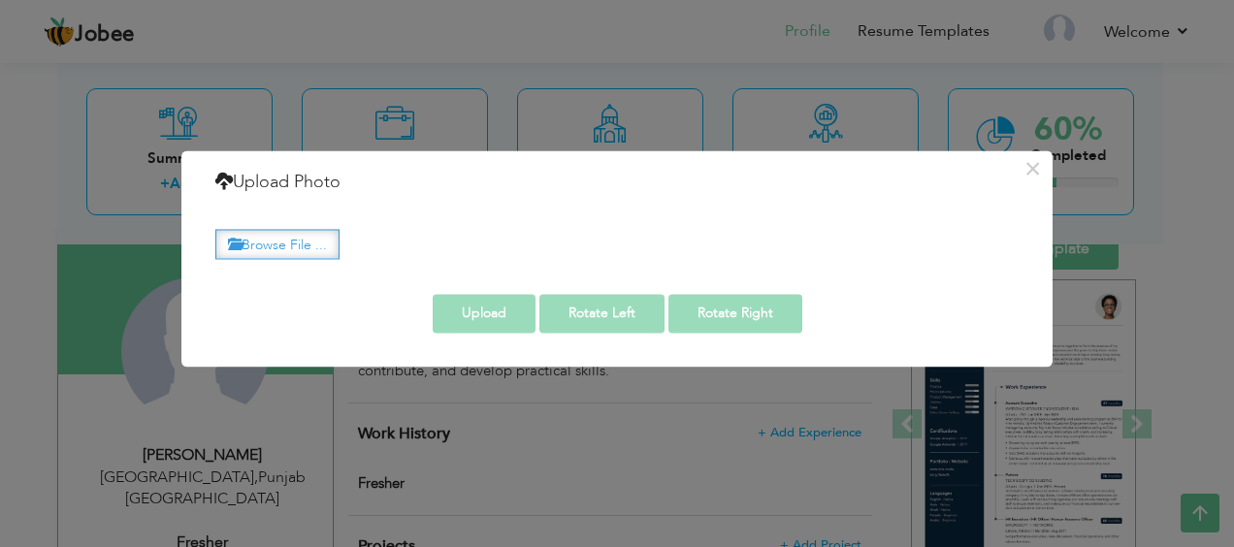
click at [271, 235] on label "Browse File ..." at bounding box center [277, 244] width 124 height 30
click at [0, 0] on input "Browse File ..." at bounding box center [0, 0] width 0 height 0
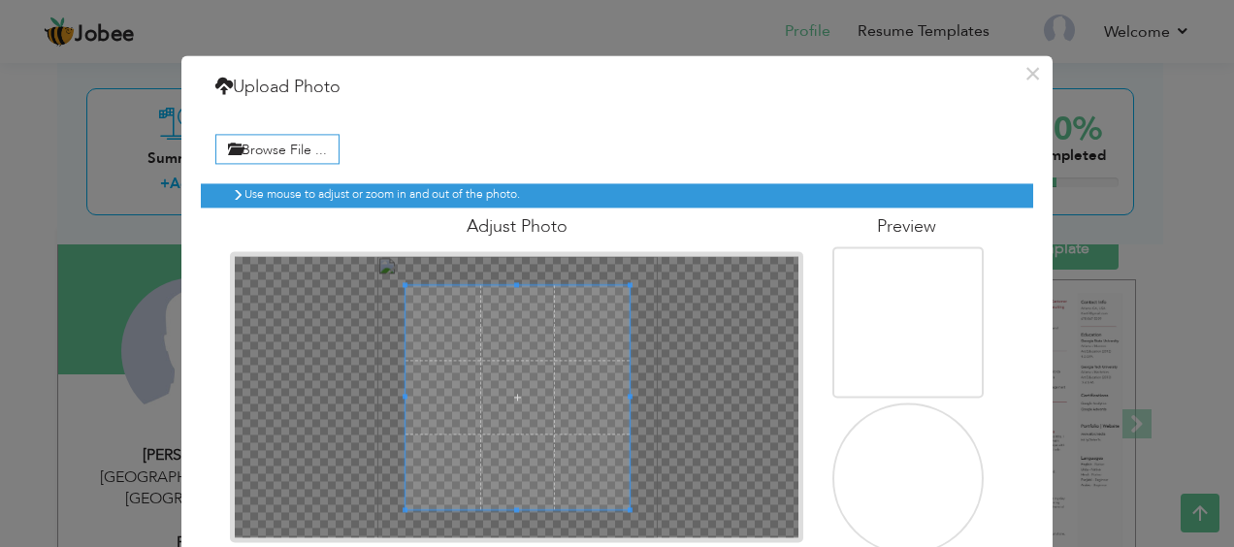
click at [572, 412] on span at bounding box center [518, 397] width 225 height 225
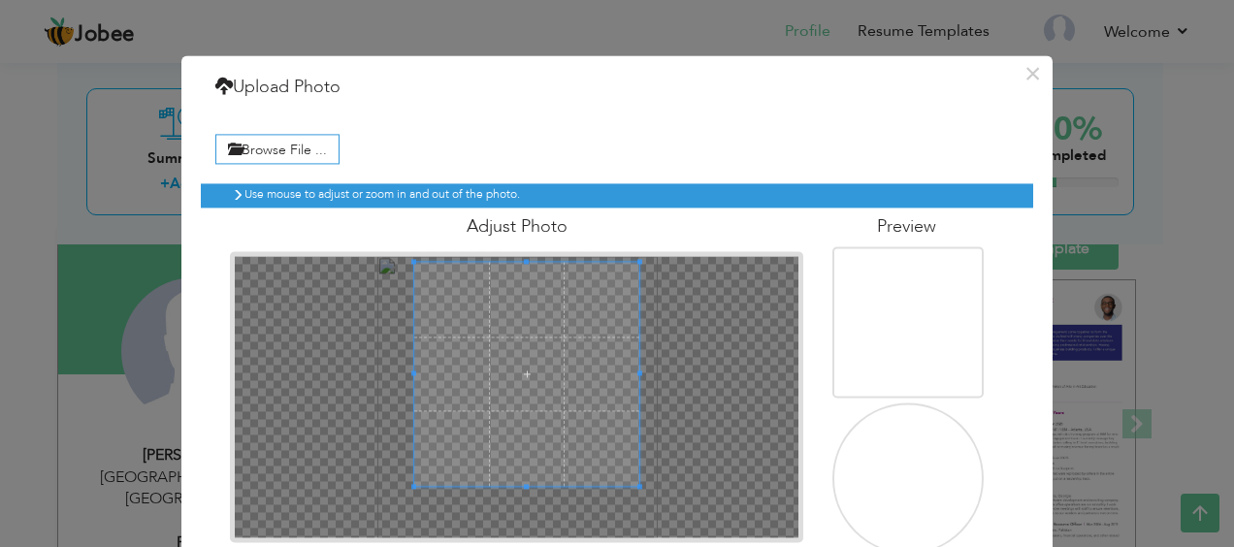
click at [565, 389] on span at bounding box center [526, 374] width 225 height 225
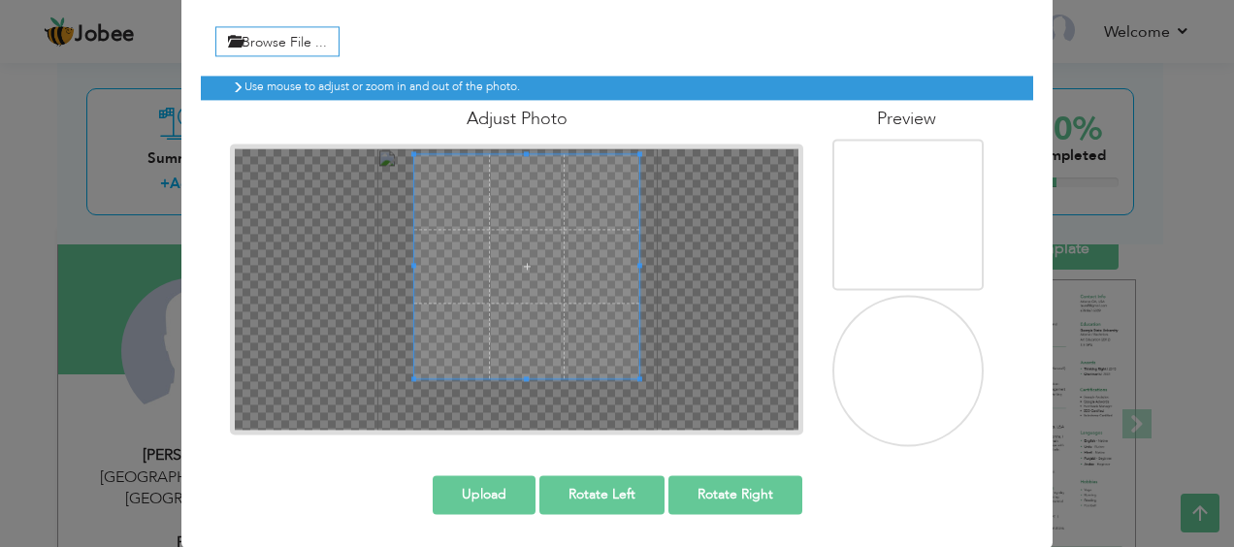
click at [499, 492] on button "Upload" at bounding box center [484, 495] width 103 height 39
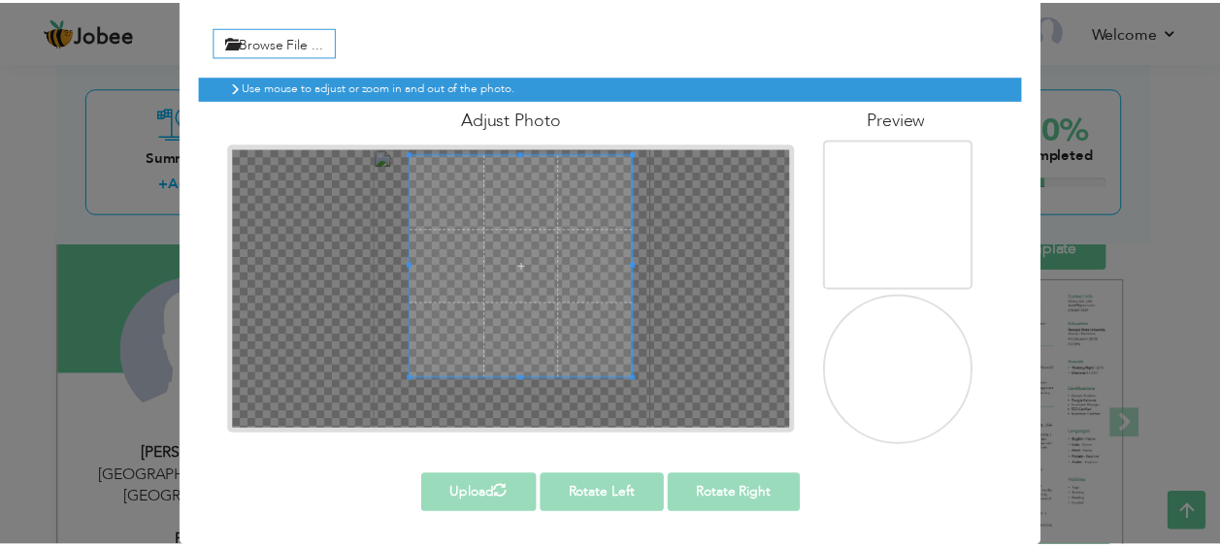
scroll to position [0, 0]
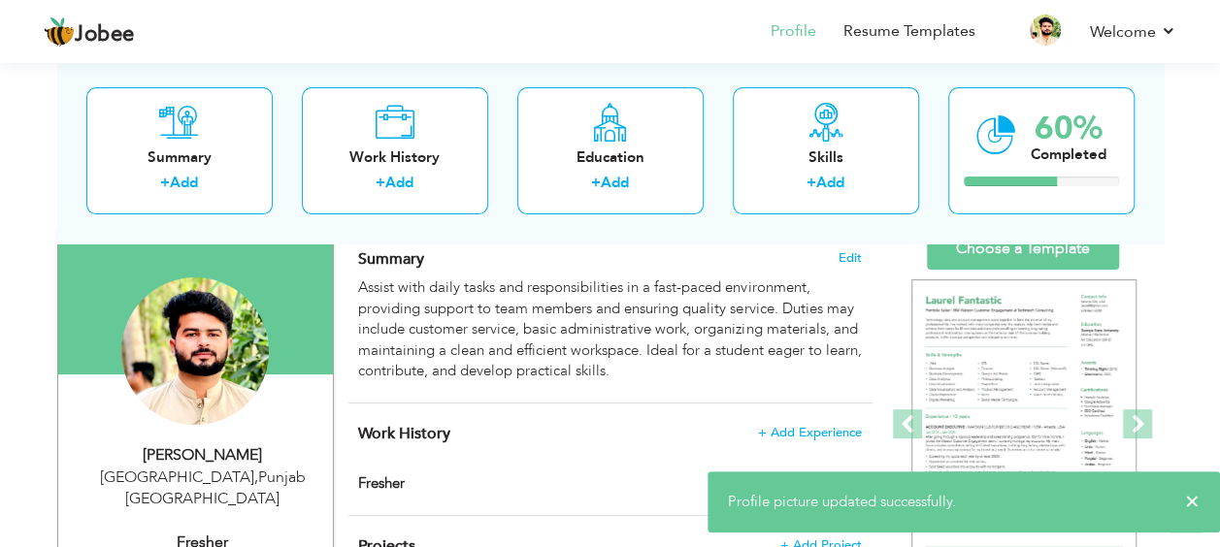
click at [409, 444] on div "Work History + Add Experience Fresher Fresher" at bounding box center [610, 460] width 524 height 112
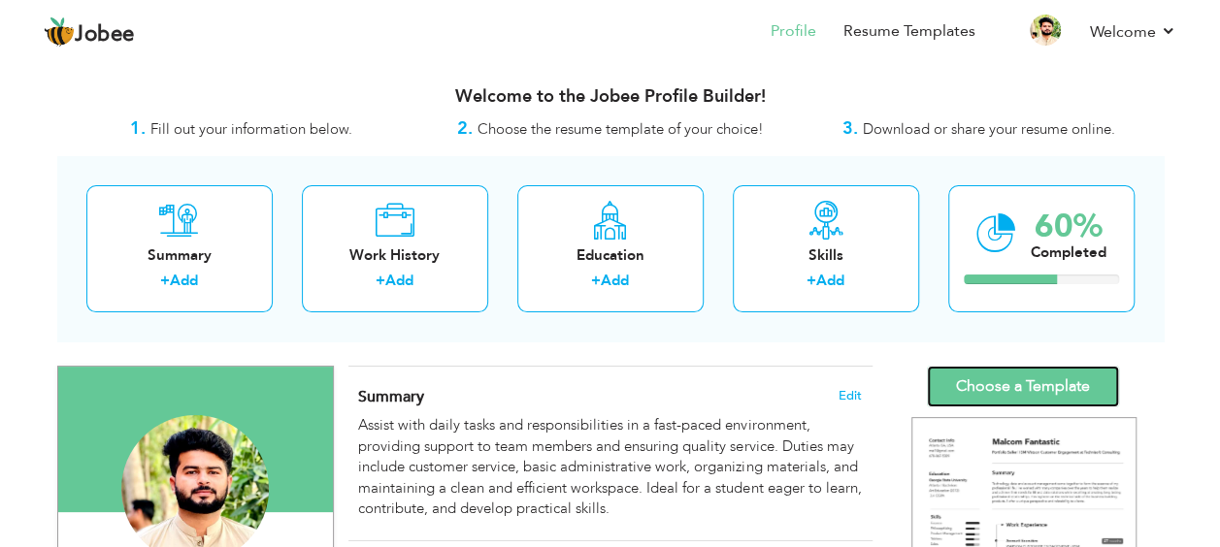
click at [979, 389] on link "Choose a Template" at bounding box center [1023, 387] width 192 height 42
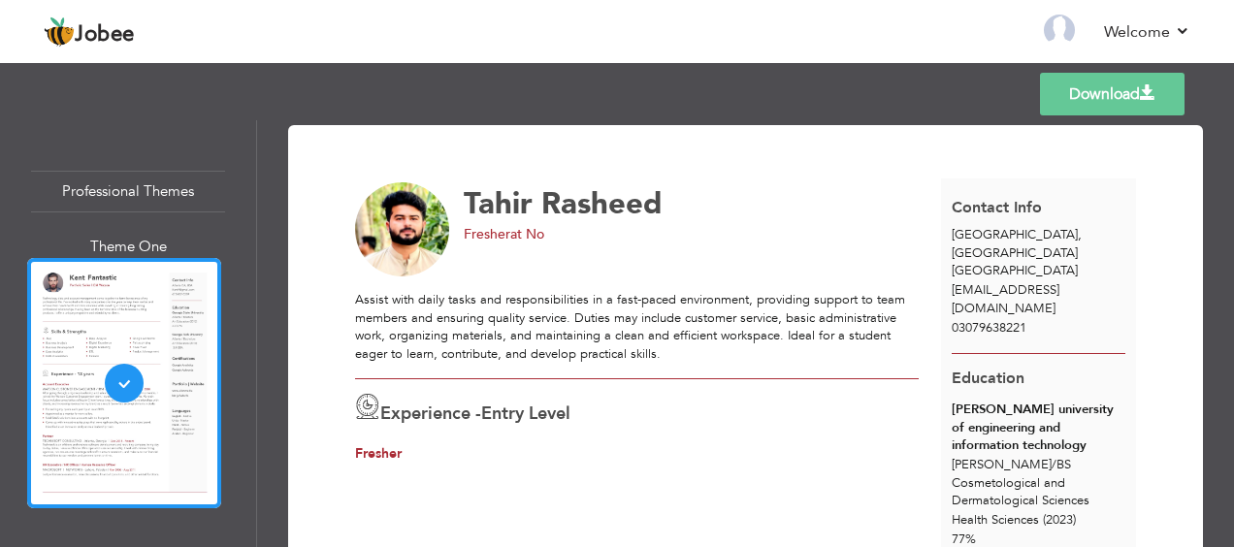
click at [538, 225] on div "Fresher at No" at bounding box center [692, 234] width 456 height 19
click at [748, 37] on link "Back to Profile" at bounding box center [780, 31] width 102 height 22
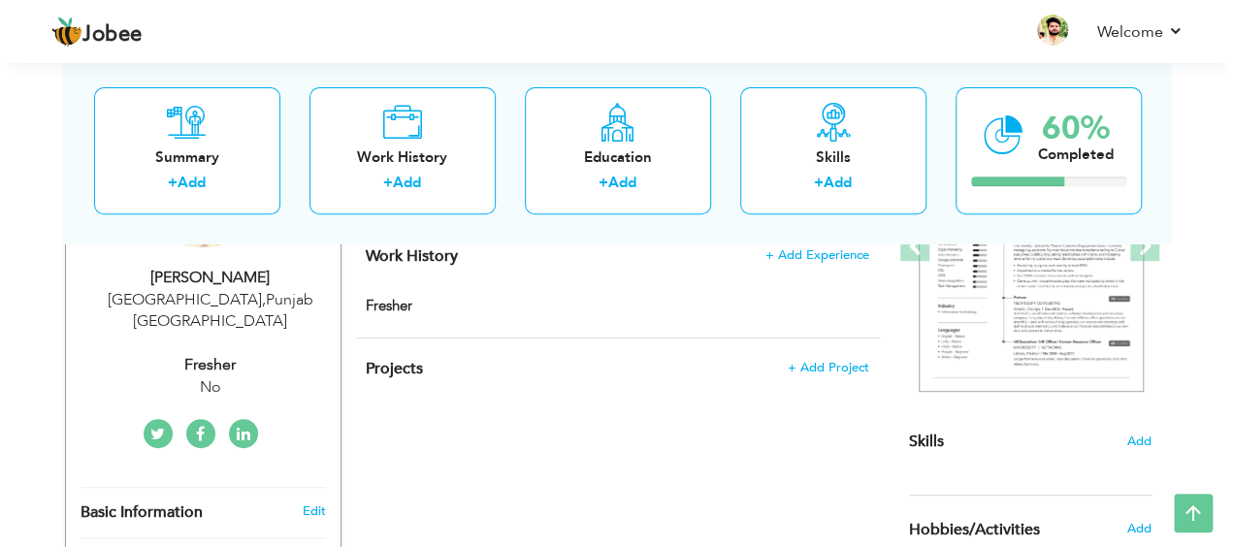
scroll to position [268, 0]
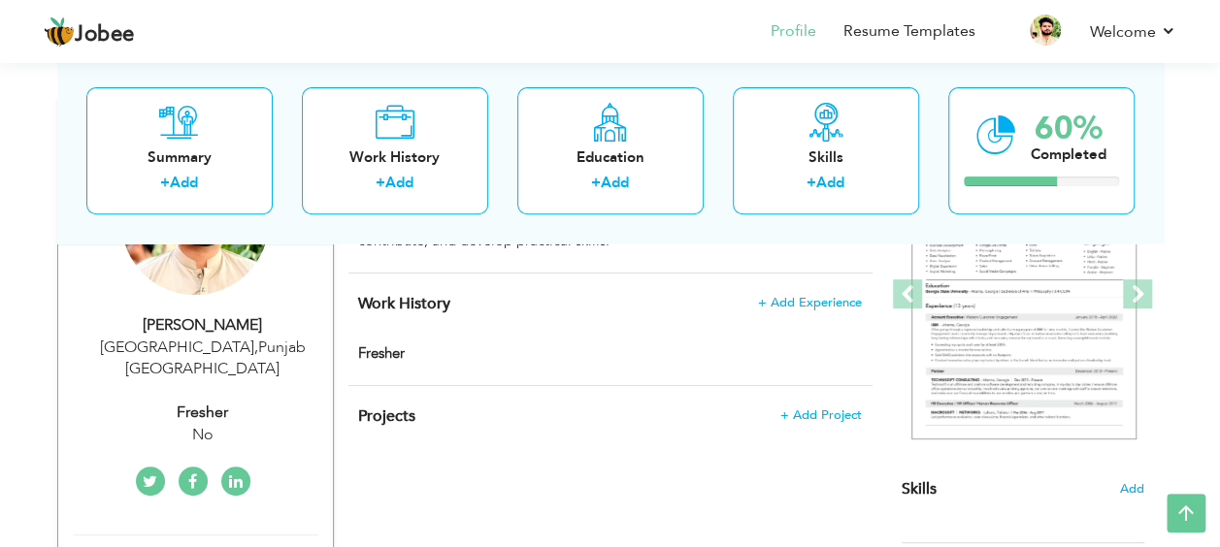
type input "Tahir"
type input "Rasheed"
type input "03079638221"
select select "number:166"
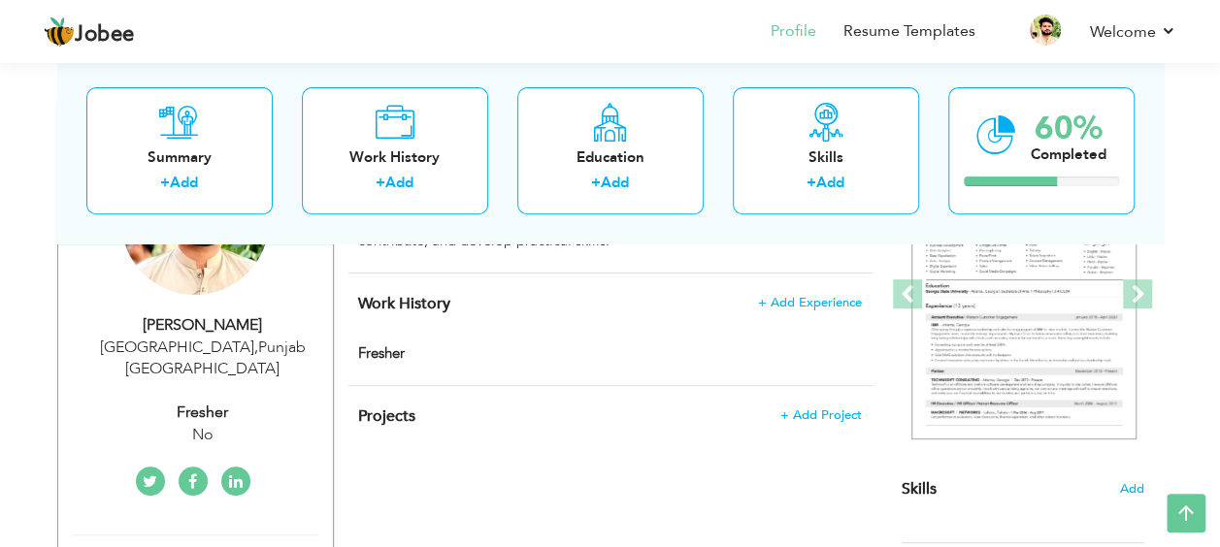
type input "Punjab"
type input "[GEOGRAPHIC_DATA]"
select select "number:1"
type input "No"
type input "Fresher"
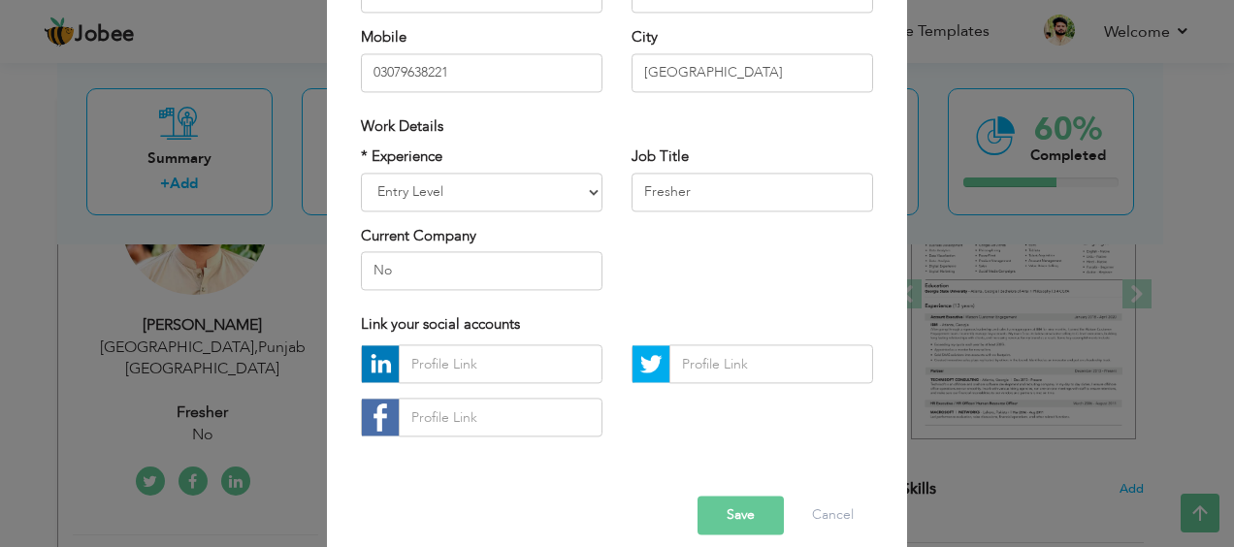
scroll to position [300, 0]
drag, startPoint x: 512, startPoint y: 263, endPoint x: 460, endPoint y: 262, distance: 52.4
click at [460, 262] on input "No" at bounding box center [482, 269] width 242 height 39
type input "N"
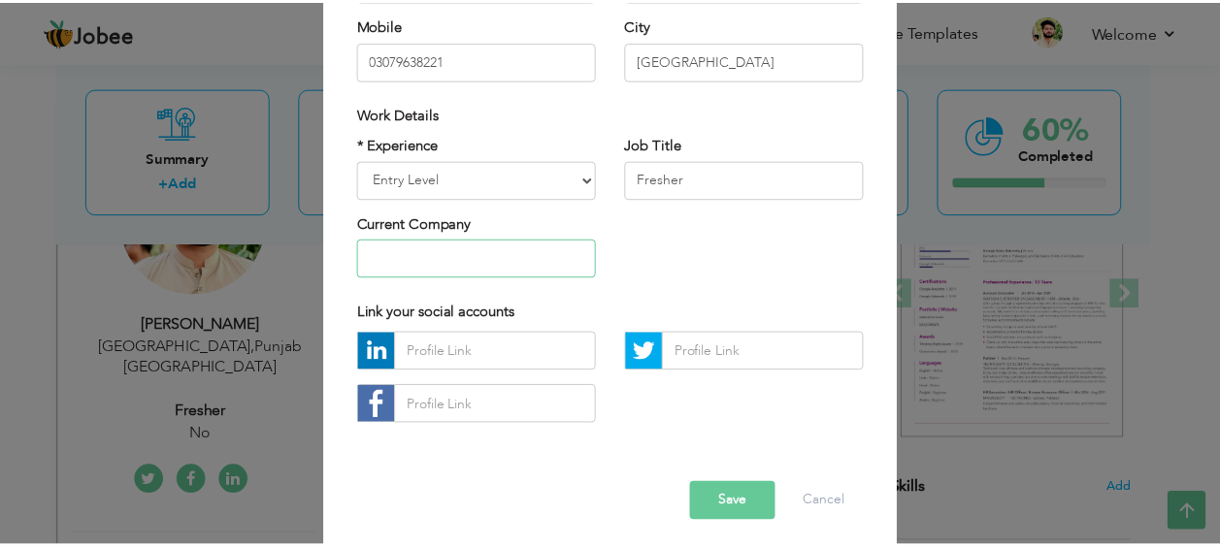
scroll to position [320, 0]
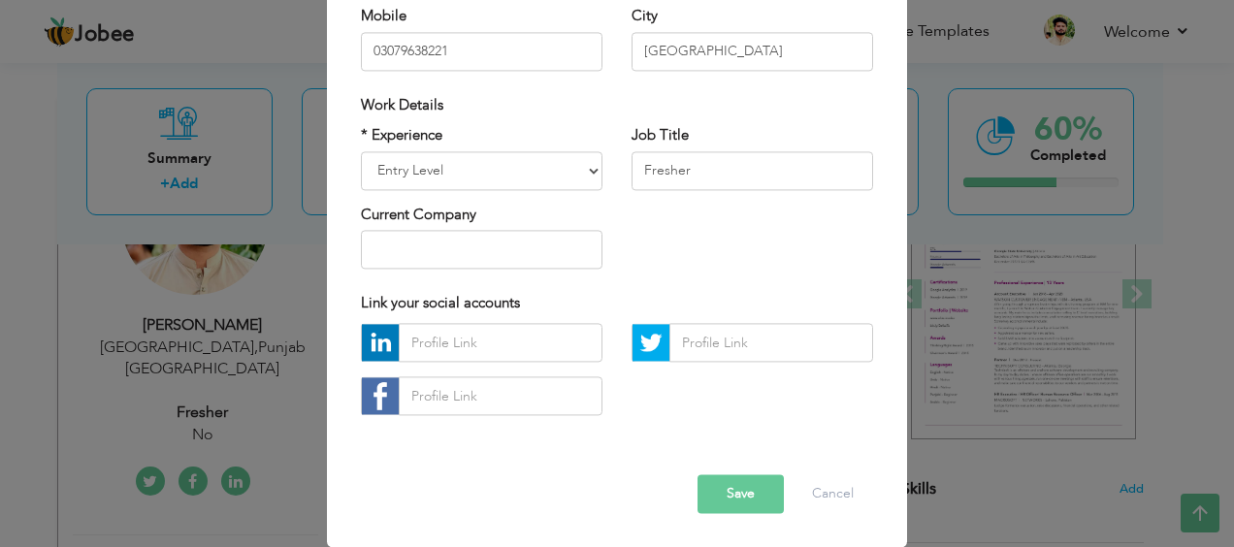
click at [732, 495] on button "Save" at bounding box center [741, 495] width 86 height 39
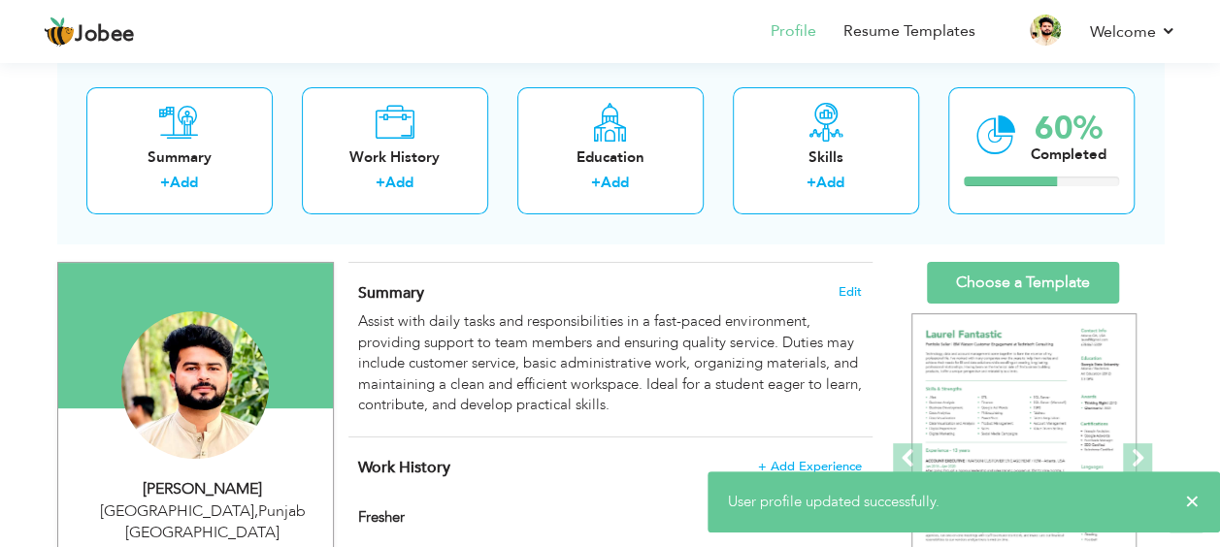
scroll to position [0, 0]
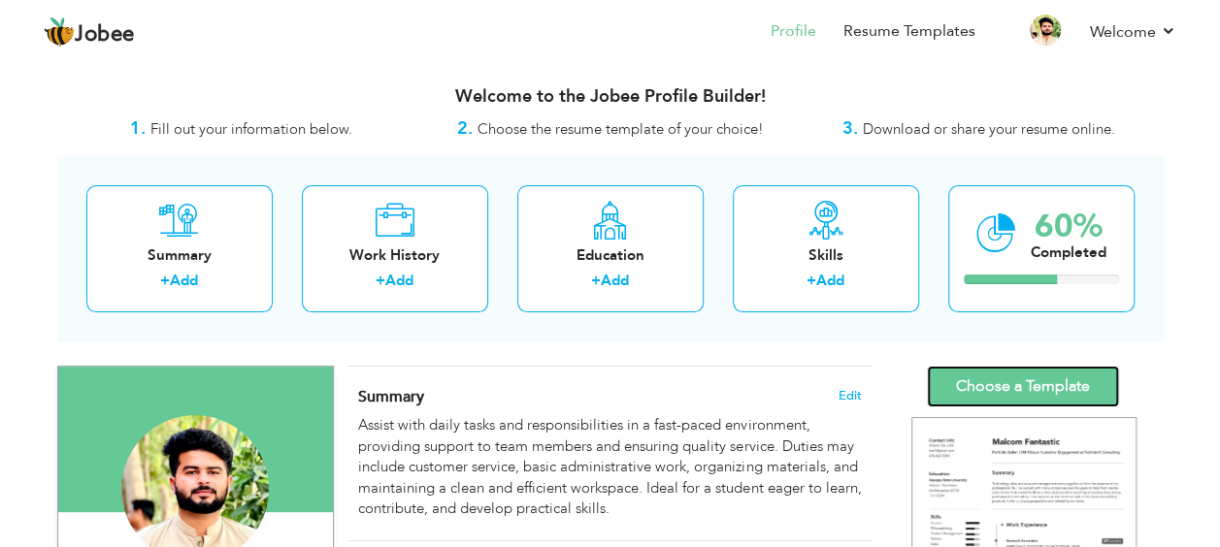
click at [1020, 385] on link "Choose a Template" at bounding box center [1023, 387] width 192 height 42
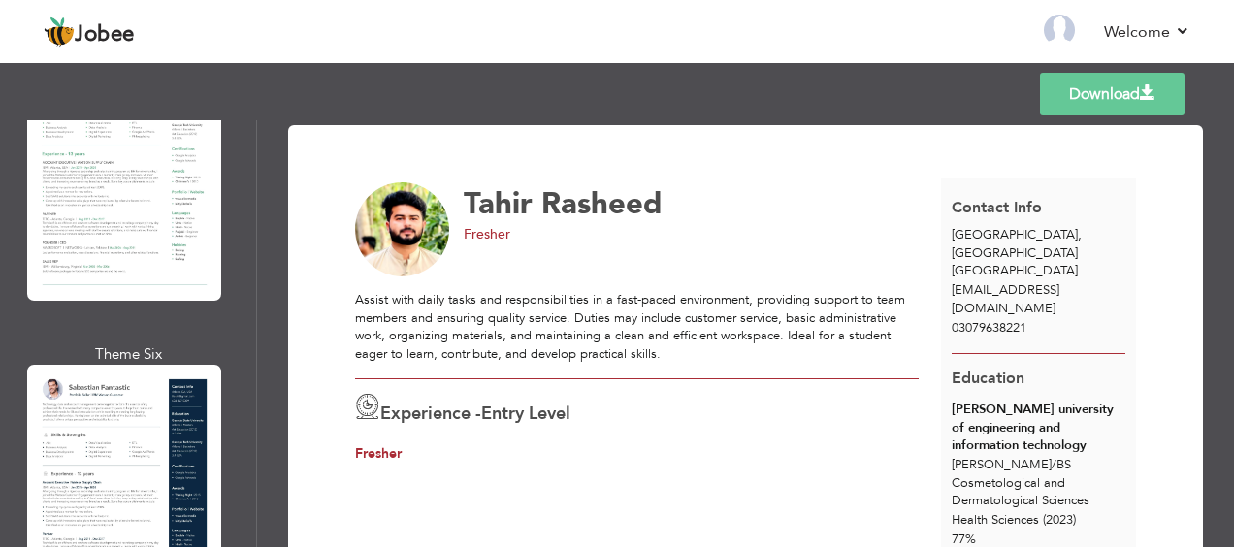
scroll to position [1465, 0]
click at [142, 364] on div at bounding box center [124, 489] width 194 height 250
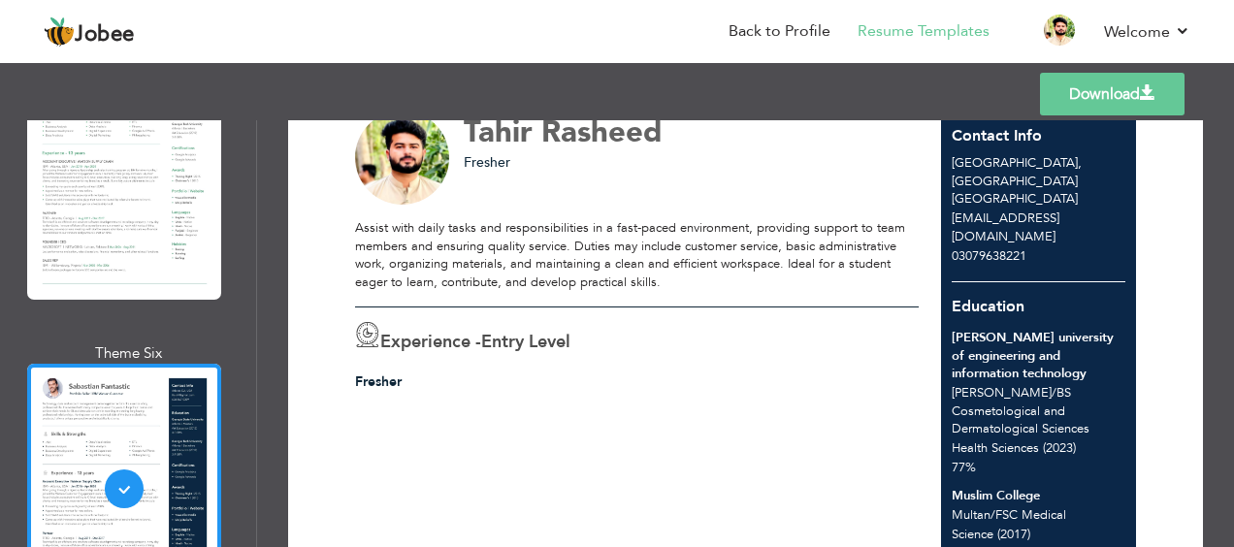
scroll to position [66, 0]
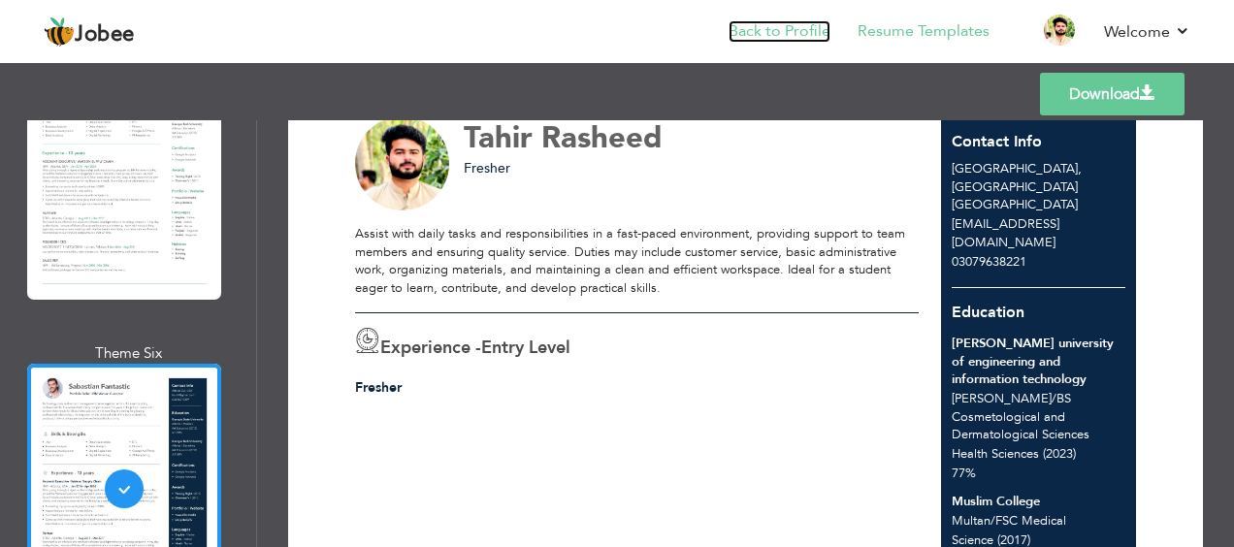
click at [814, 25] on link "Back to Profile" at bounding box center [780, 31] width 102 height 22
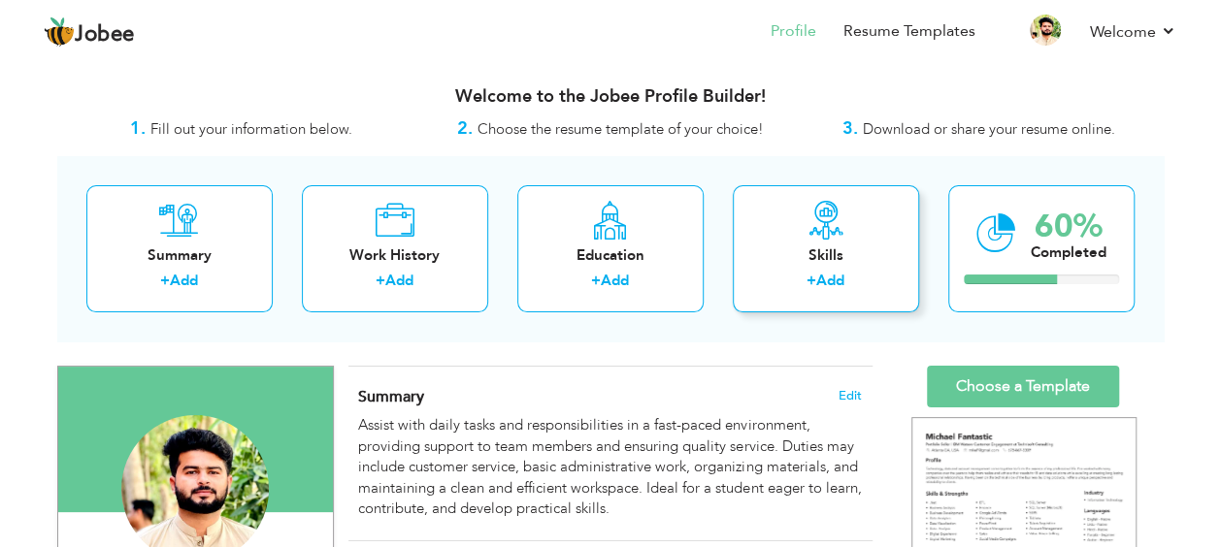
click at [838, 267] on div "Skills + Add" at bounding box center [826, 248] width 186 height 127
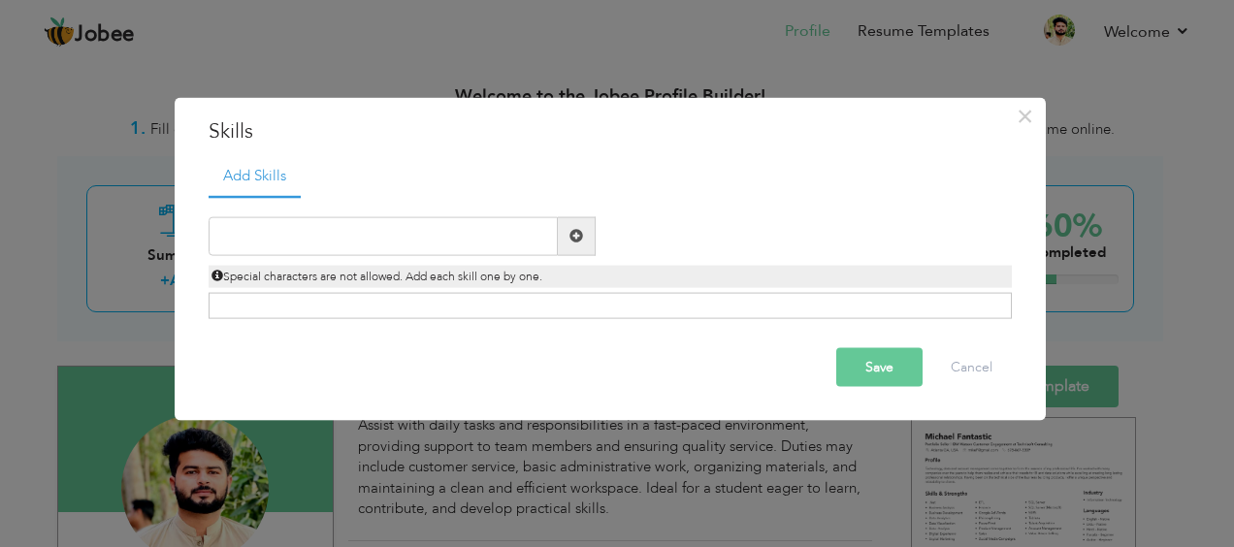
click at [590, 235] on span at bounding box center [577, 235] width 38 height 39
type input "Attention to detail"
click at [564, 233] on span at bounding box center [577, 235] width 38 height 39
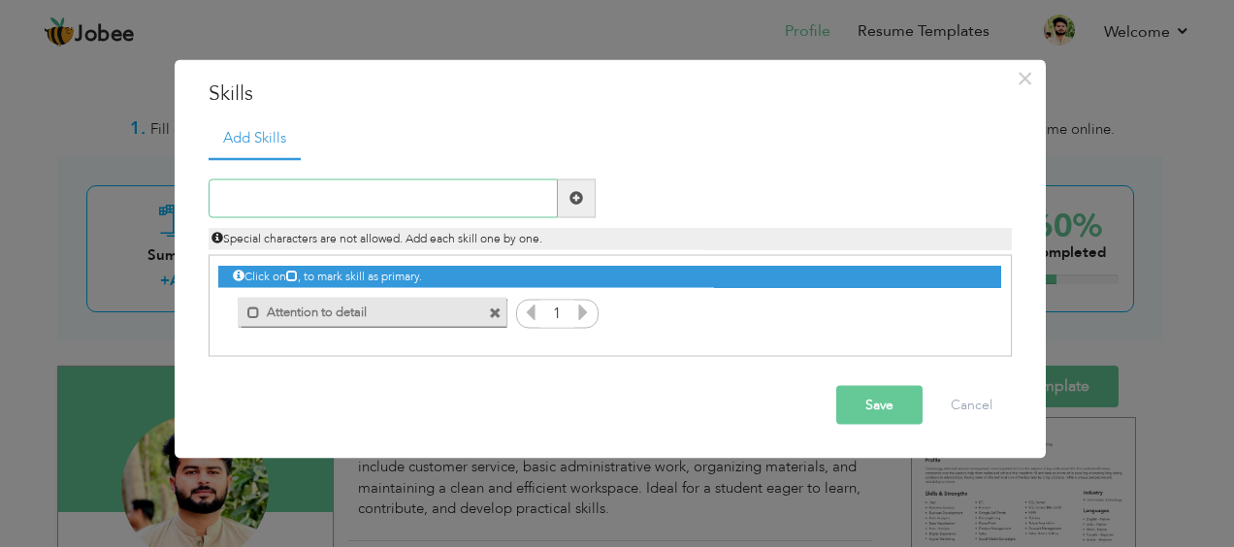
click at [432, 201] on input "text" at bounding box center [383, 198] width 349 height 39
type input "Problem Solving"
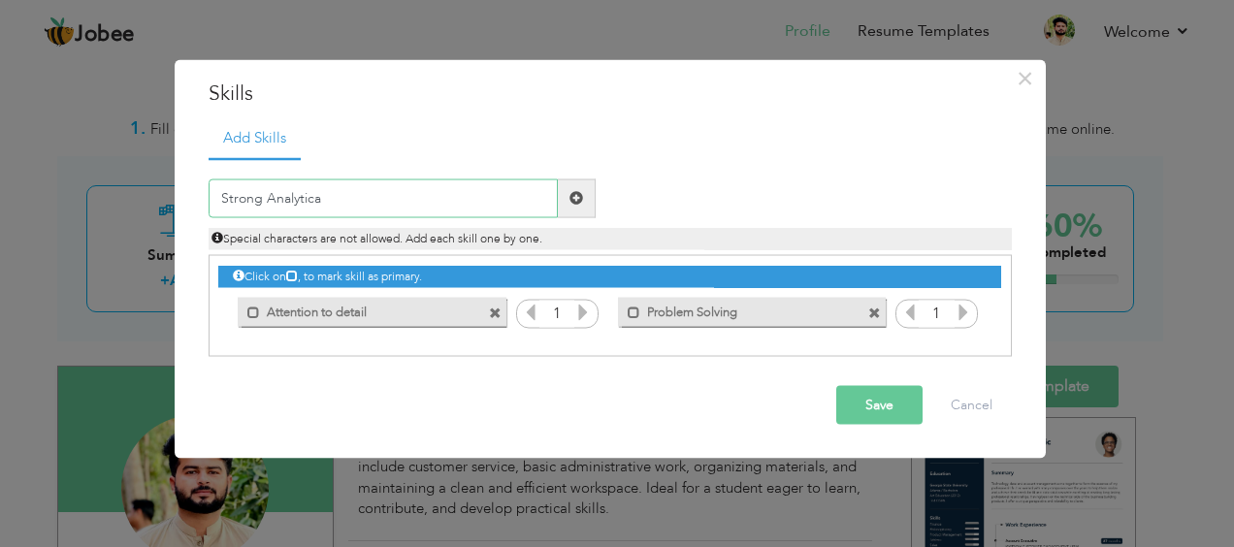
type input "Strong Analytical"
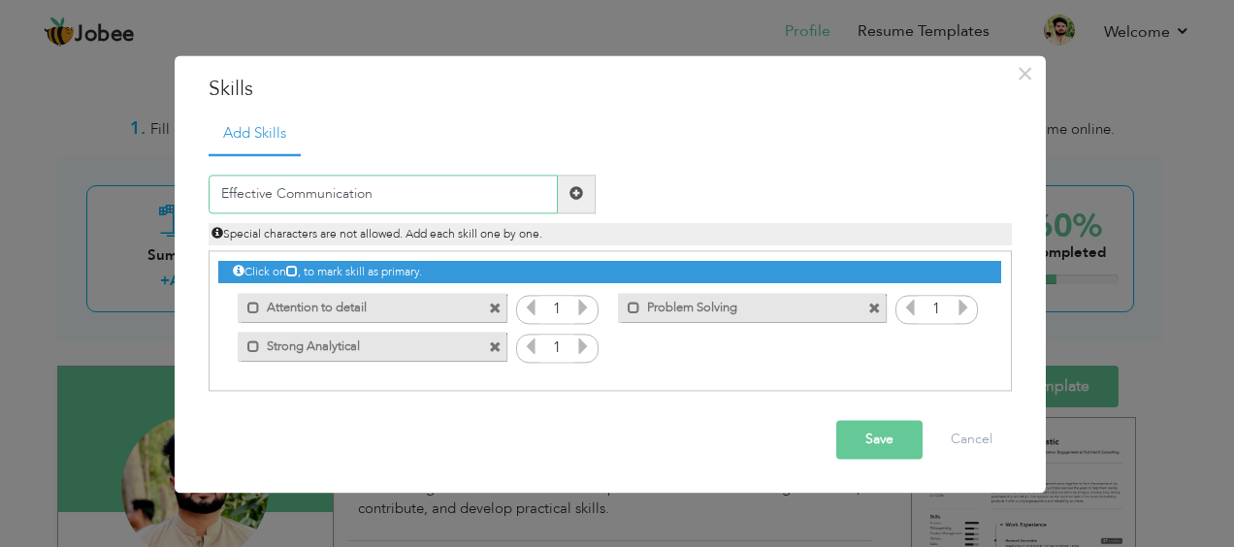
type input "Effective Communication"
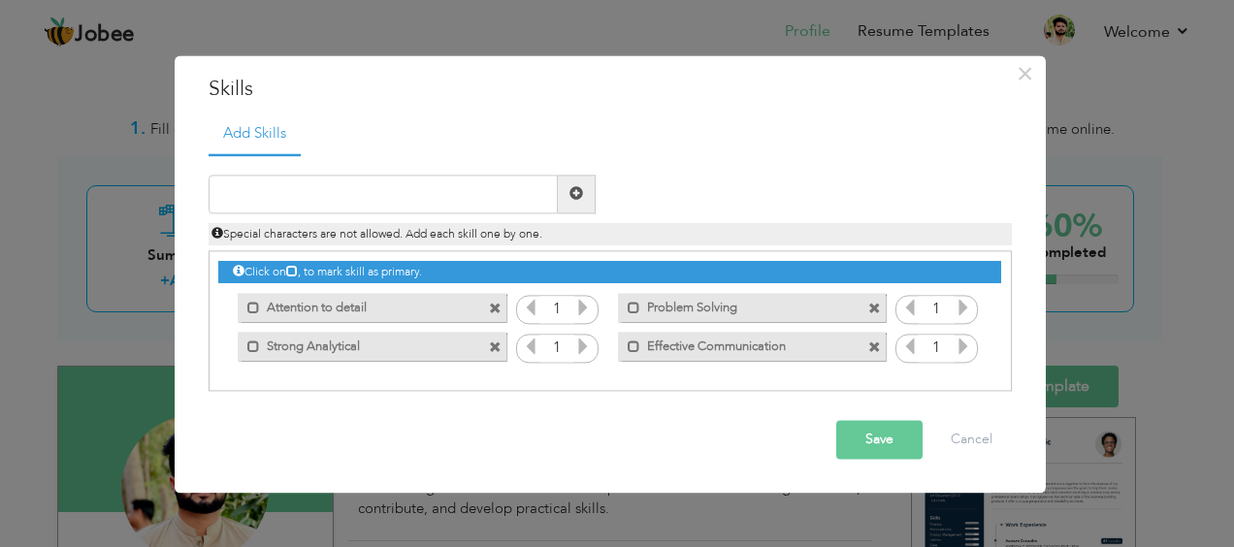
click at [885, 429] on button "Save" at bounding box center [880, 439] width 86 height 39
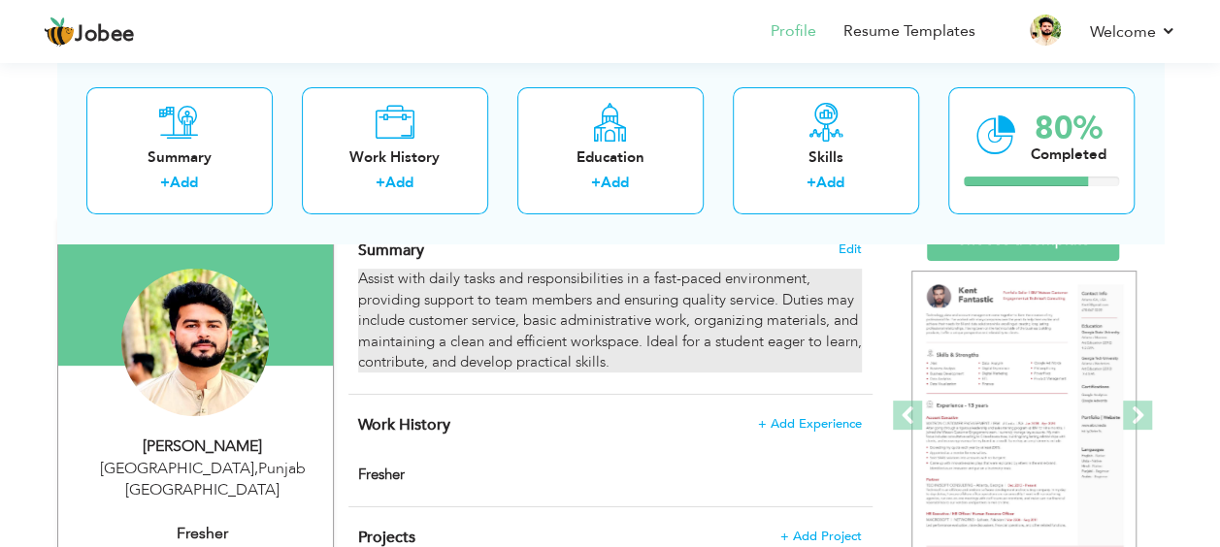
scroll to position [156, 0]
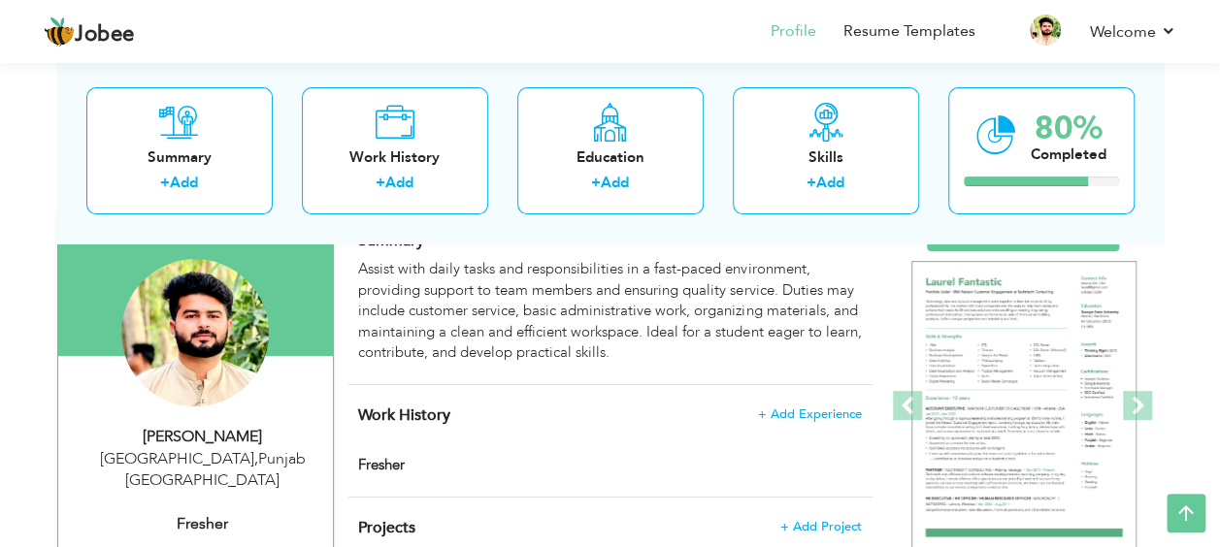
click at [794, 464] on div "Fresher" at bounding box center [610, 467] width 532 height 25
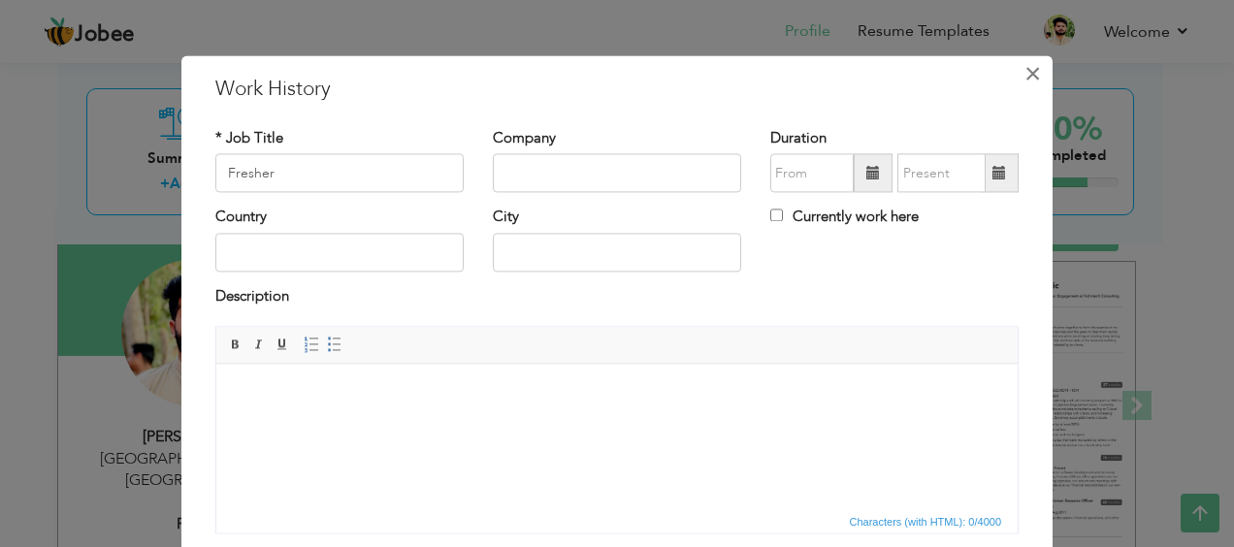
click at [1025, 74] on span "×" at bounding box center [1033, 73] width 16 height 35
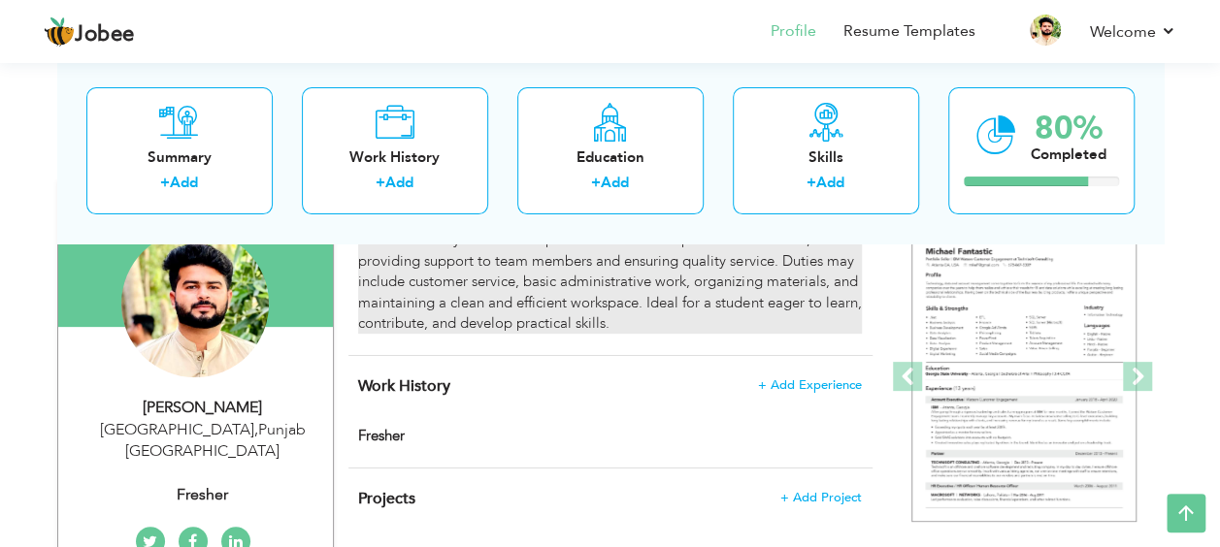
scroll to position [0, 0]
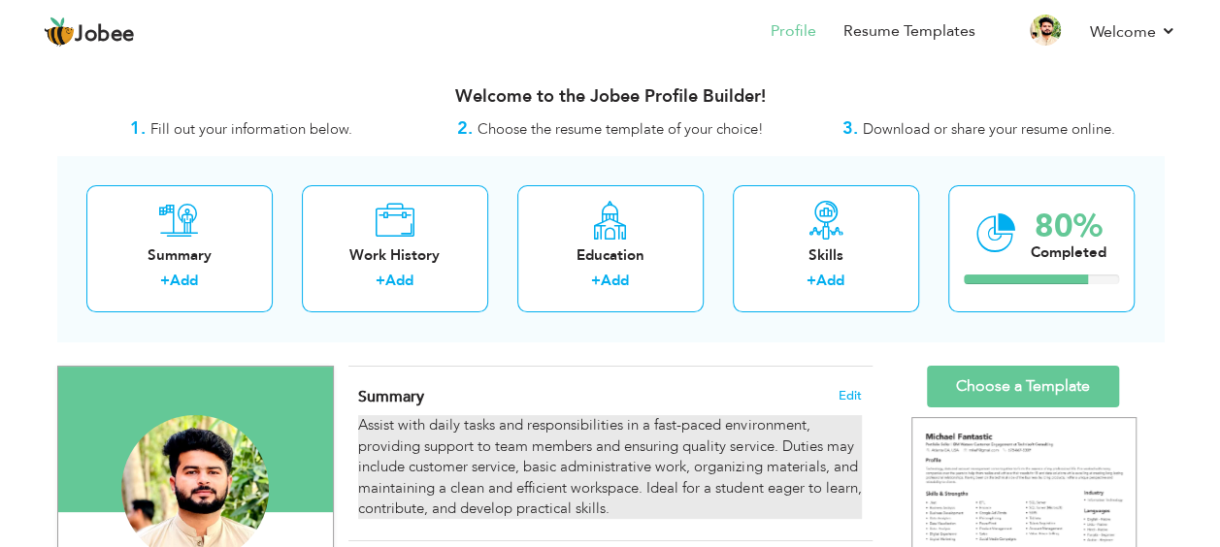
click at [766, 338] on div "Summary + Add Work History + Add Education + Add Skills + Add 80% Completed" at bounding box center [610, 248] width 1106 height 185
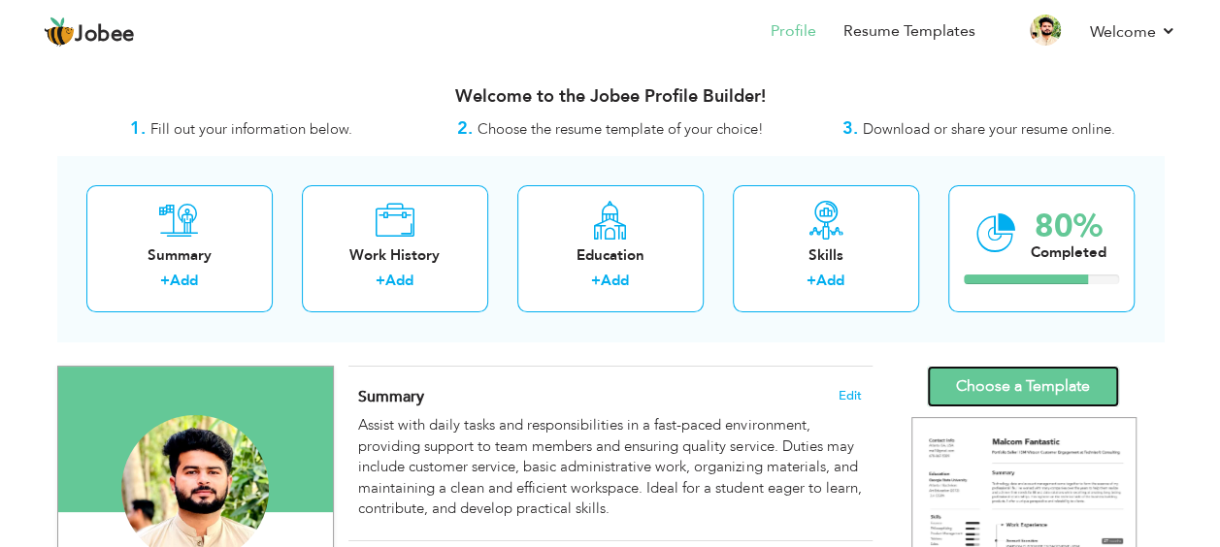
click at [953, 382] on link "Choose a Template" at bounding box center [1023, 387] width 192 height 42
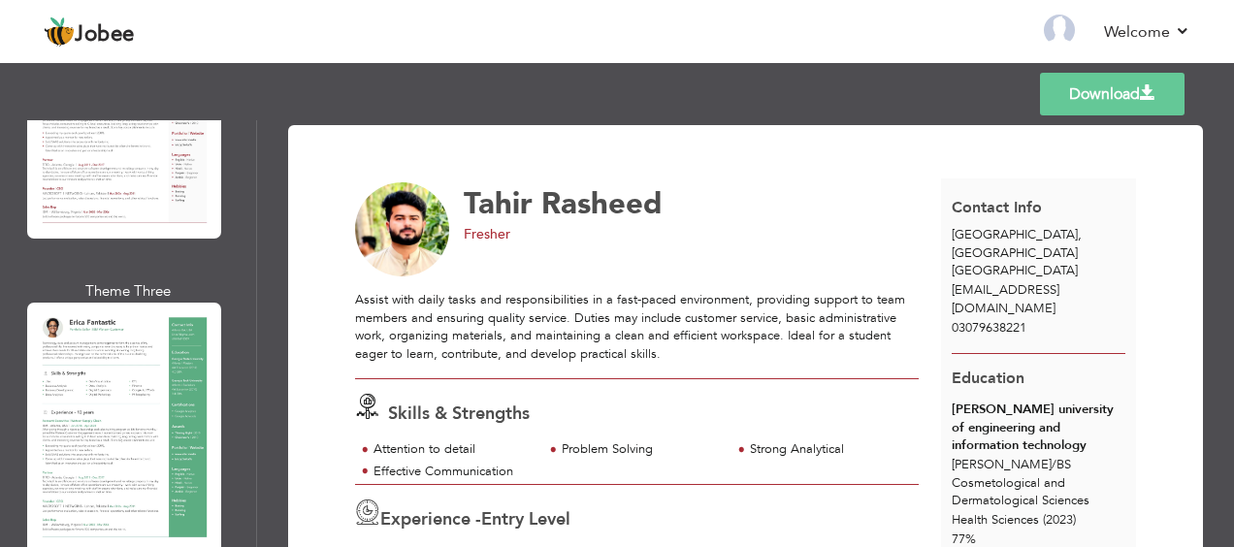
scroll to position [587, 0]
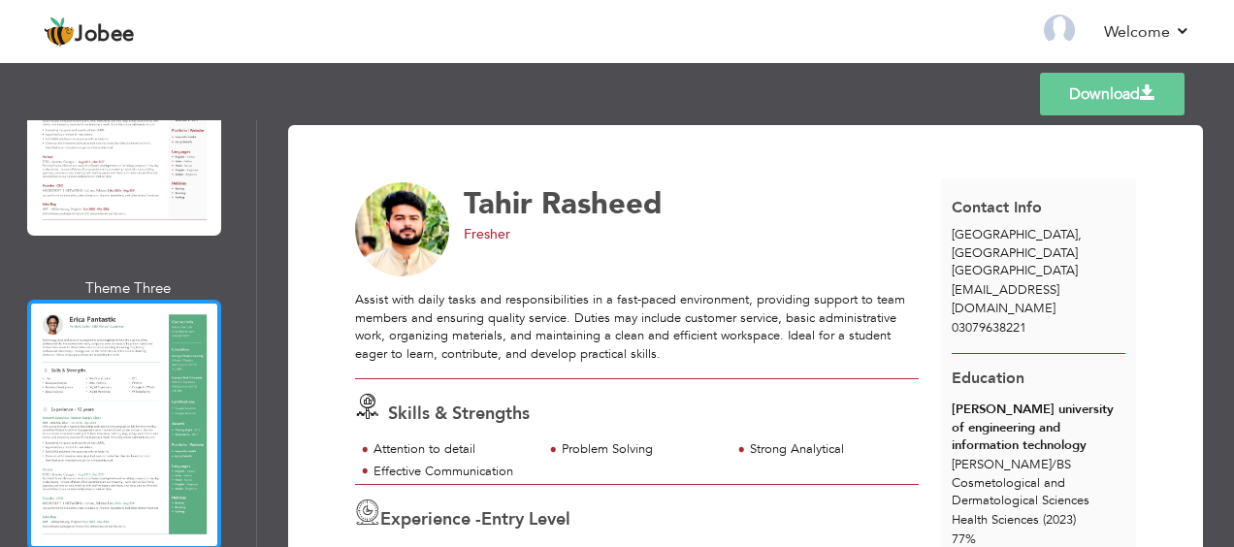
click at [164, 371] on div at bounding box center [124, 425] width 194 height 250
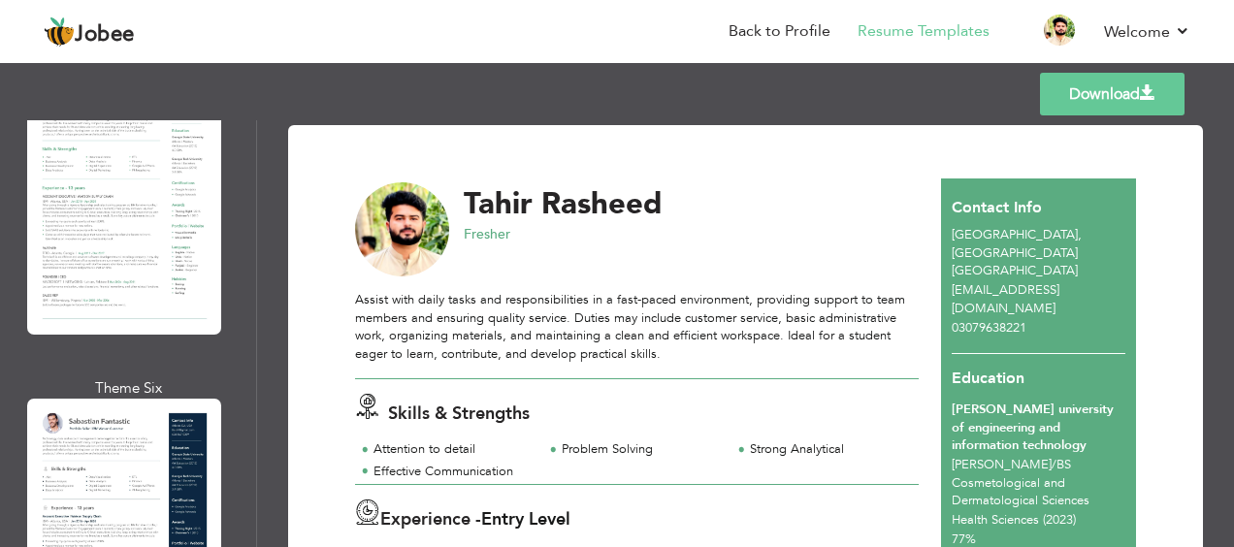
scroll to position [1438, 0]
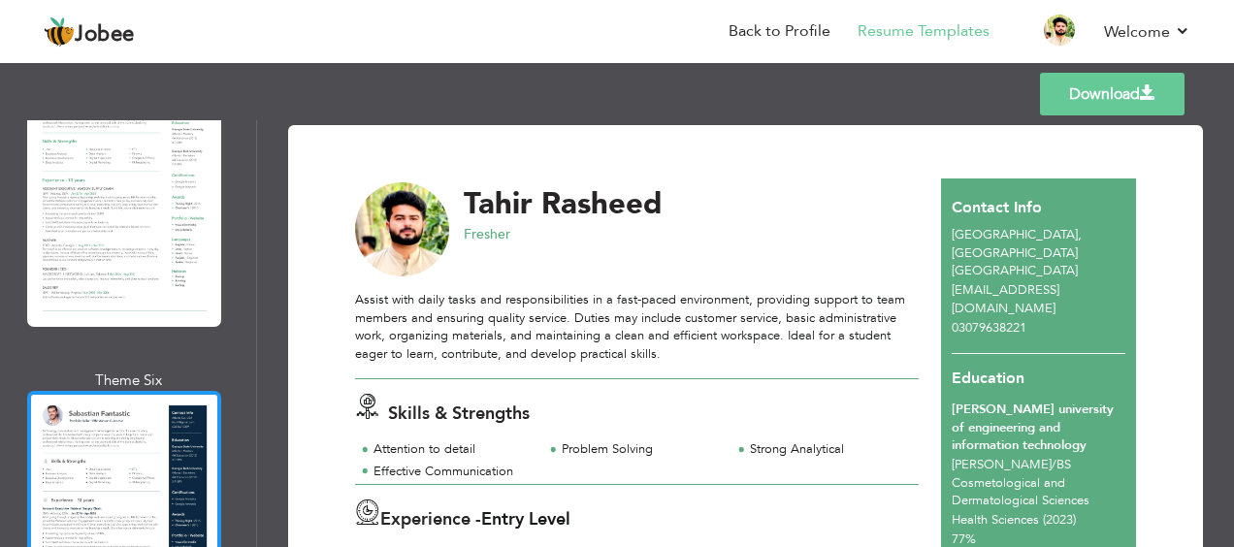
click at [115, 392] on div at bounding box center [124, 516] width 194 height 250
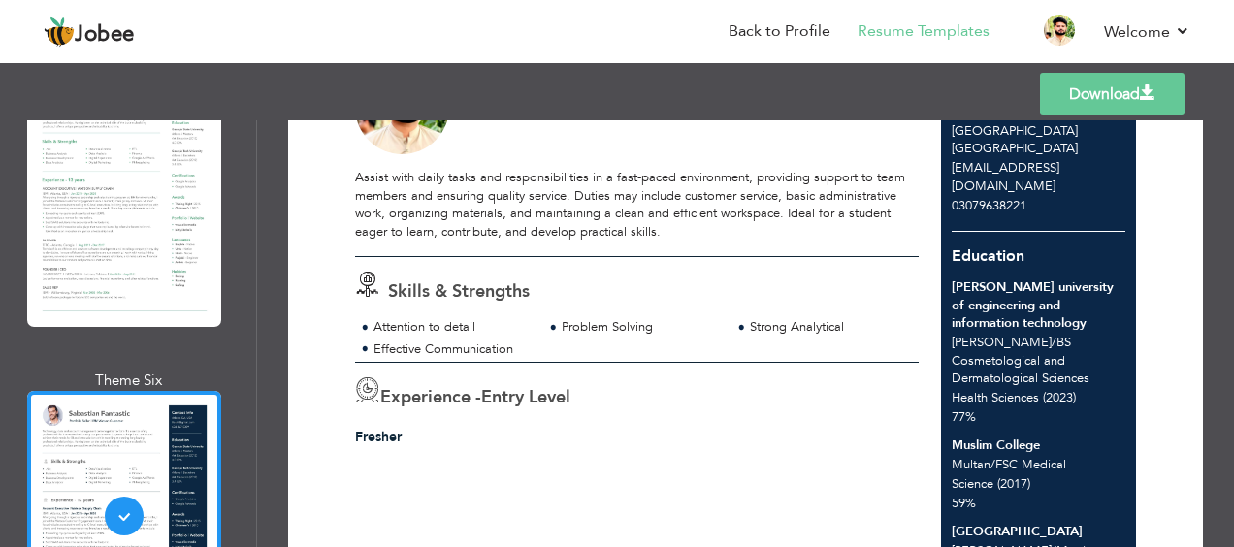
scroll to position [0, 0]
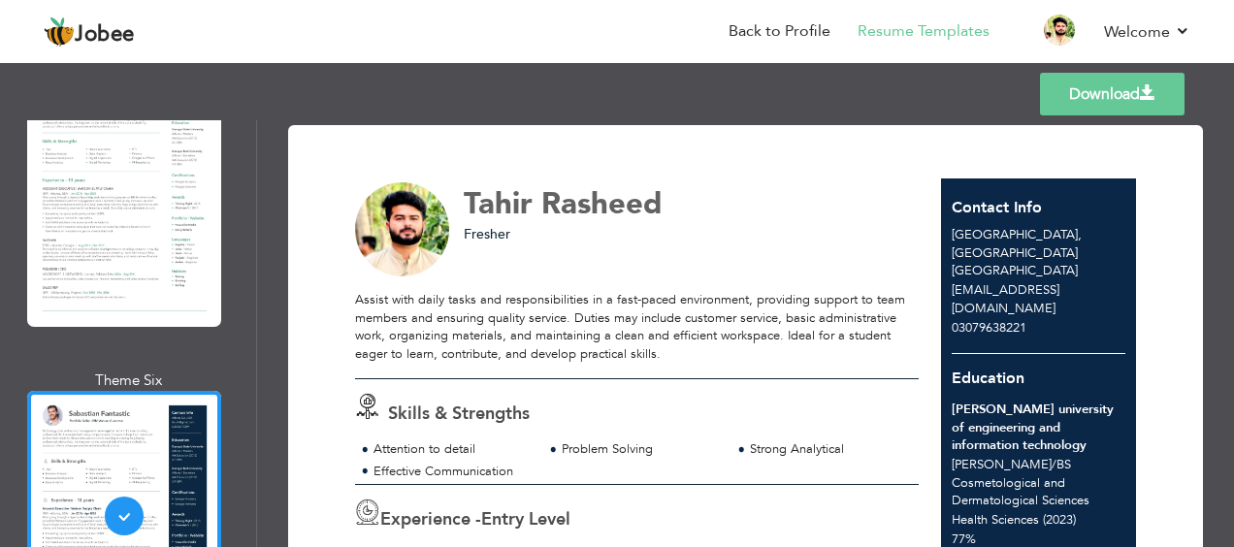
click at [1129, 85] on link "Download" at bounding box center [1112, 94] width 145 height 43
